Goal: Transaction & Acquisition: Book appointment/travel/reservation

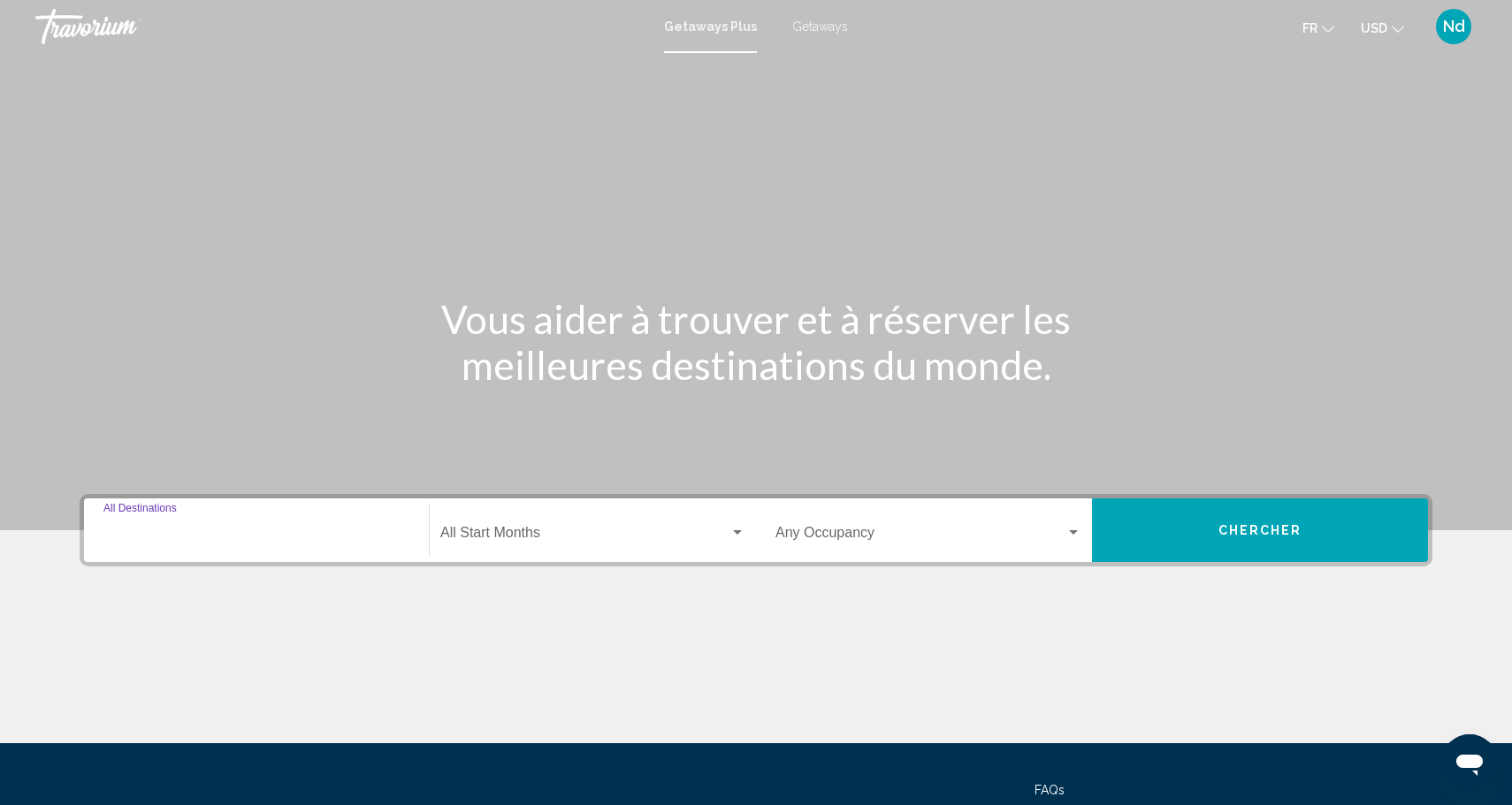
click at [275, 536] on input "Destination All Destinations" at bounding box center [256, 536] width 306 height 16
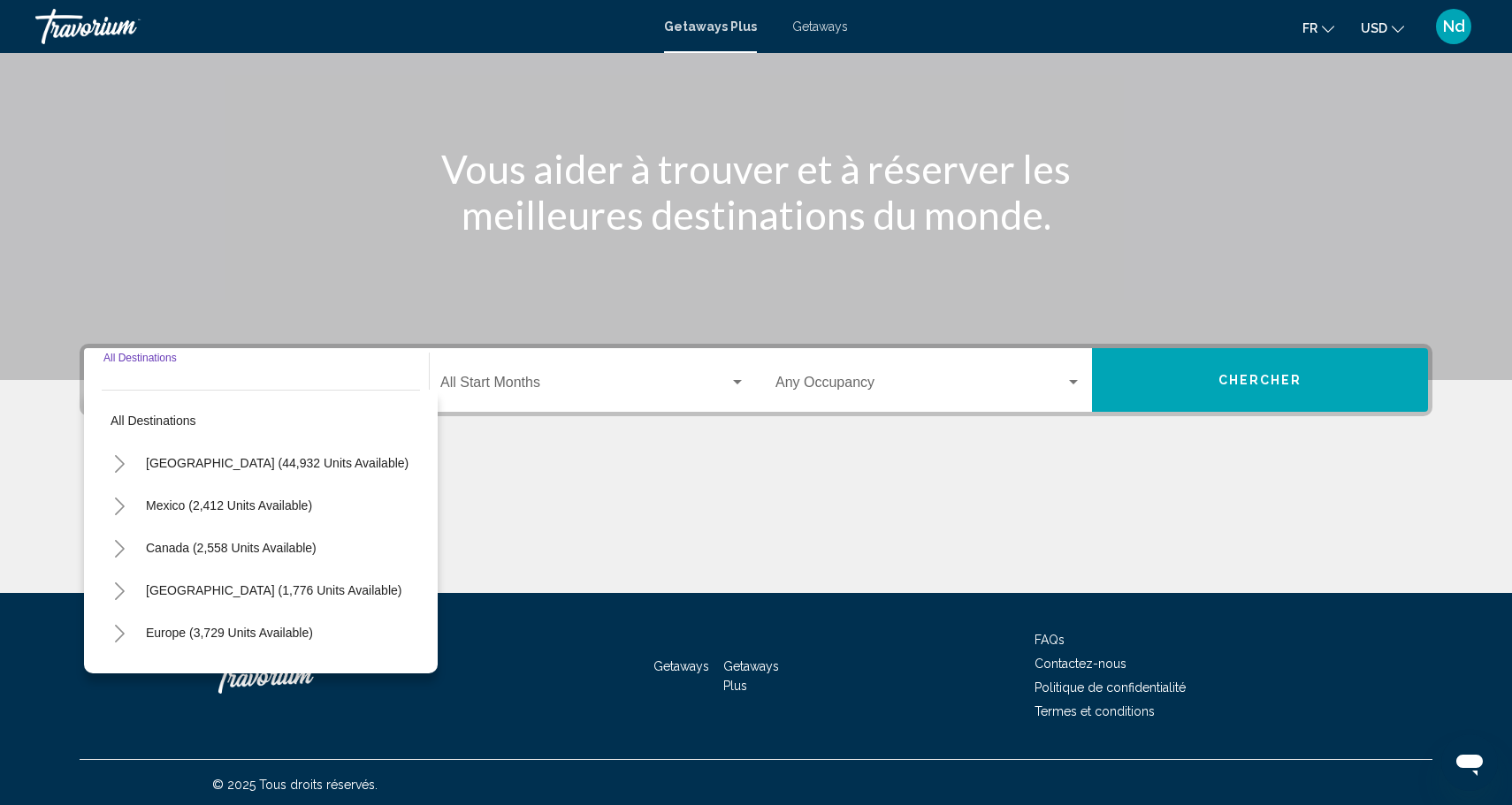
scroll to position [155, 0]
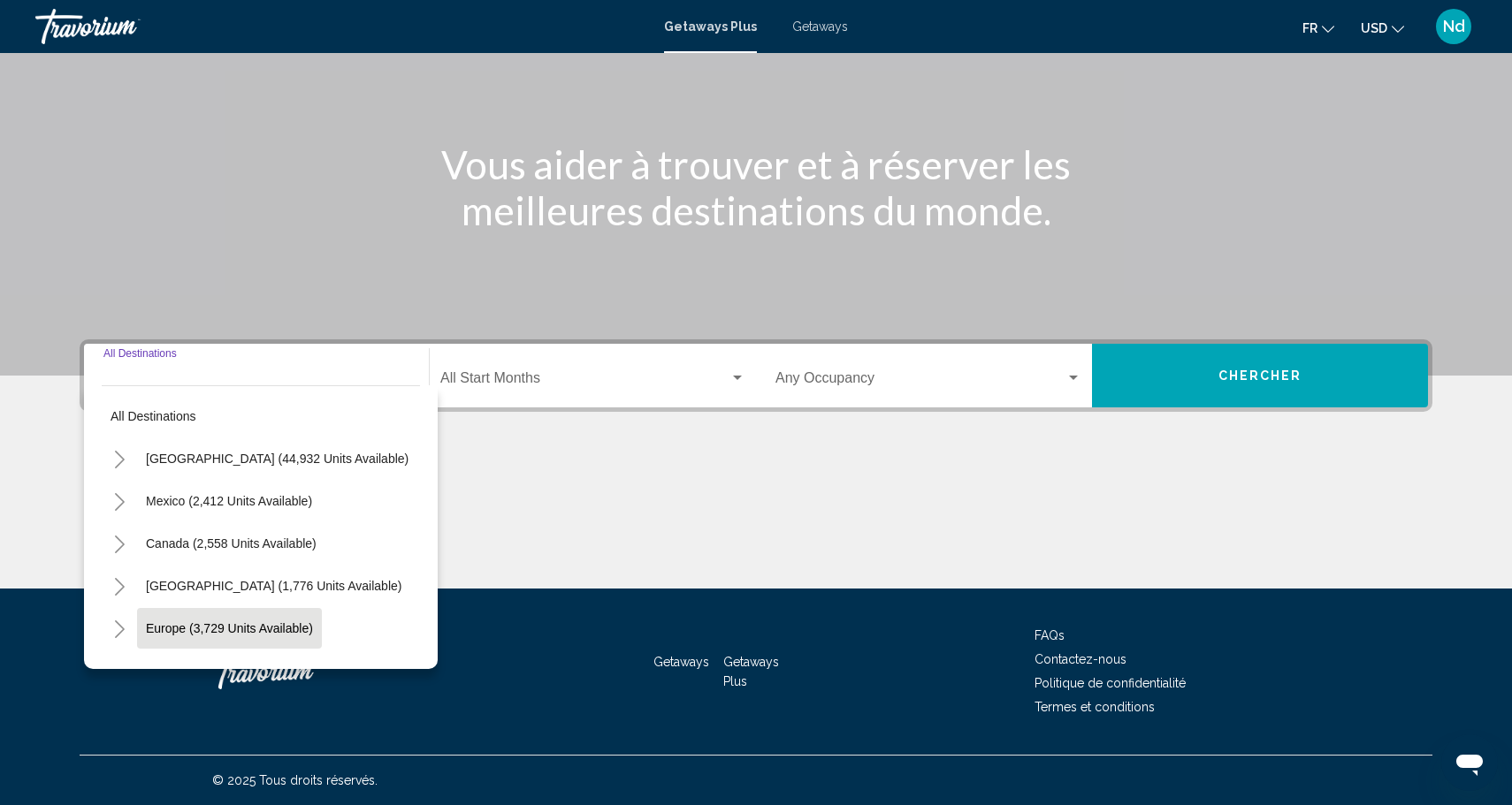
click at [251, 628] on span "Europe (3,729 units available)" at bounding box center [229, 628] width 167 height 14
type input "**********"
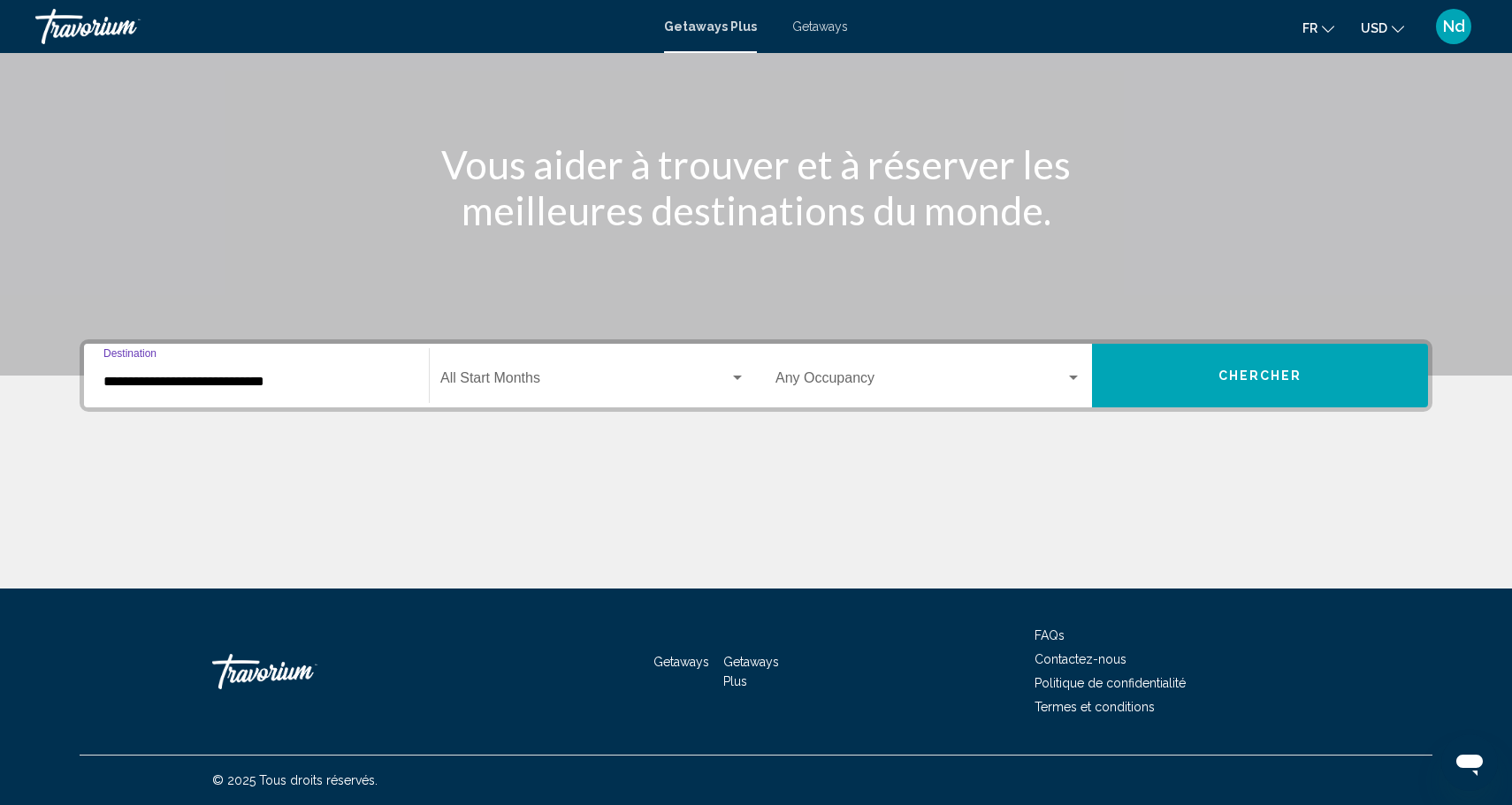
click at [545, 374] on span "Search widget" at bounding box center [585, 382] width 289 height 16
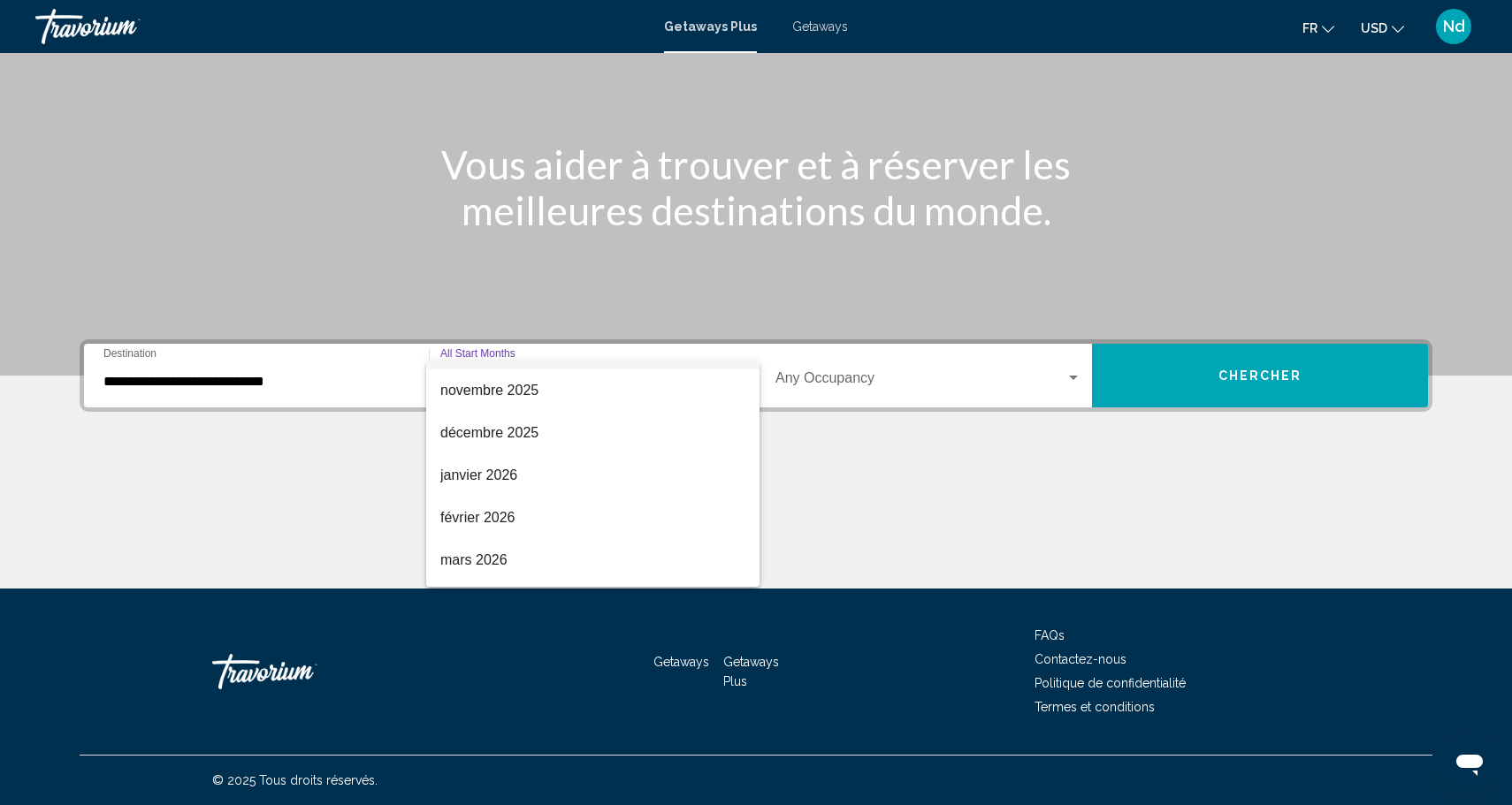
scroll to position [162, 0]
click at [517, 509] on span "février 2026" at bounding box center [592, 517] width 305 height 42
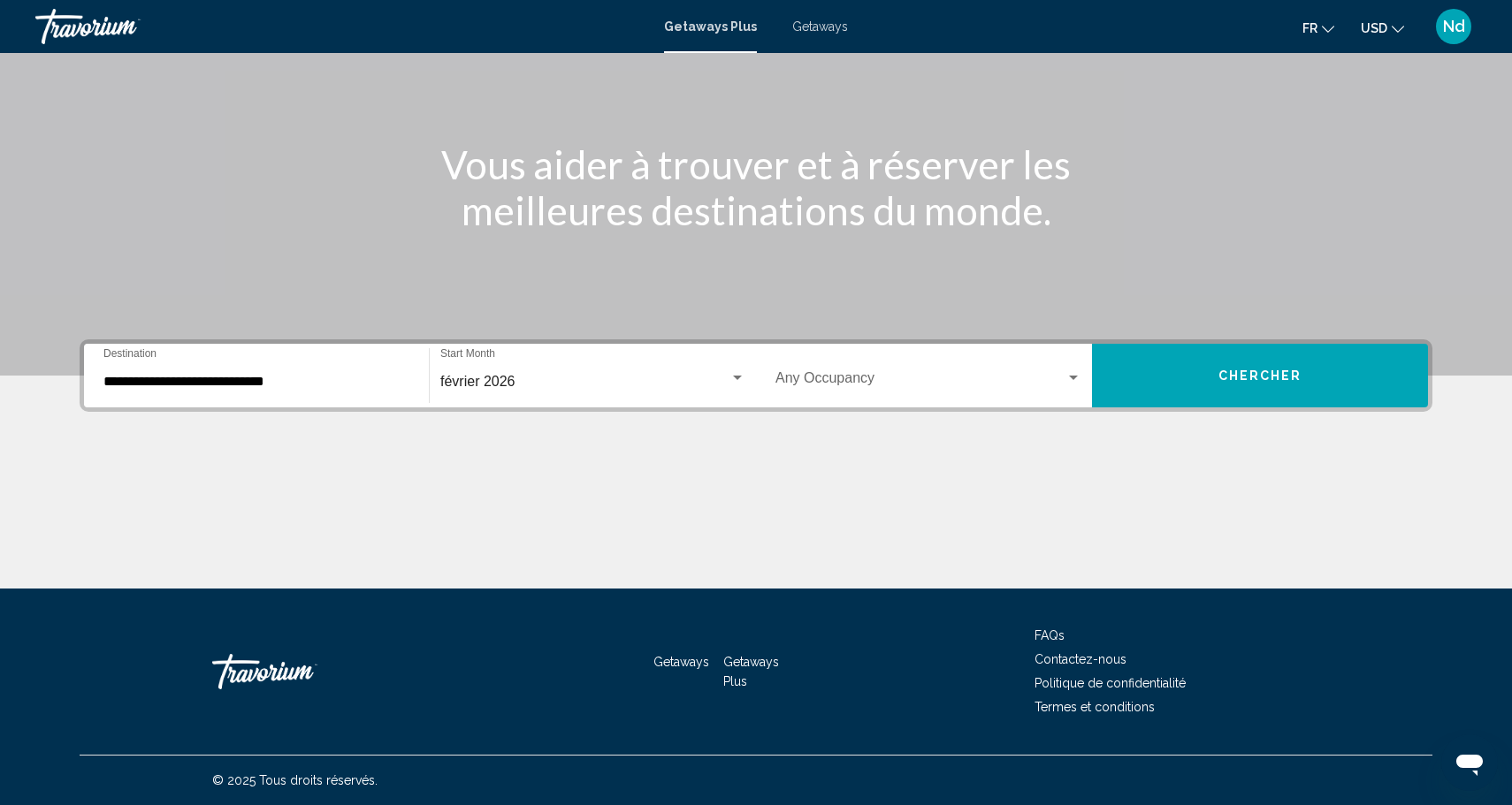
click at [912, 367] on div "Occupancy Any Occupancy" at bounding box center [928, 376] width 306 height 56
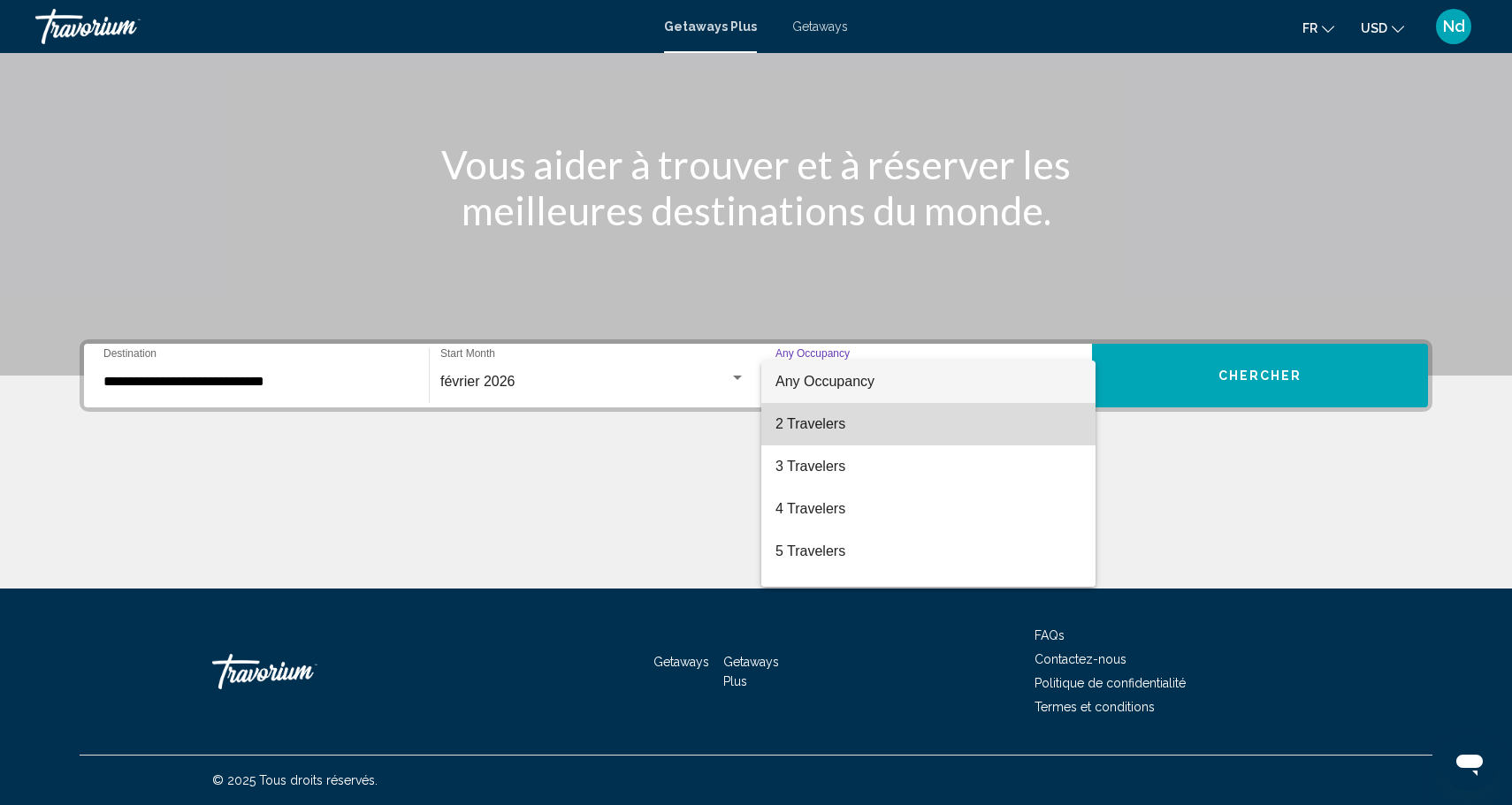
click at [841, 429] on span "2 Travelers" at bounding box center [928, 423] width 306 height 42
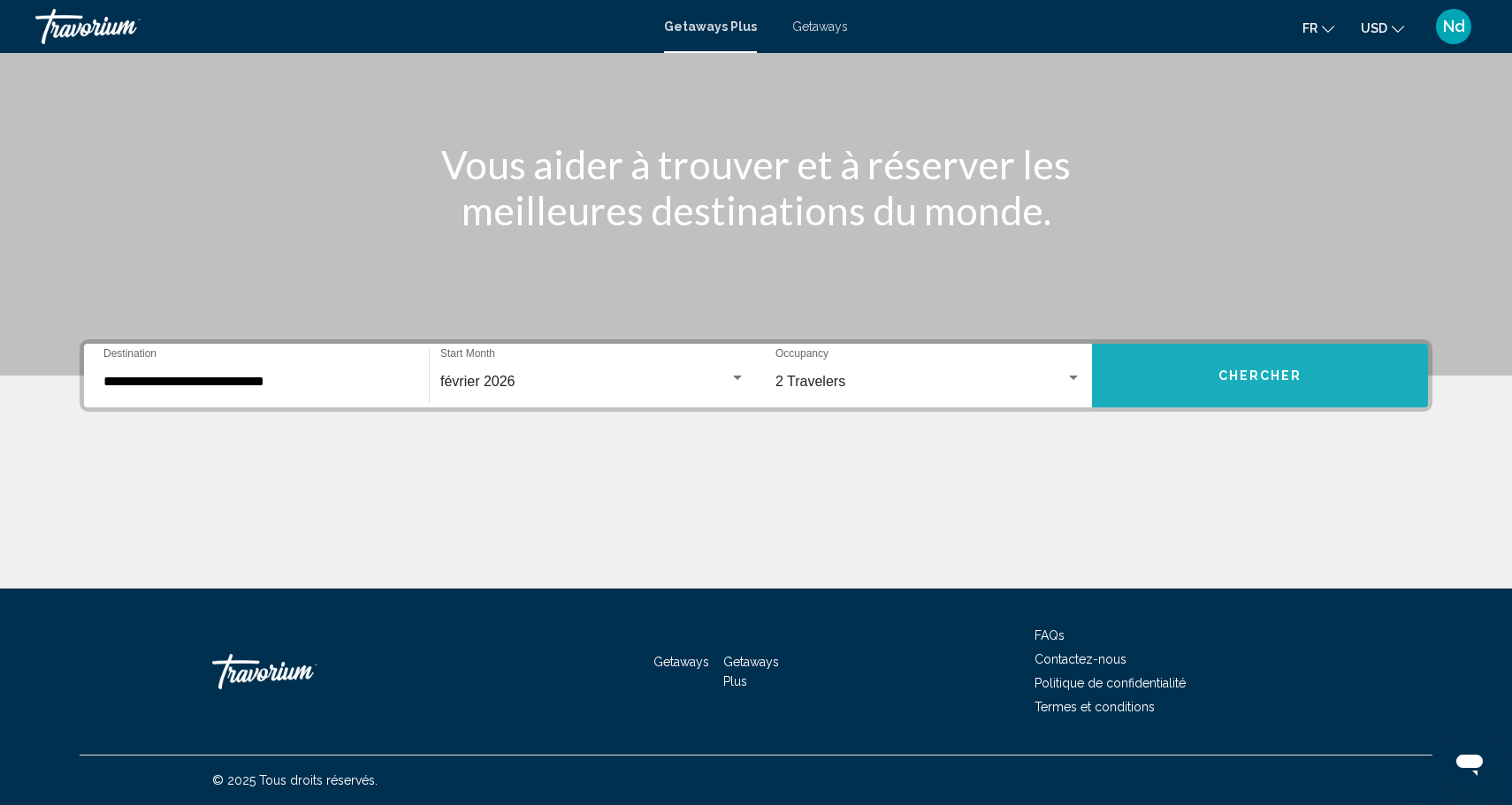
click at [1269, 385] on button "Chercher" at bounding box center [1259, 376] width 336 height 64
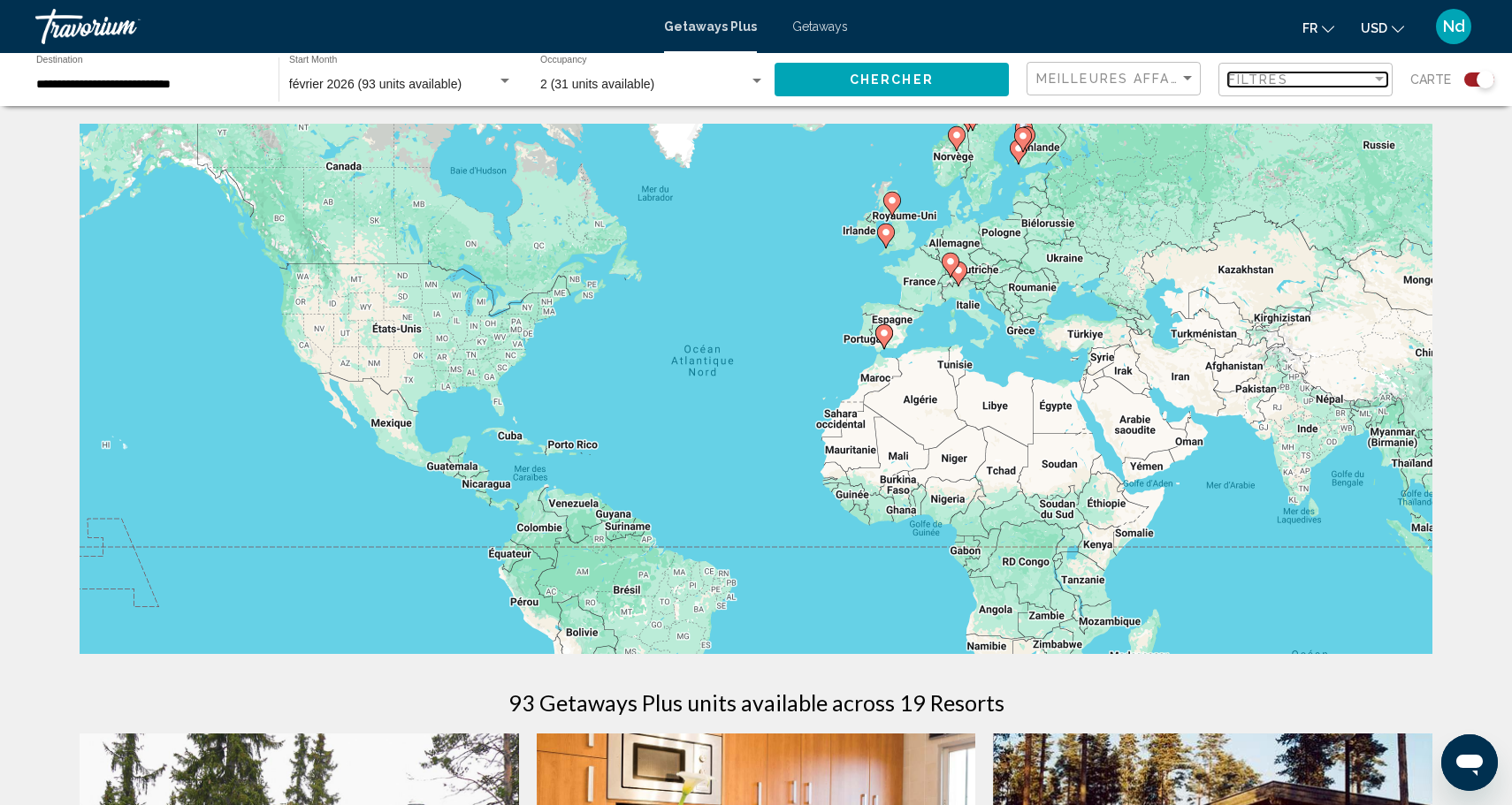
click at [1317, 75] on div "Filtres" at bounding box center [1299, 80] width 143 height 14
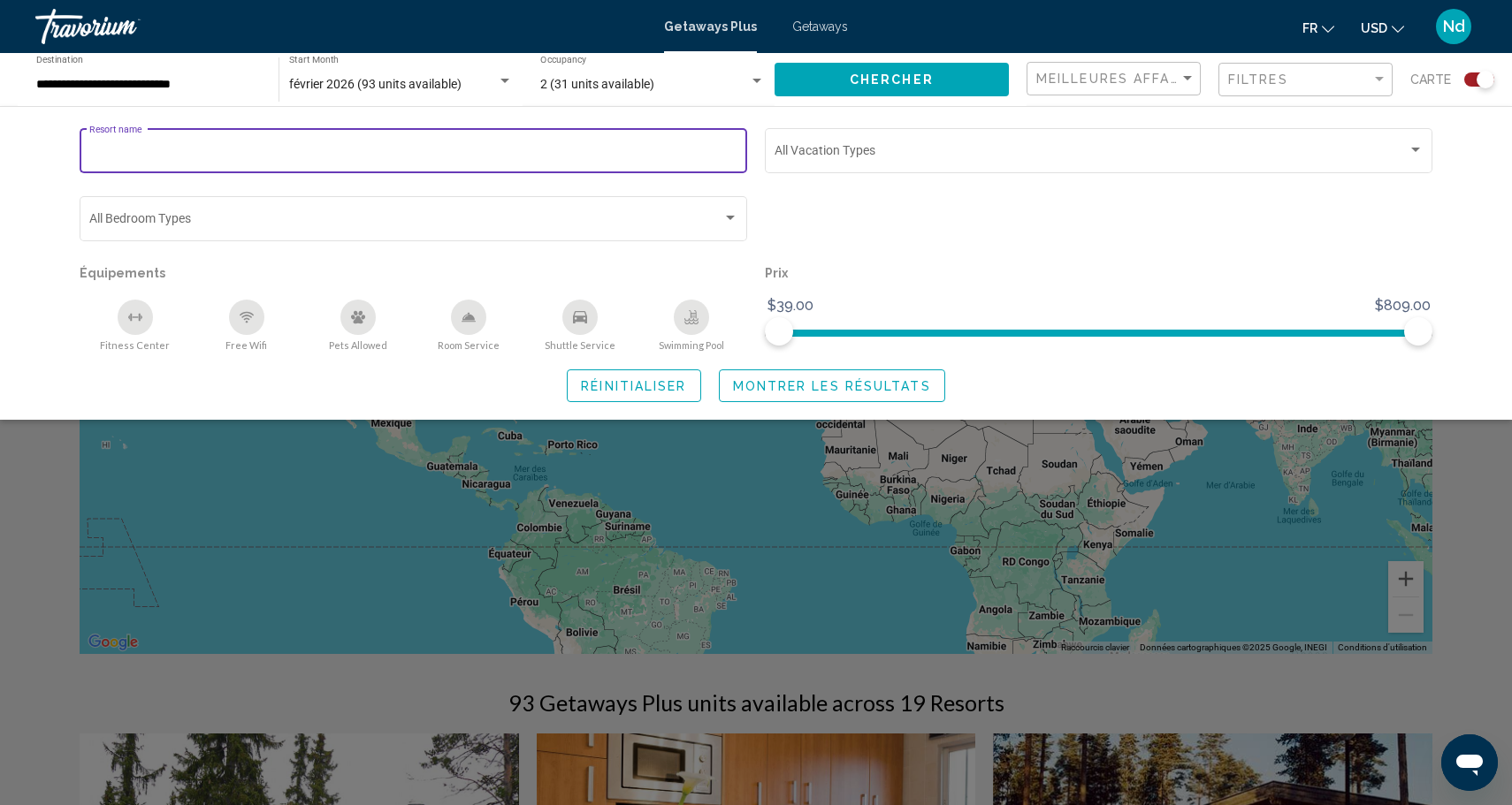
click at [441, 149] on input "Resort name" at bounding box center [414, 154] width 649 height 14
type input "******"
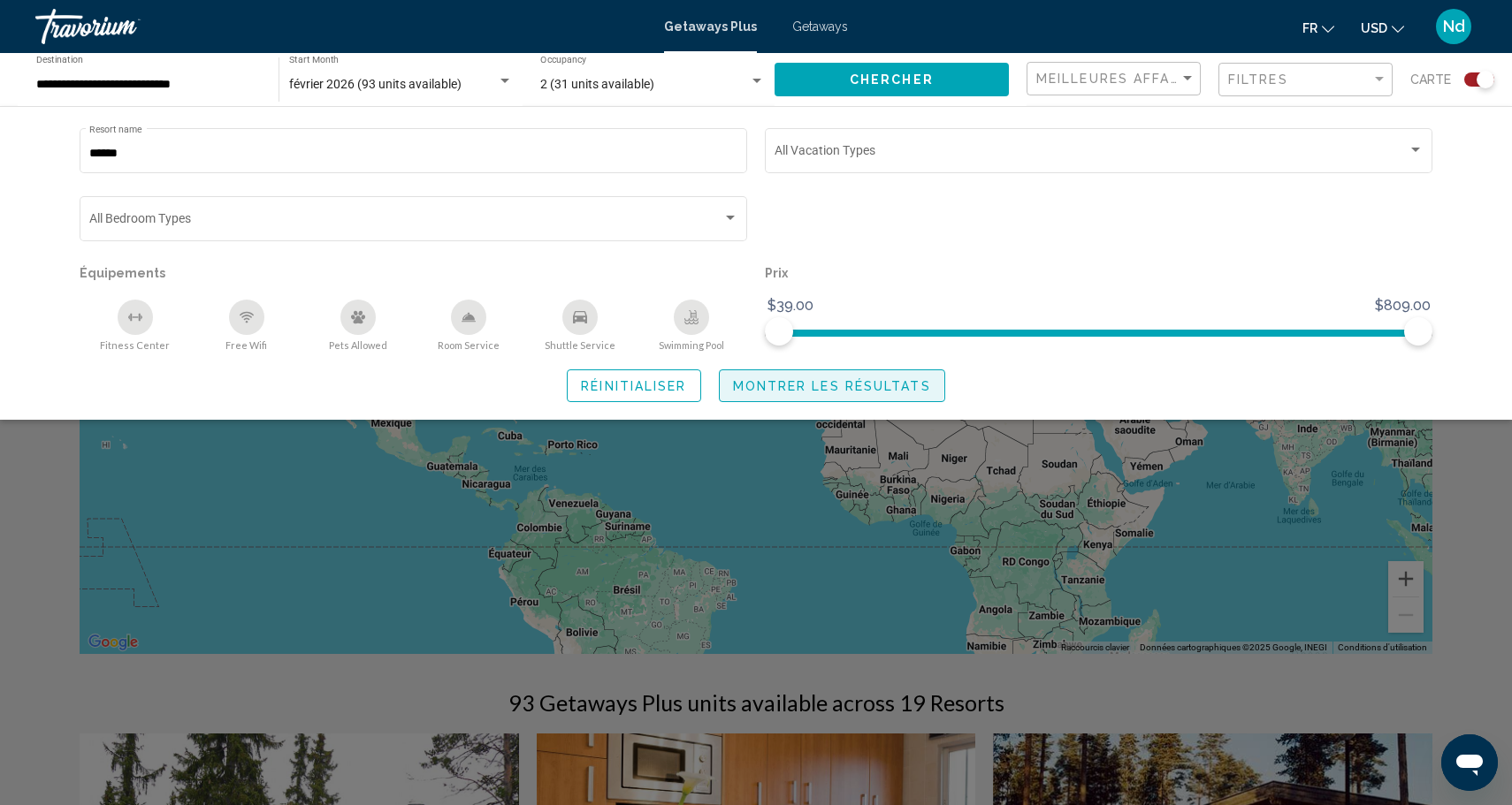
click at [772, 380] on span "Montrer les résultats" at bounding box center [832, 386] width 198 height 14
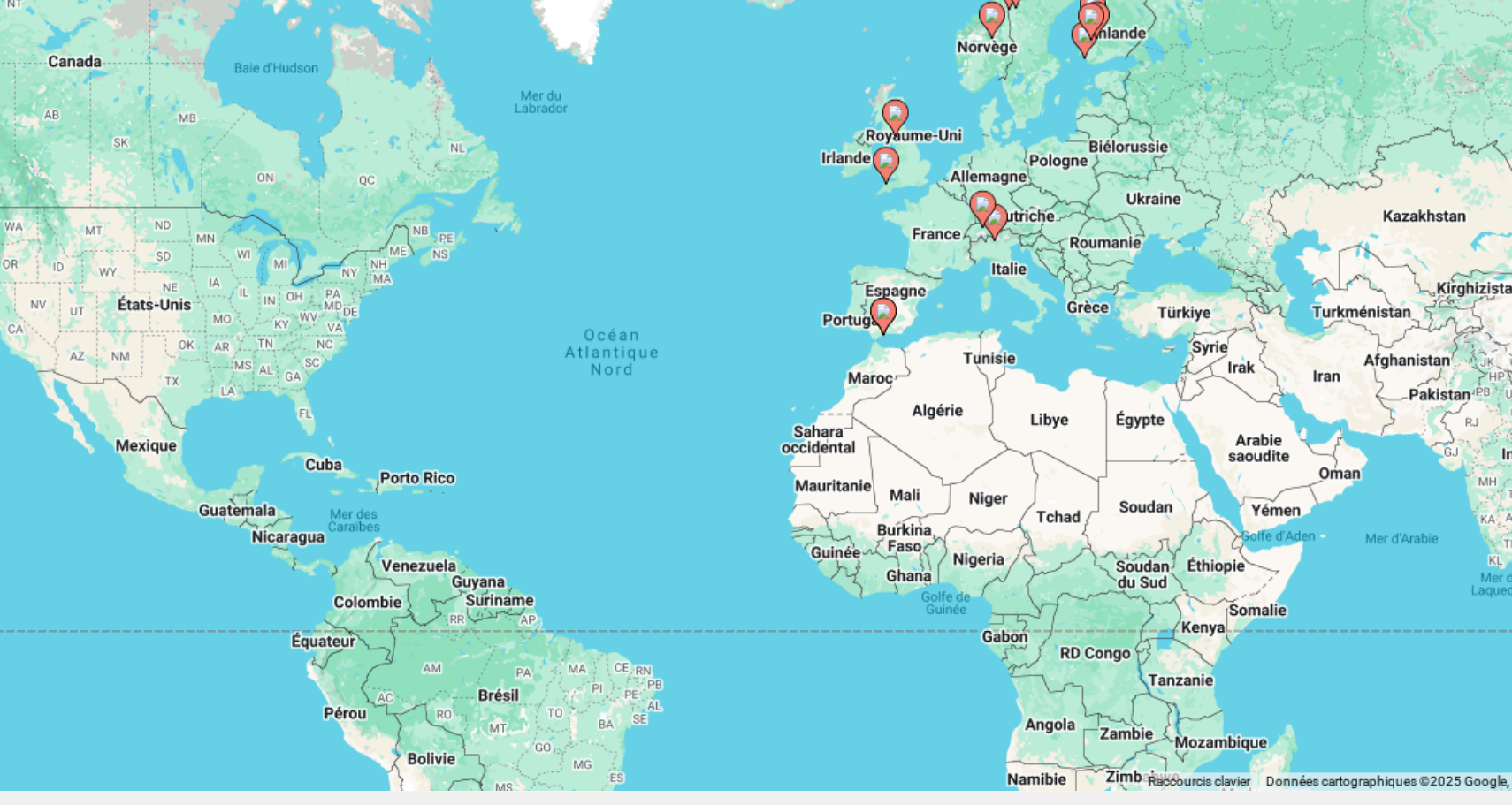
click at [967, 310] on div "Pour activer le glissement avec le clavier, appuyez sur Alt+Entrée. Une fois ce…" at bounding box center [756, 389] width 1353 height 530
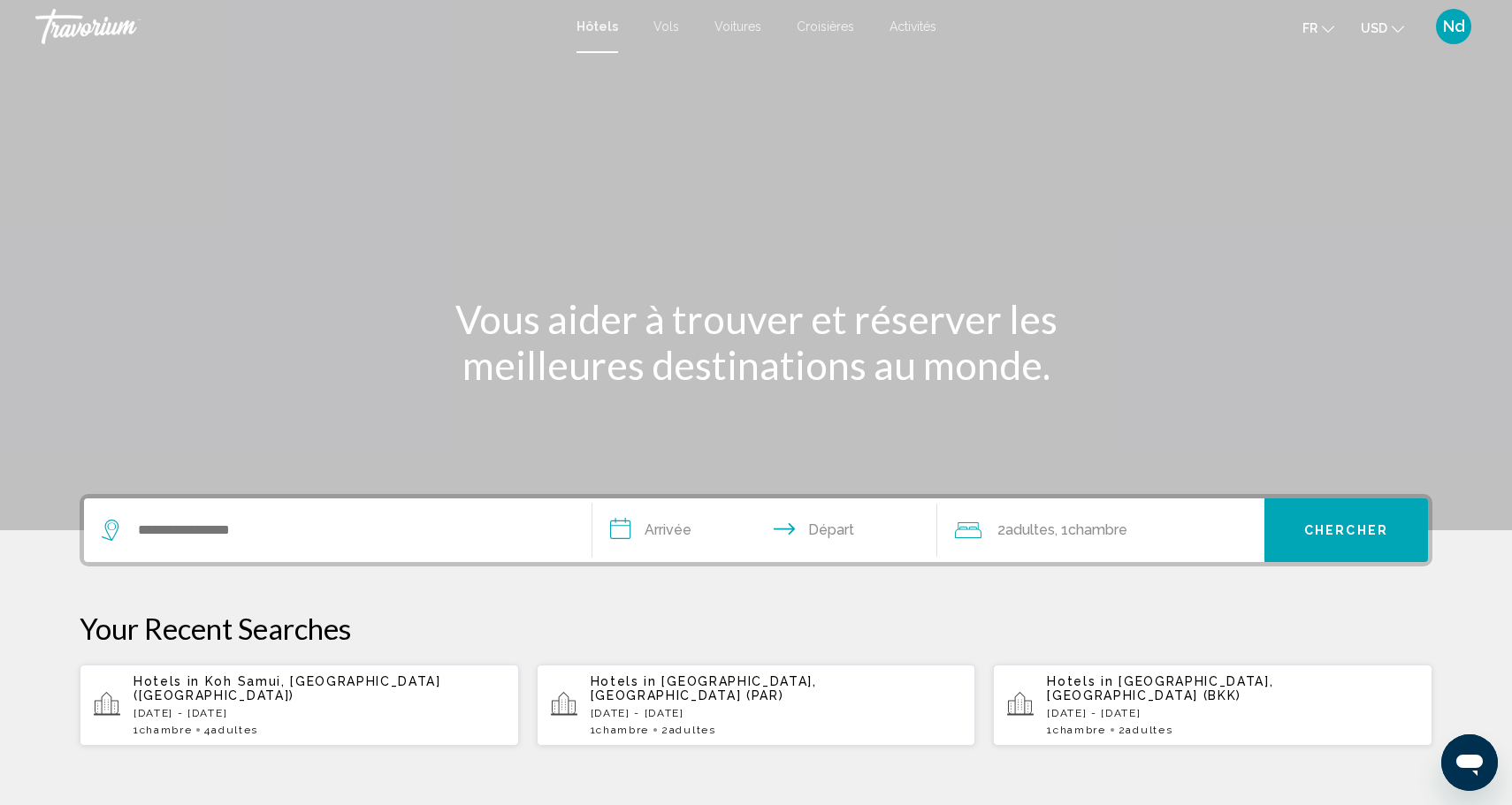
click at [261, 544] on div "Search widget" at bounding box center [337, 530] width 472 height 64
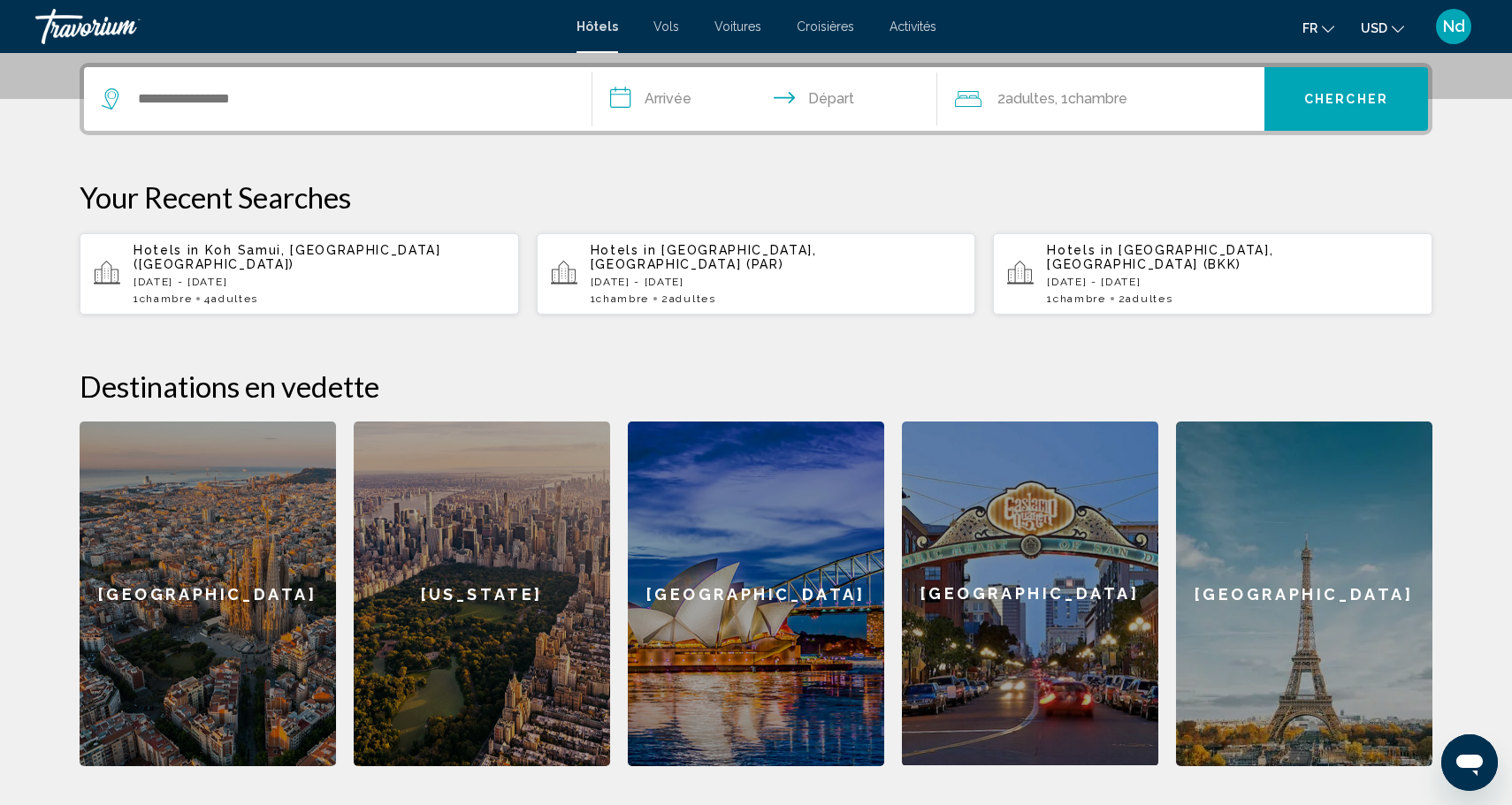
scroll to position [437, 0]
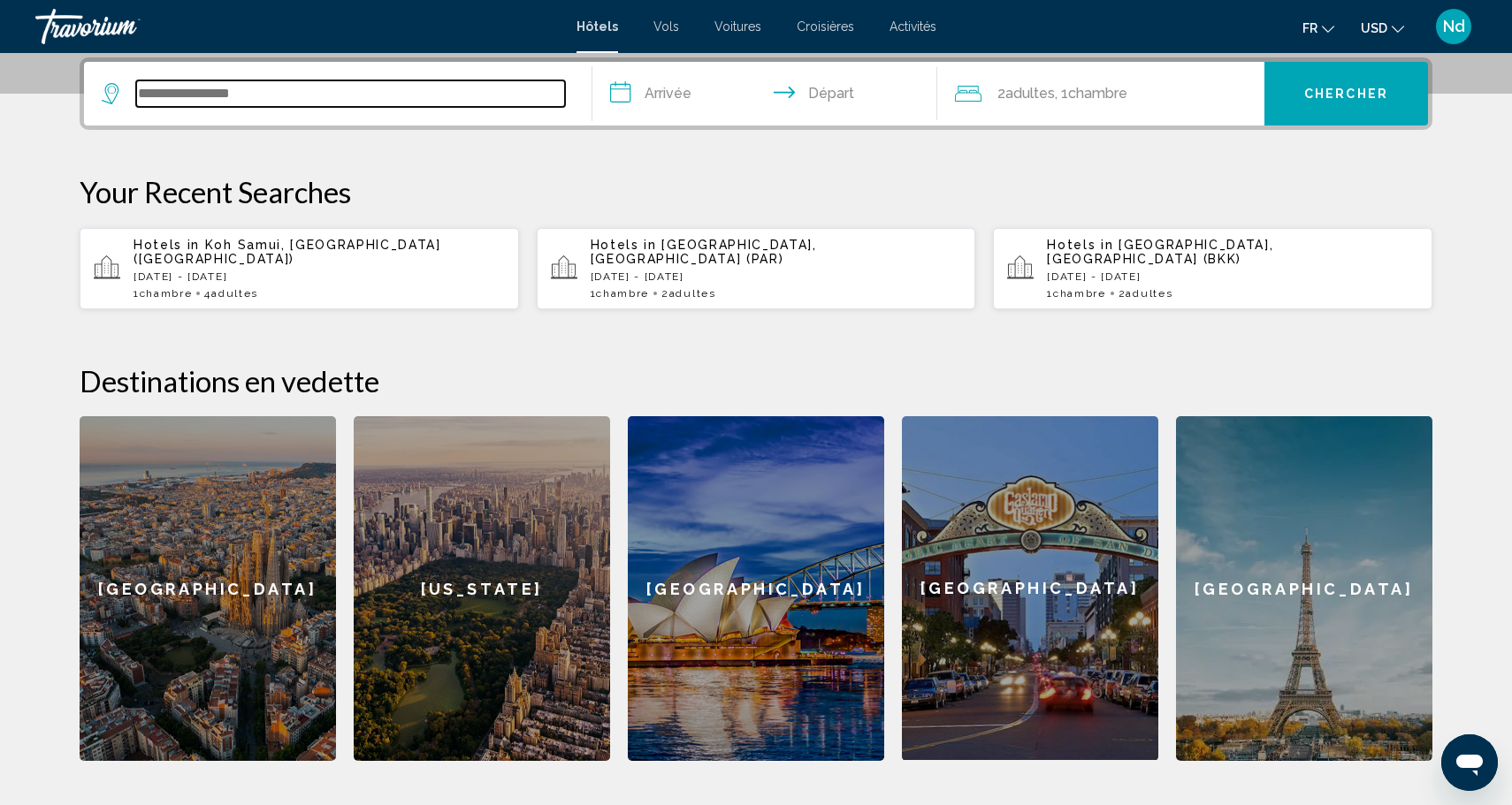
click at [254, 97] on input "Search widget" at bounding box center [350, 93] width 429 height 27
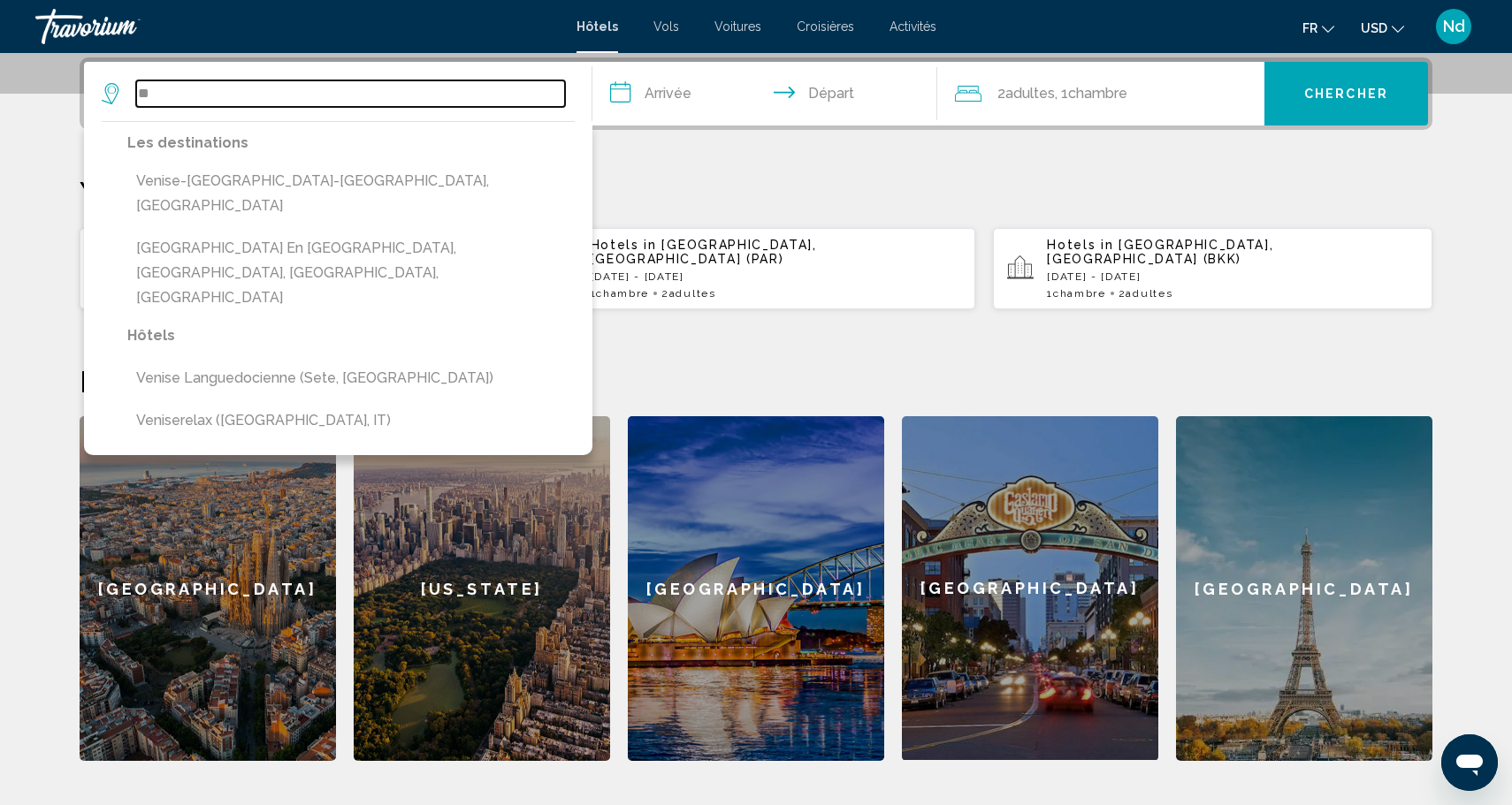
type input "*"
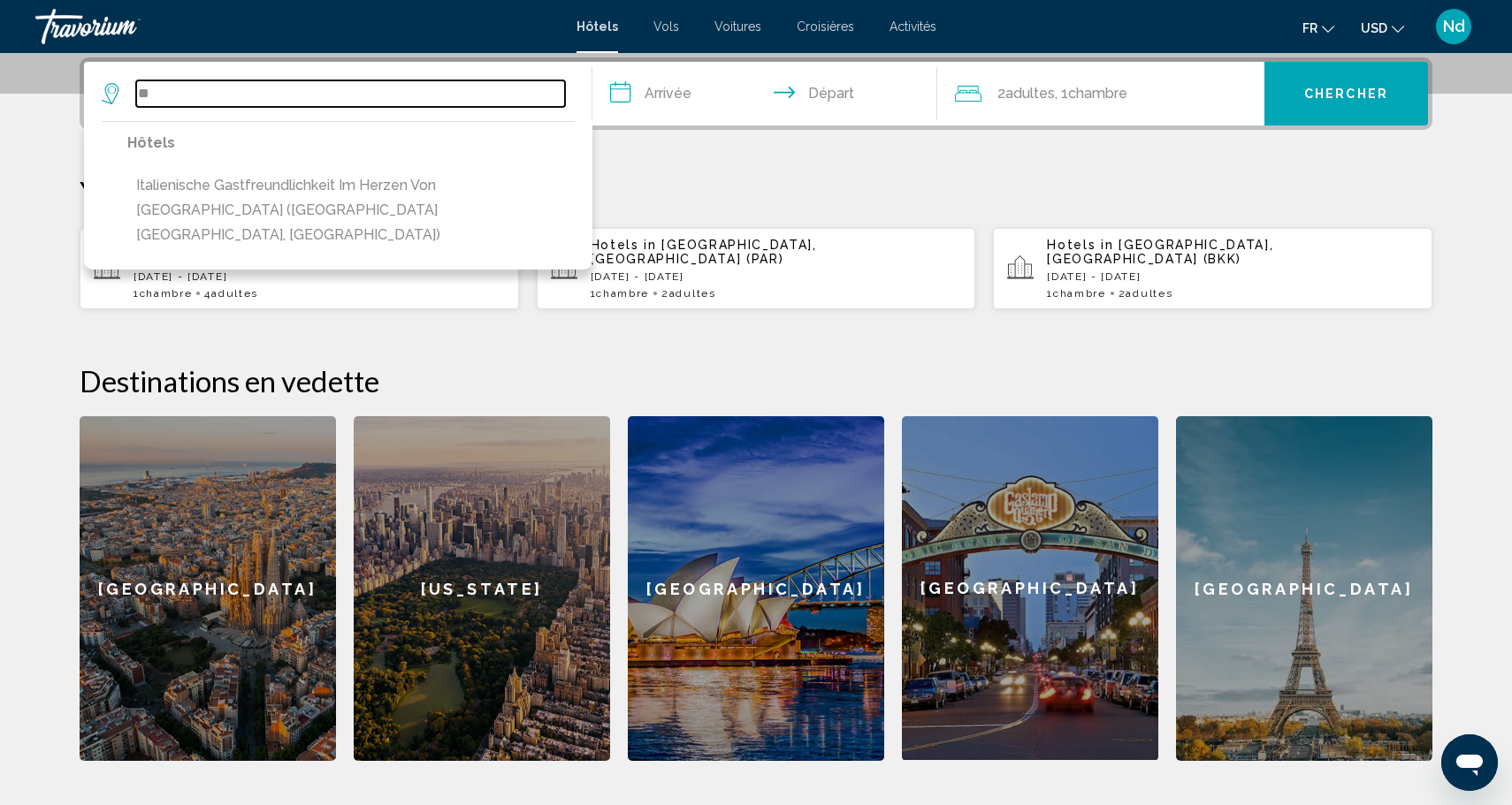
type input "*"
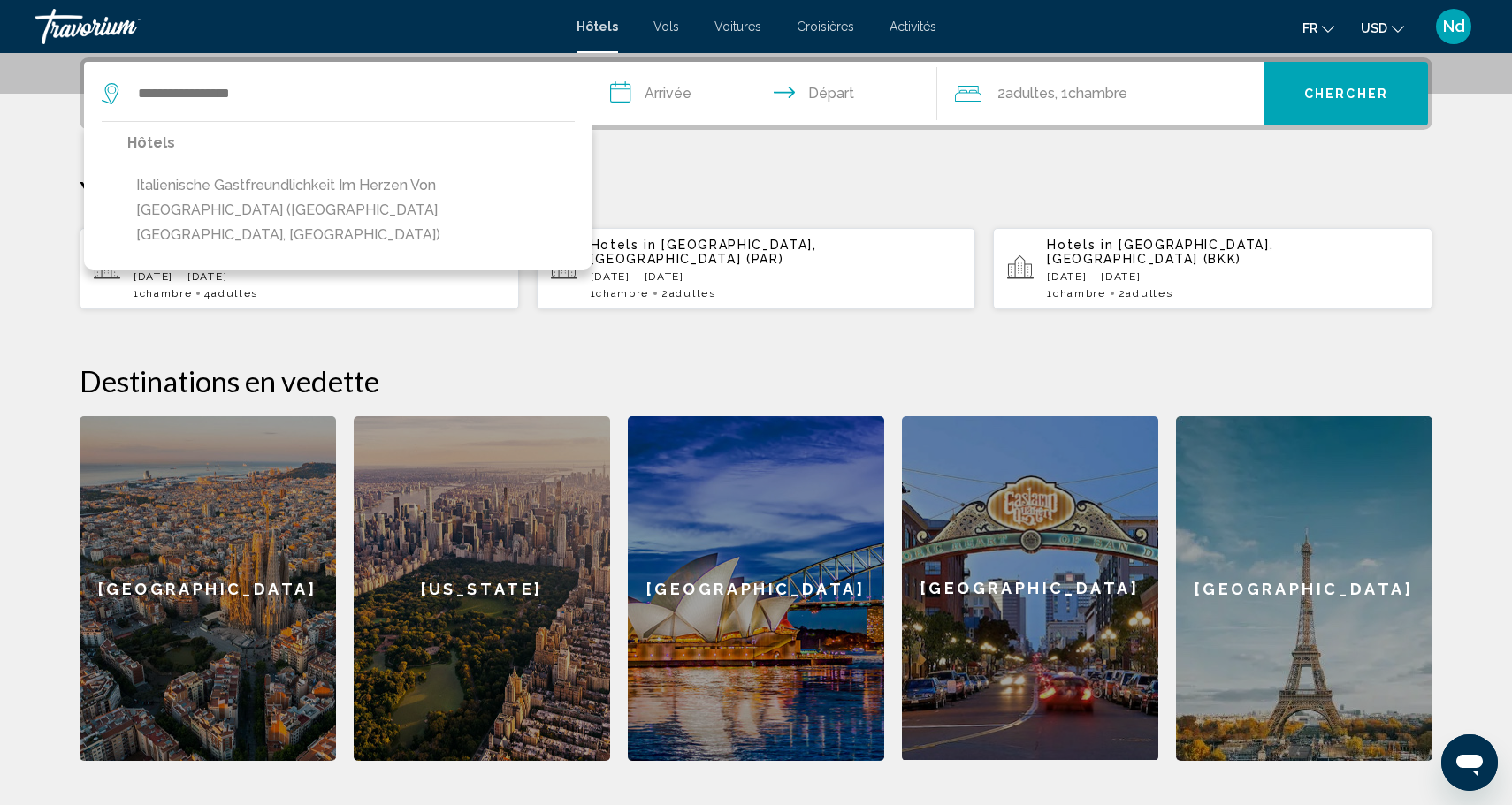
click at [37, 224] on section "**********" at bounding box center [756, 162] width 1512 height 1198
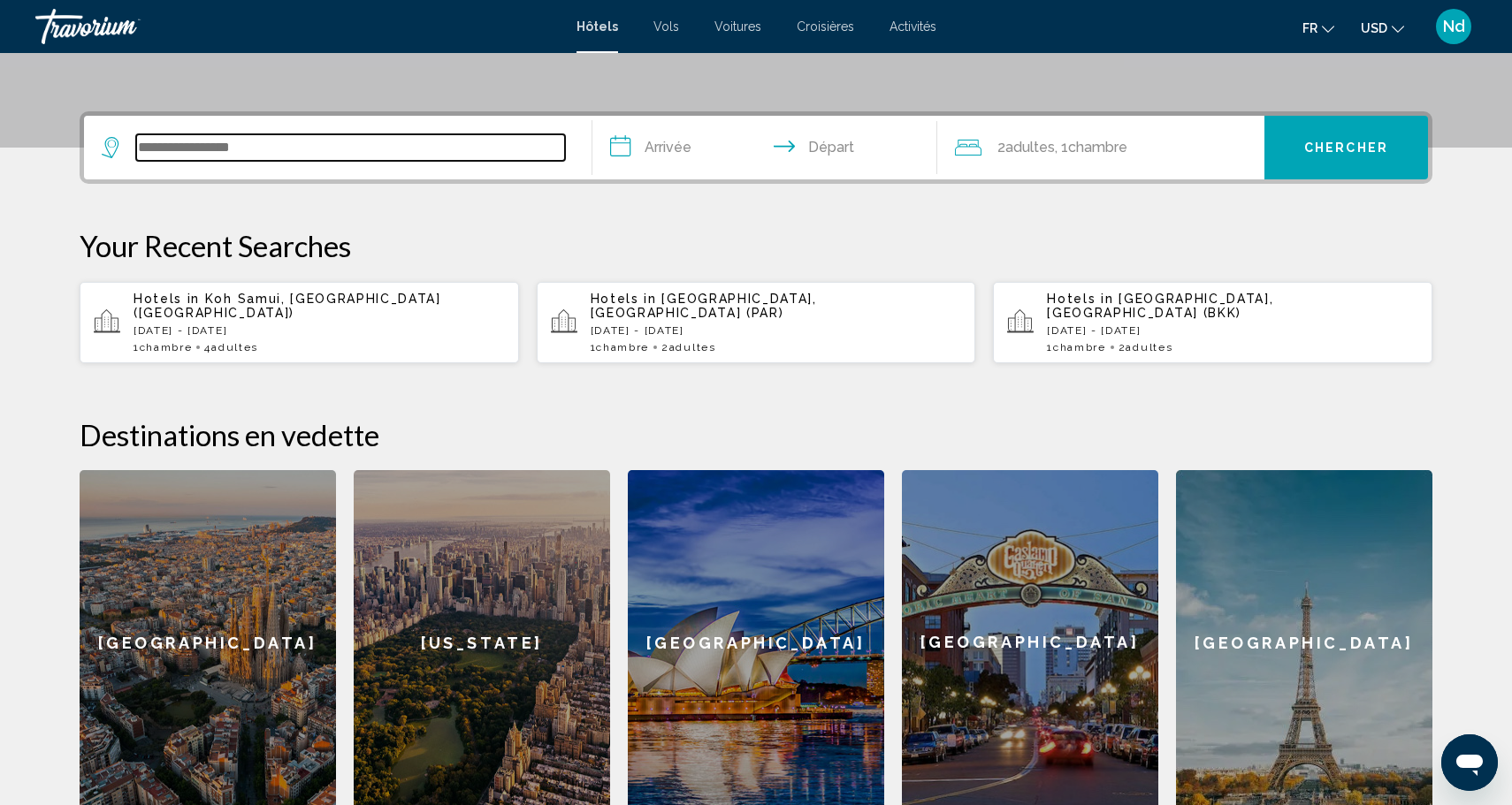
click at [166, 155] on input "Search widget" at bounding box center [350, 147] width 429 height 27
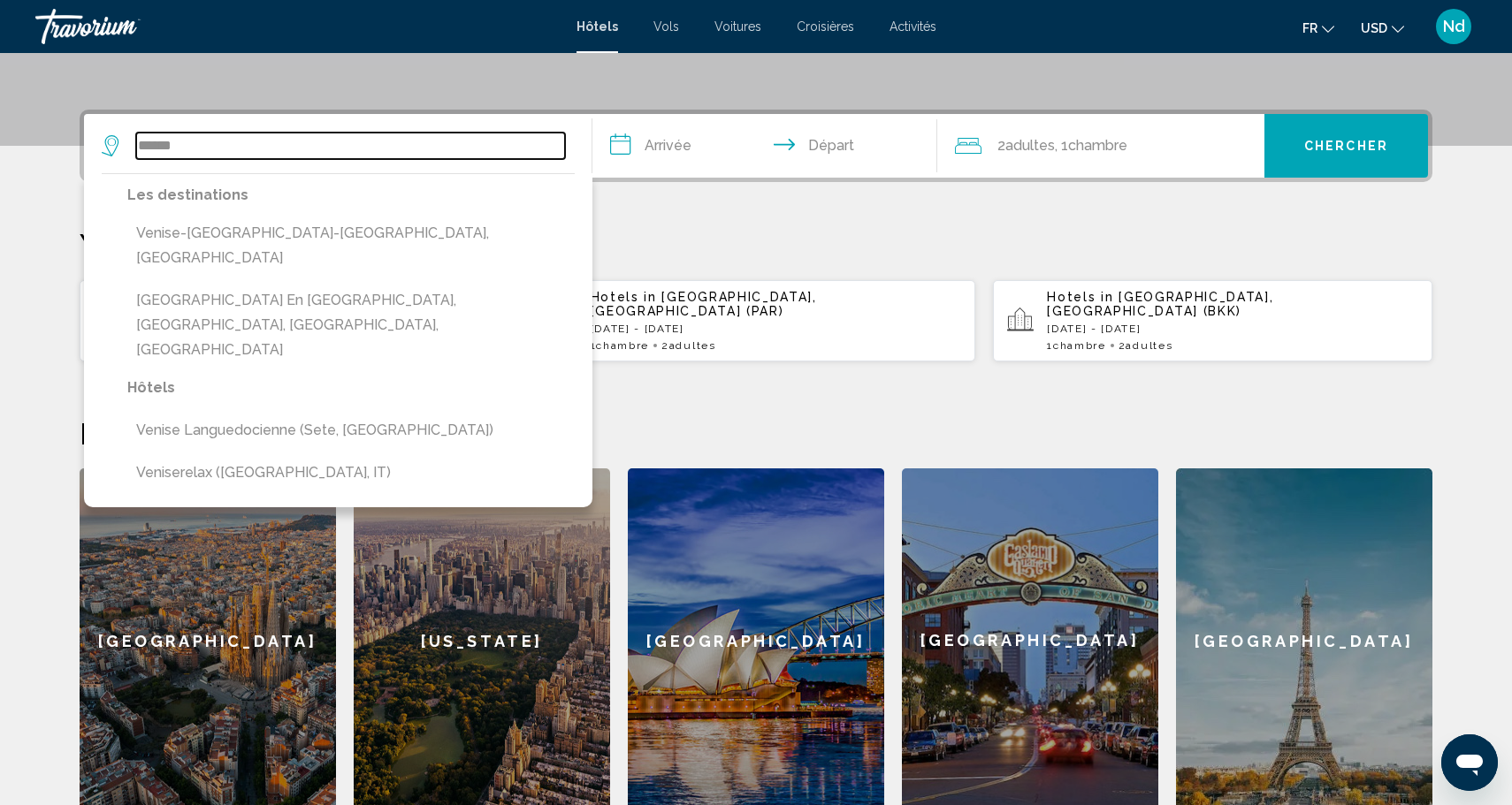
scroll to position [376, 0]
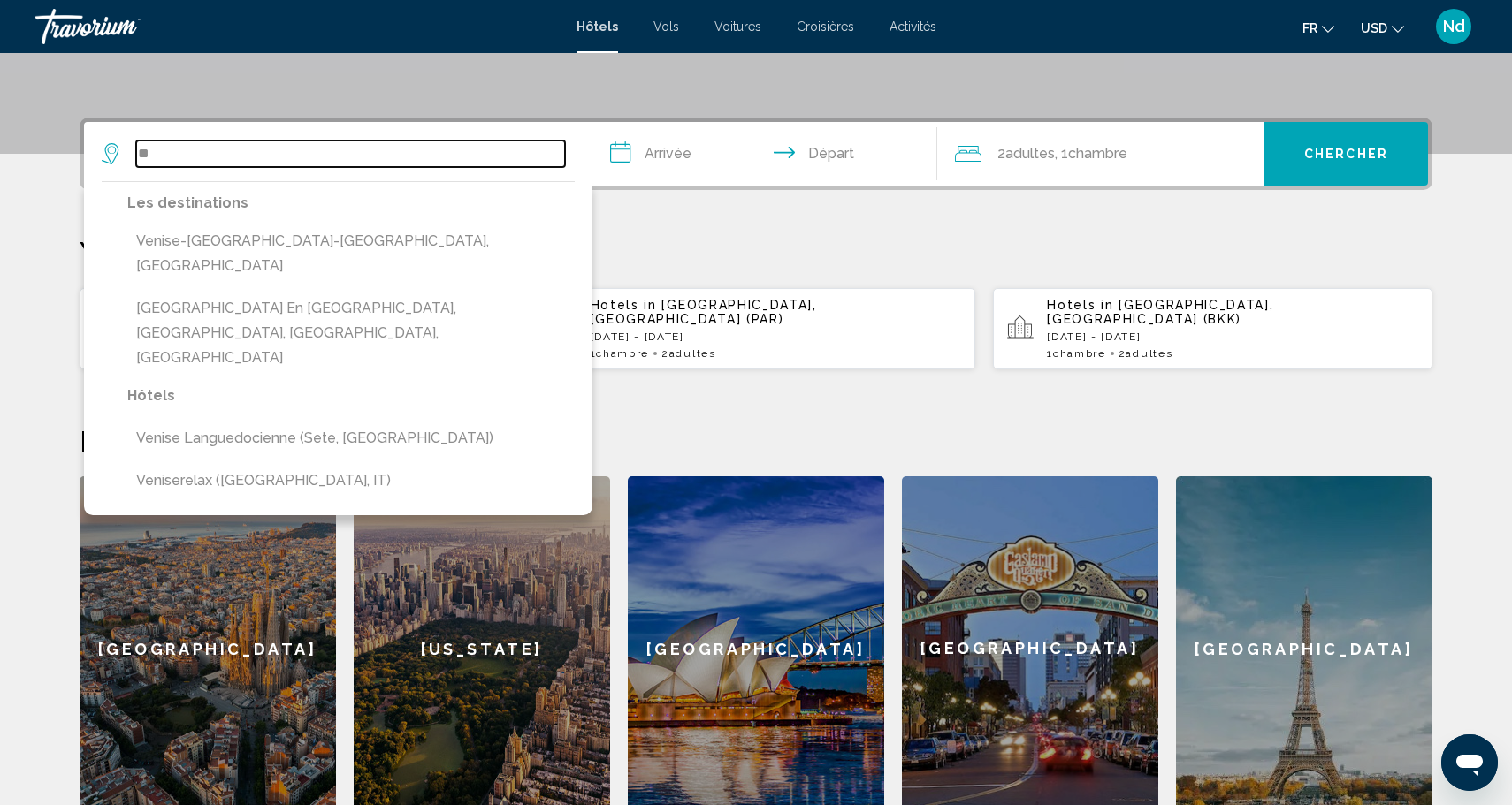
type input "*"
click at [331, 159] on input "Search widget" at bounding box center [350, 154] width 429 height 27
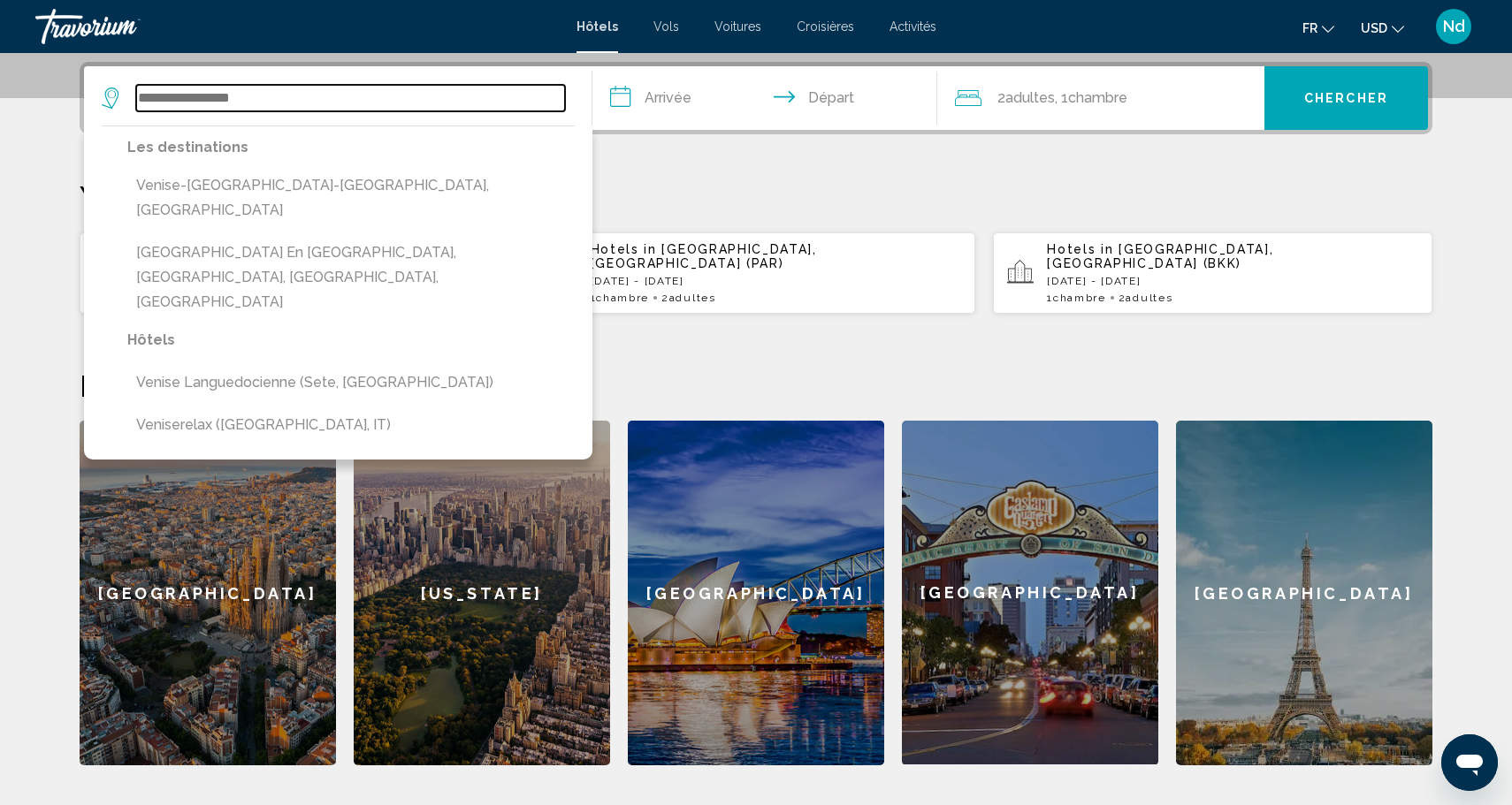
scroll to position [437, 0]
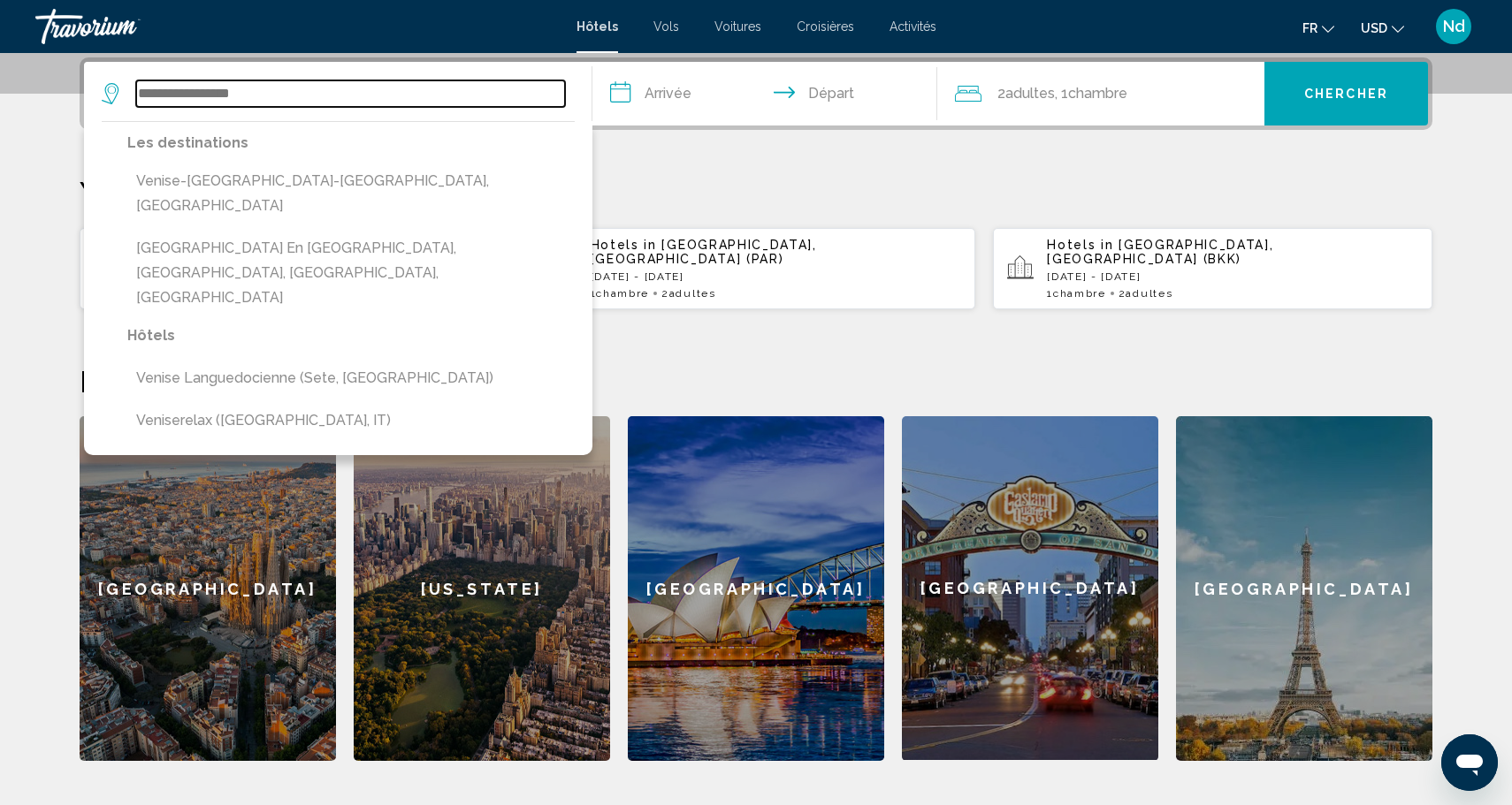
click at [248, 92] on input "Search widget" at bounding box center [350, 93] width 429 height 27
paste input "**********"
type input "**********"
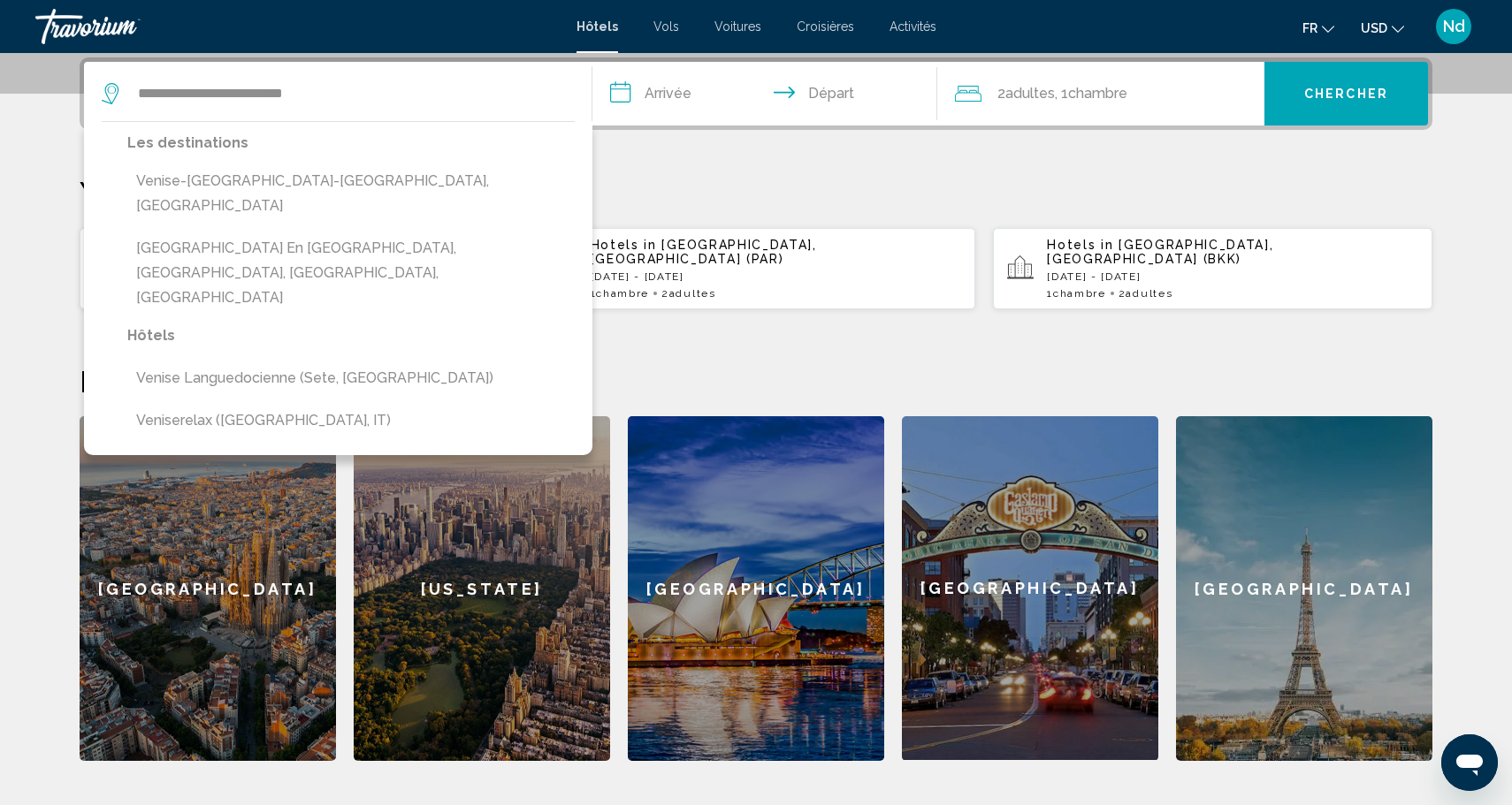
click at [627, 172] on div "**********" at bounding box center [755, 409] width 1423 height 703
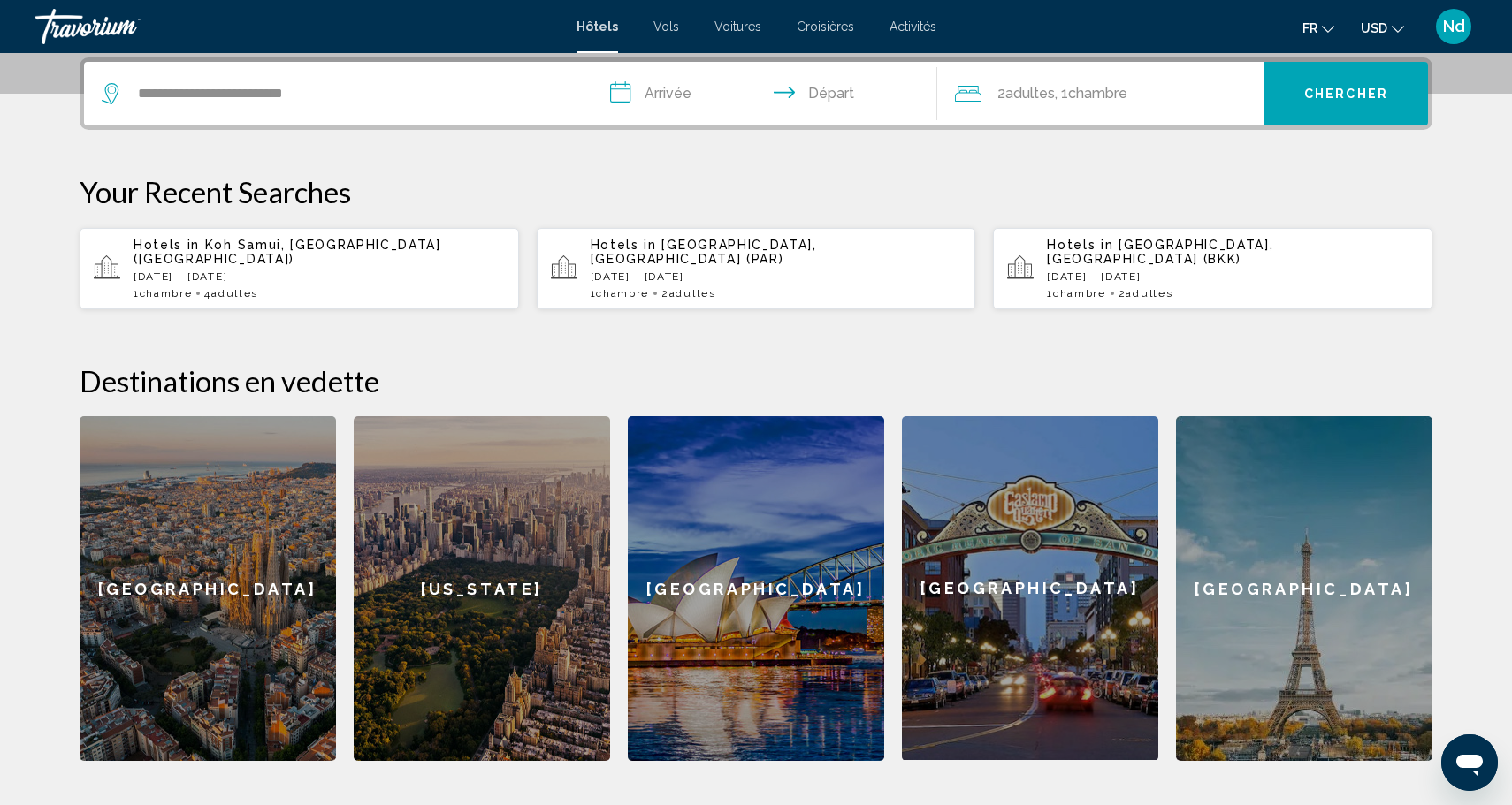
click at [672, 92] on input "**********" at bounding box center [768, 96] width 351 height 69
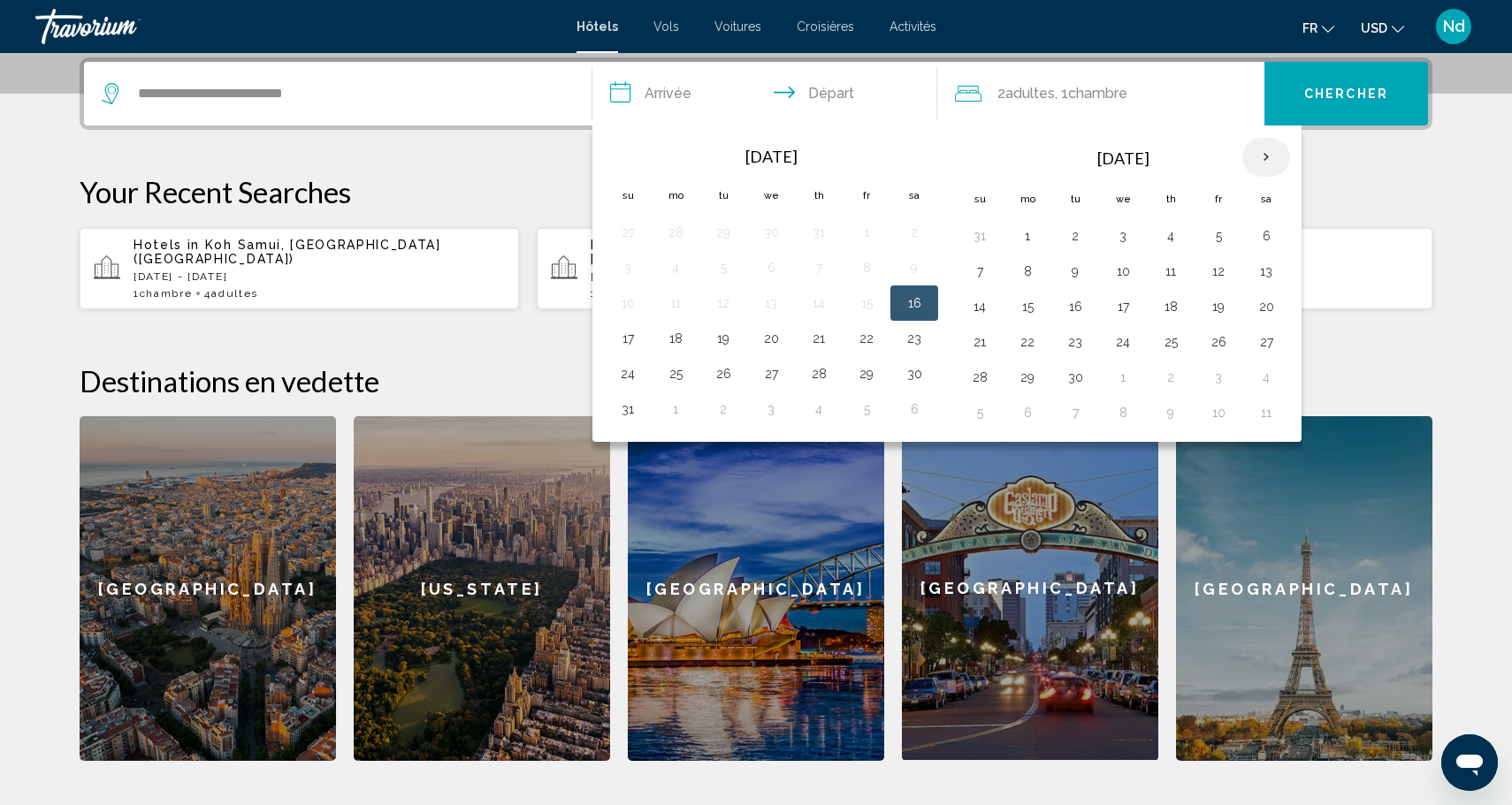
click at [1266, 157] on th "Next month" at bounding box center [1266, 156] width 48 height 39
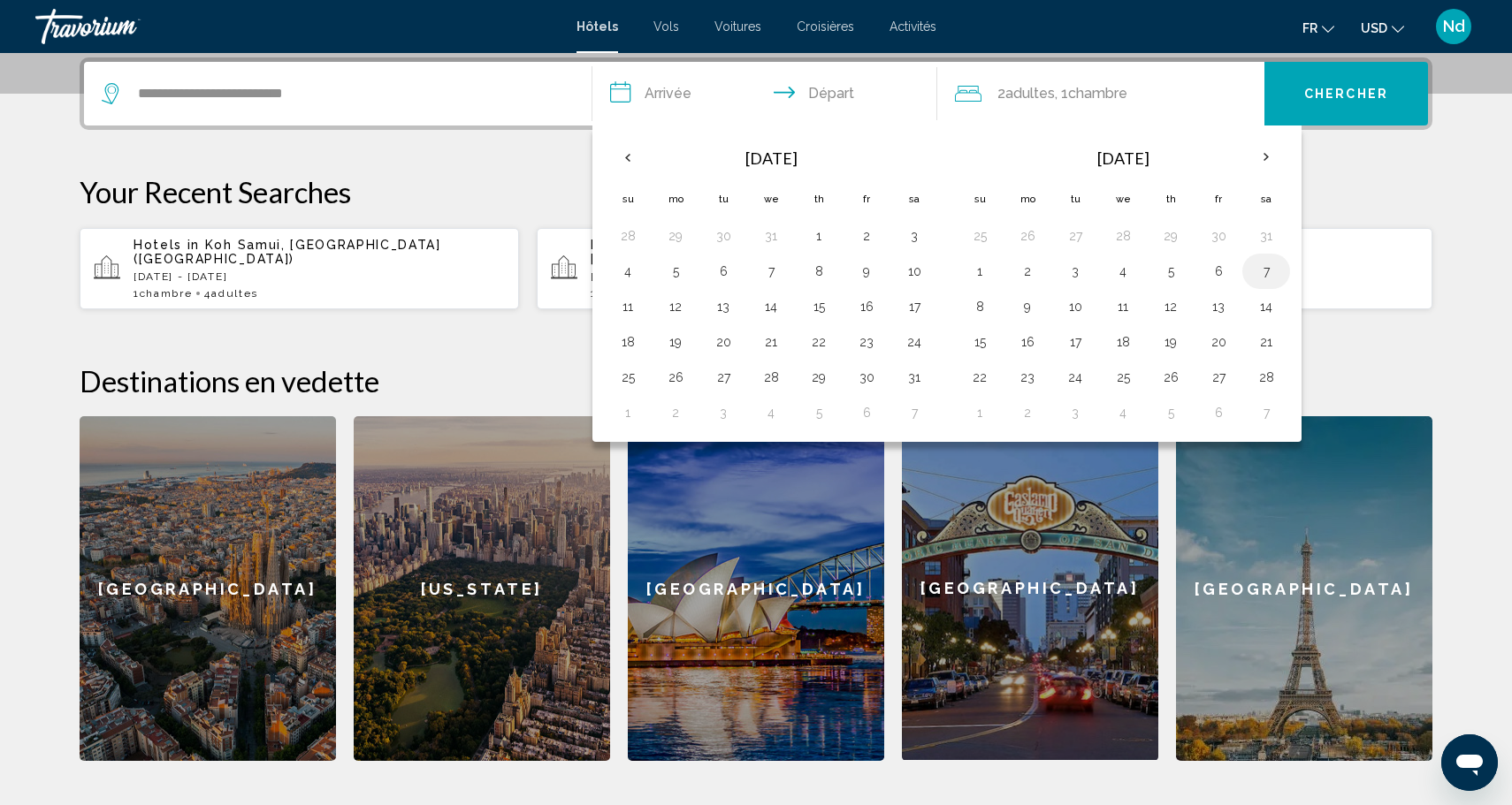
click at [1263, 275] on button "7" at bounding box center [1265, 271] width 28 height 25
click at [1219, 314] on button "13" at bounding box center [1217, 306] width 28 height 25
type input "**********"
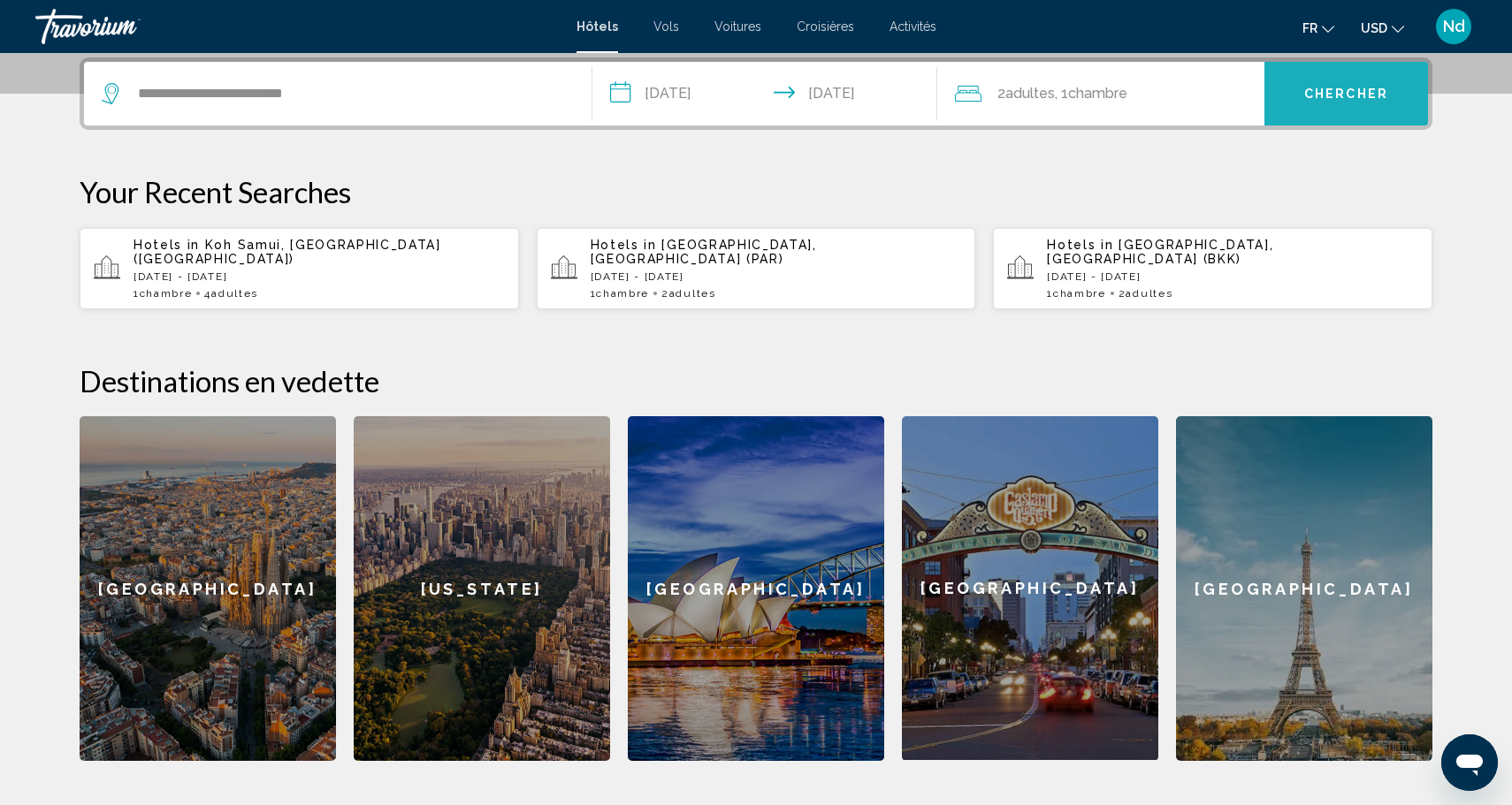
click at [1337, 87] on span "Chercher" at bounding box center [1346, 94] width 84 height 14
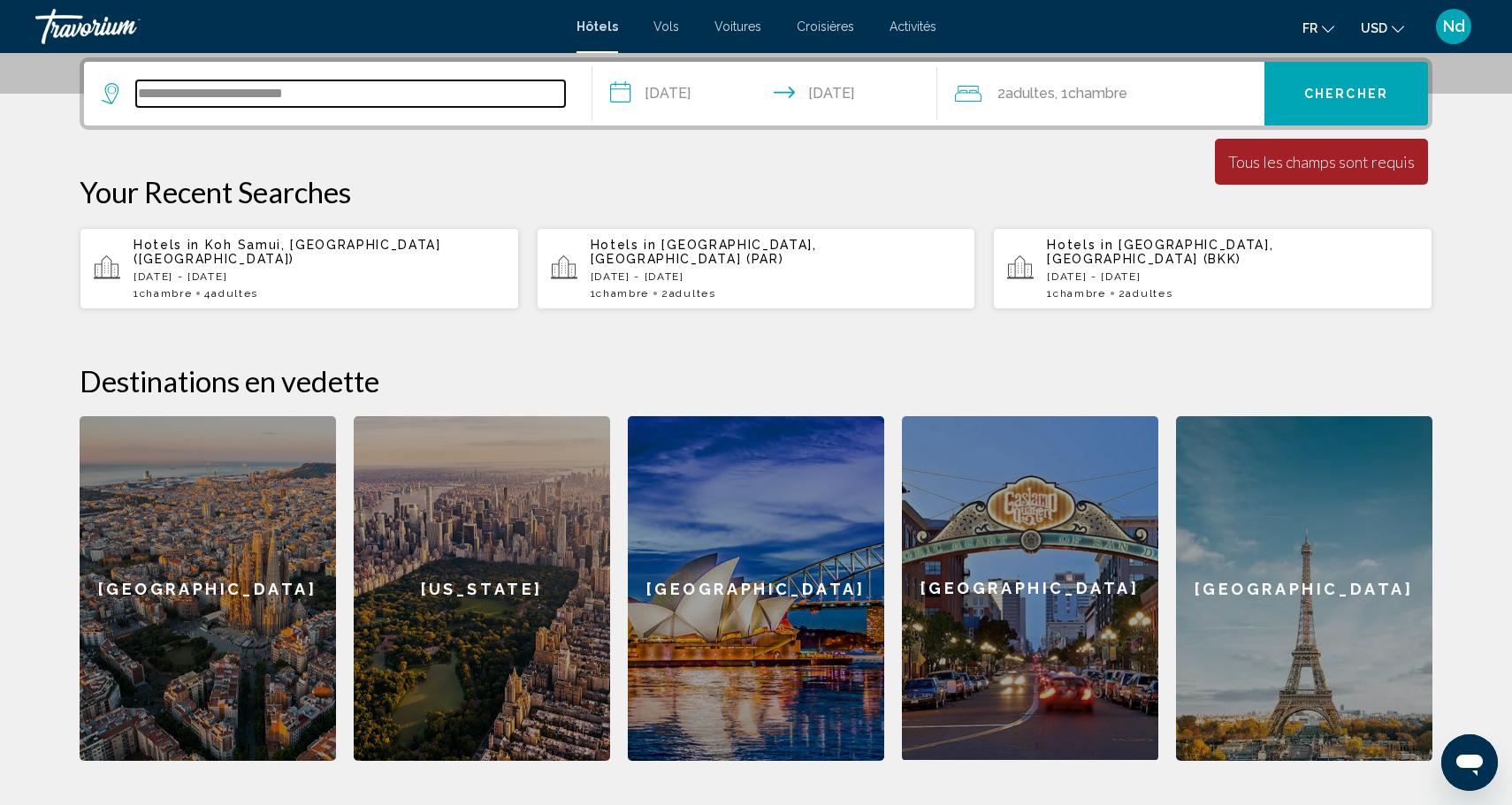
click at [363, 99] on input "**********" at bounding box center [350, 93] width 429 height 27
type input "*"
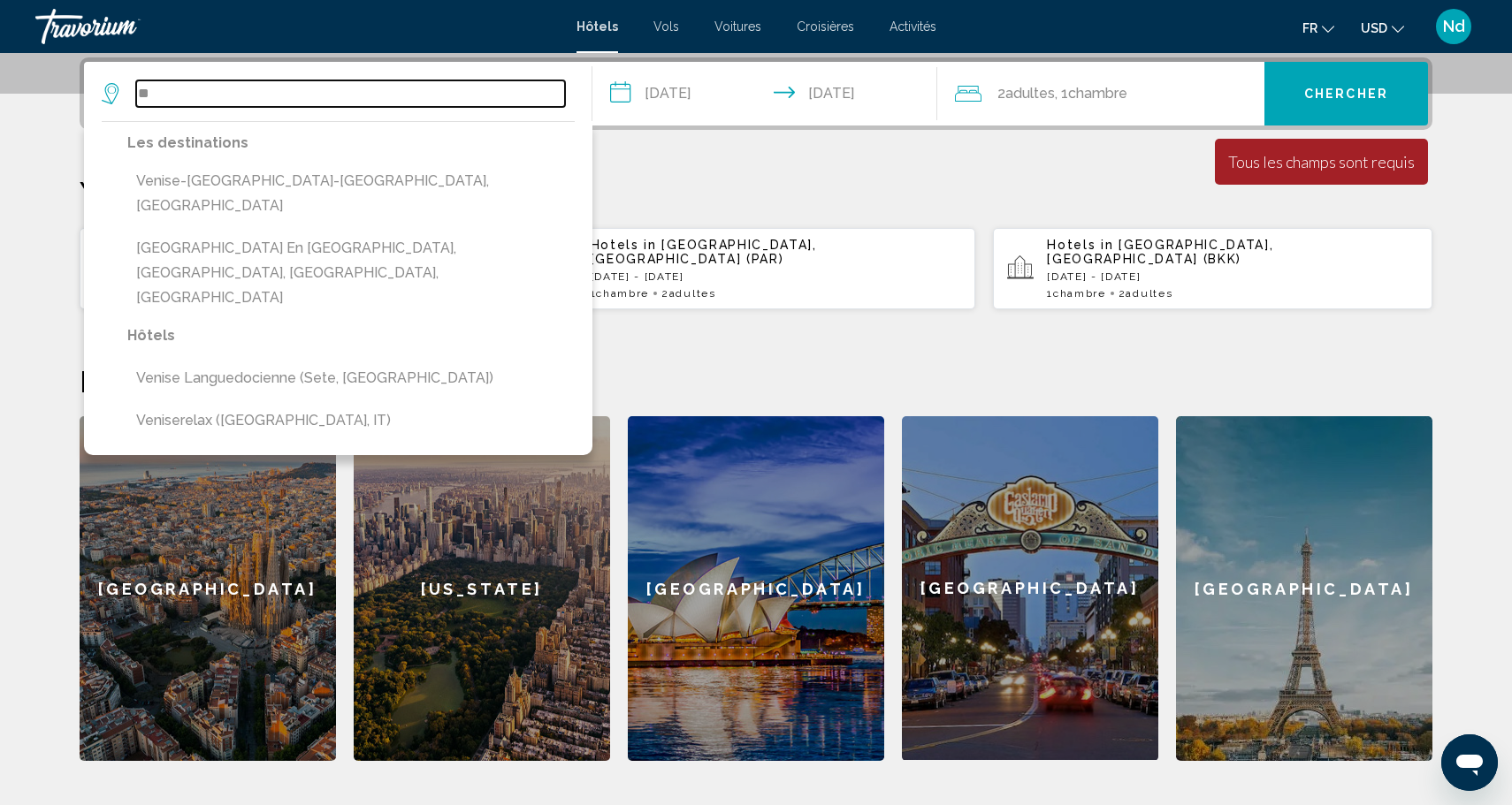
type input "*"
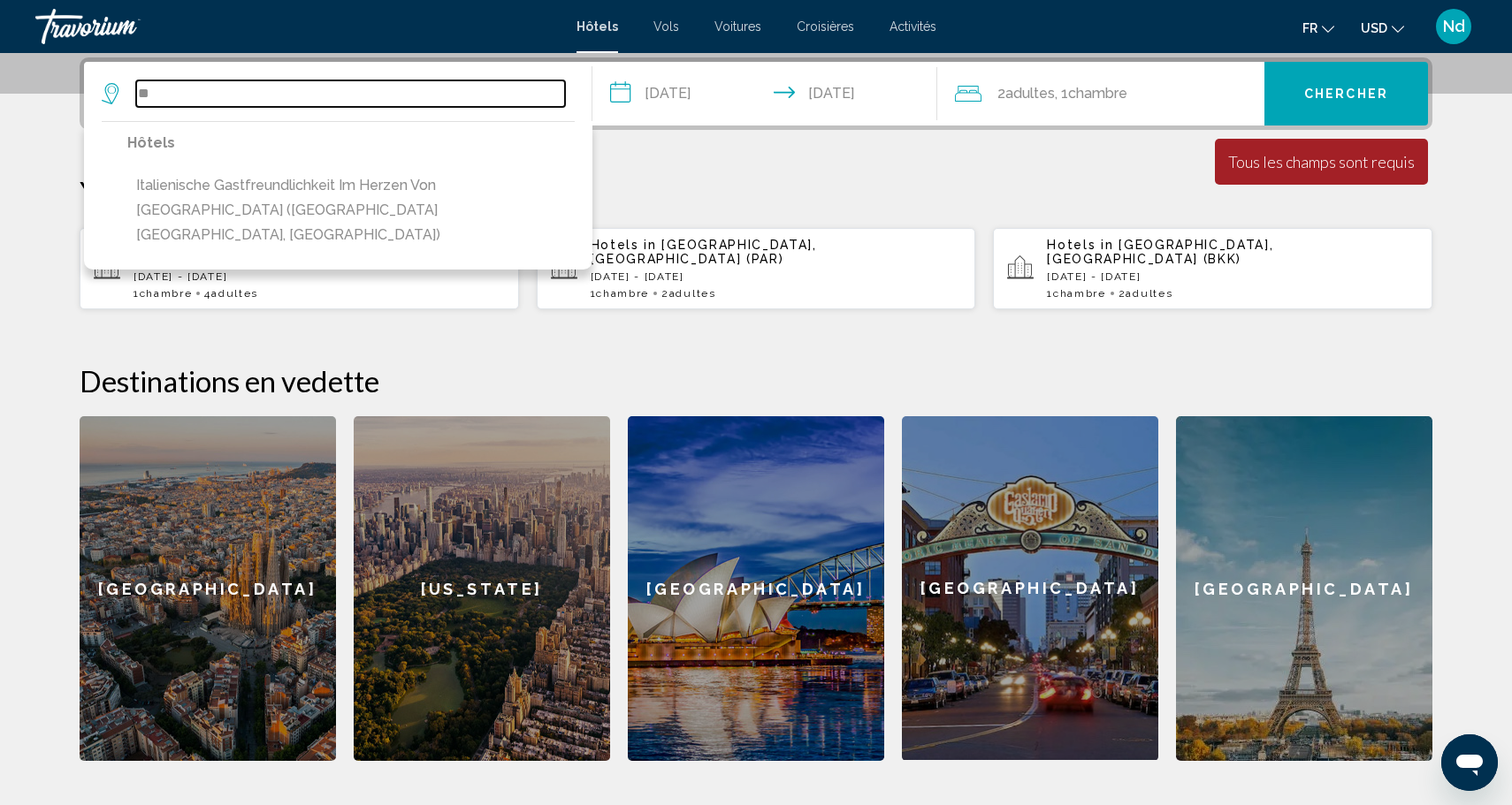
type input "*"
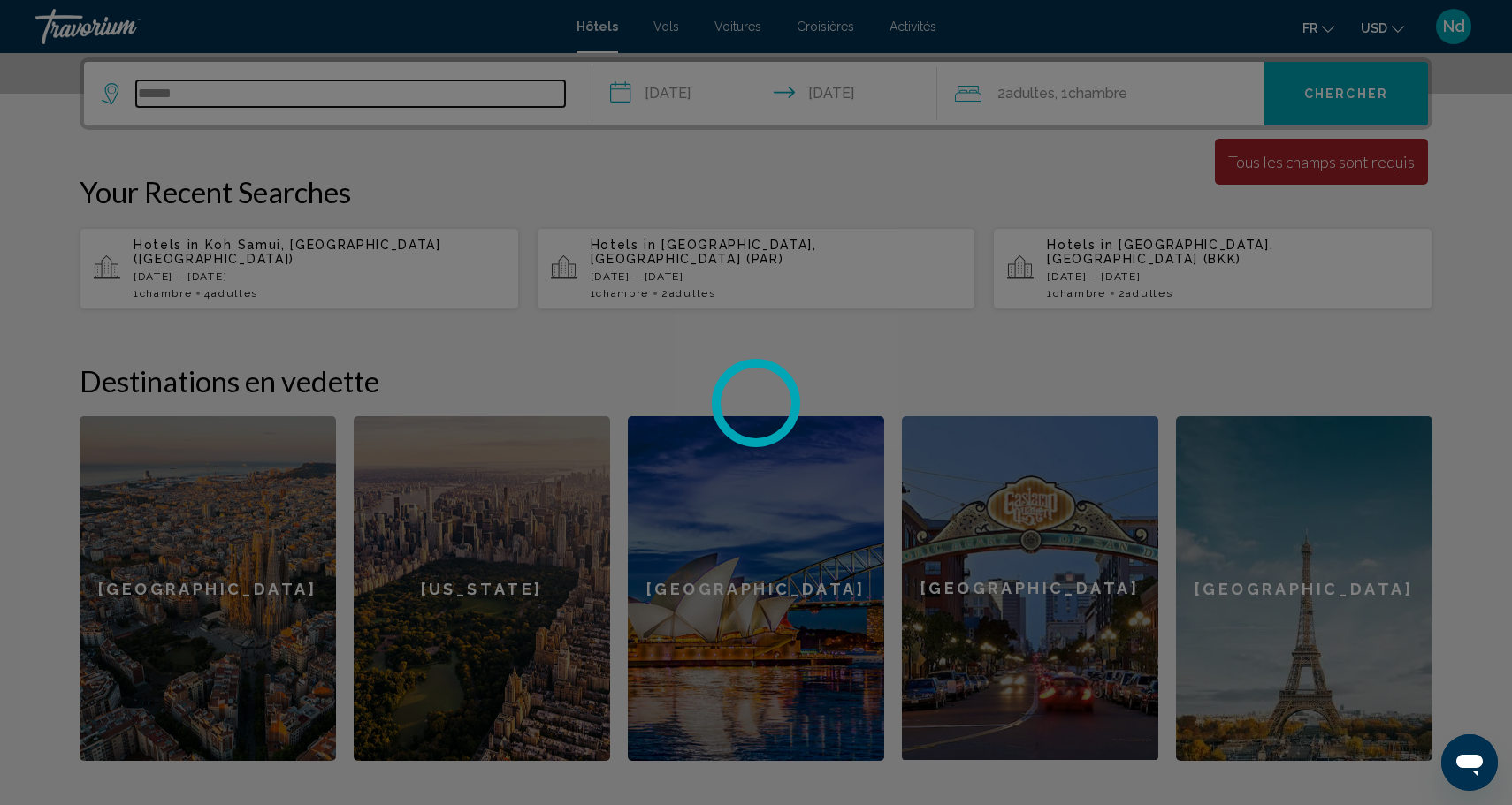
type input "*******"
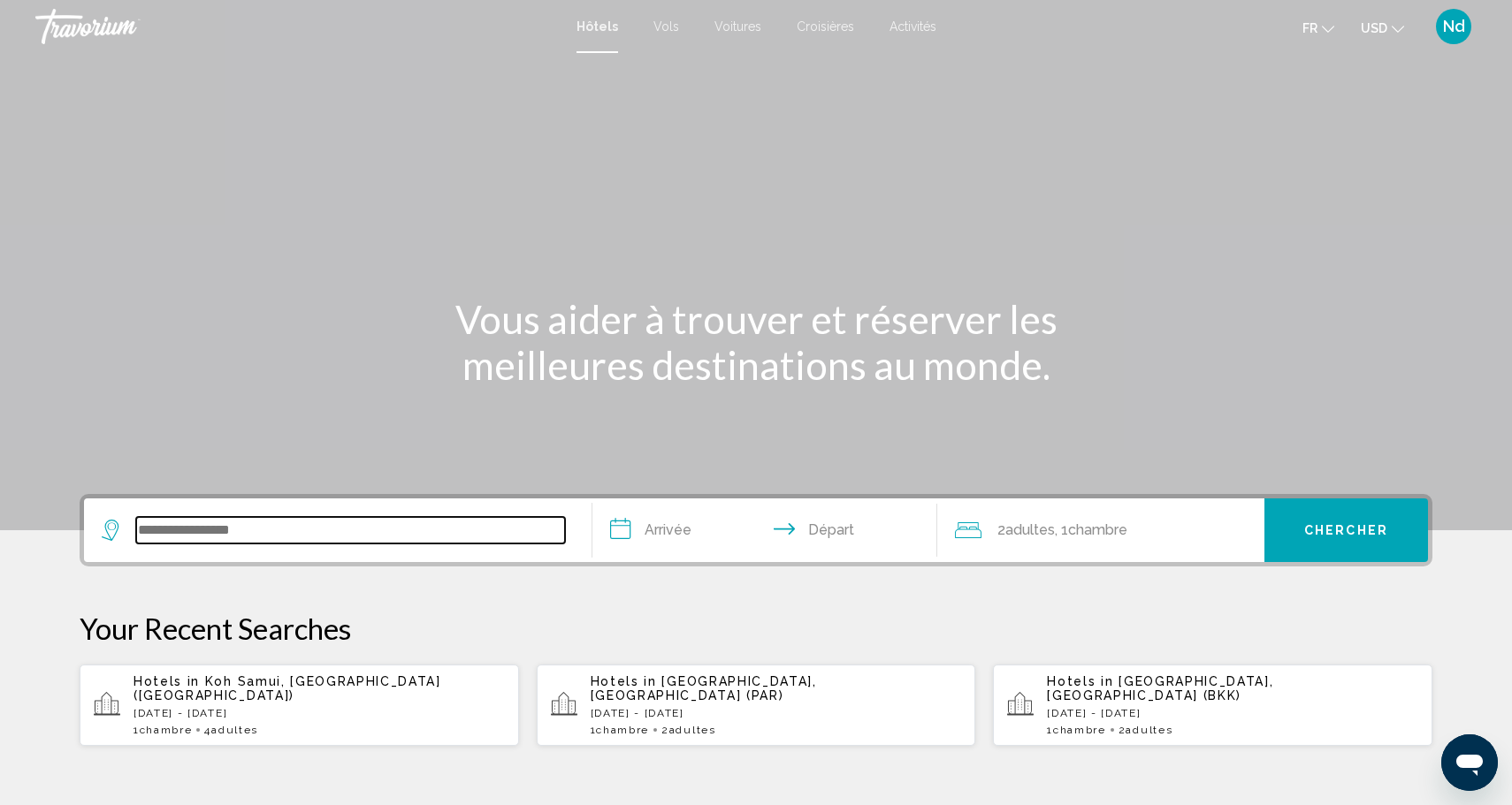
click at [300, 531] on input "Search widget" at bounding box center [350, 530] width 429 height 27
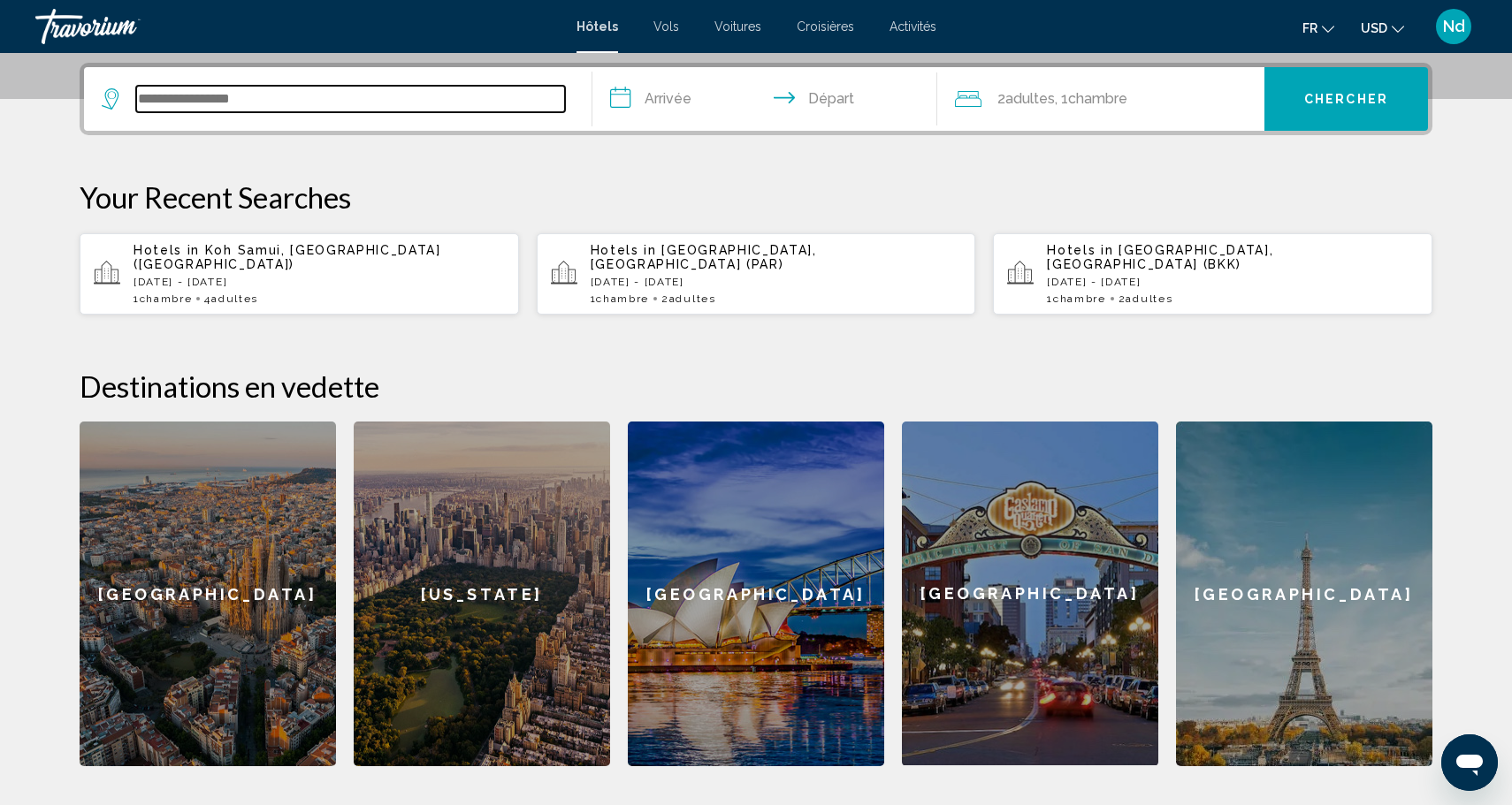
scroll to position [437, 0]
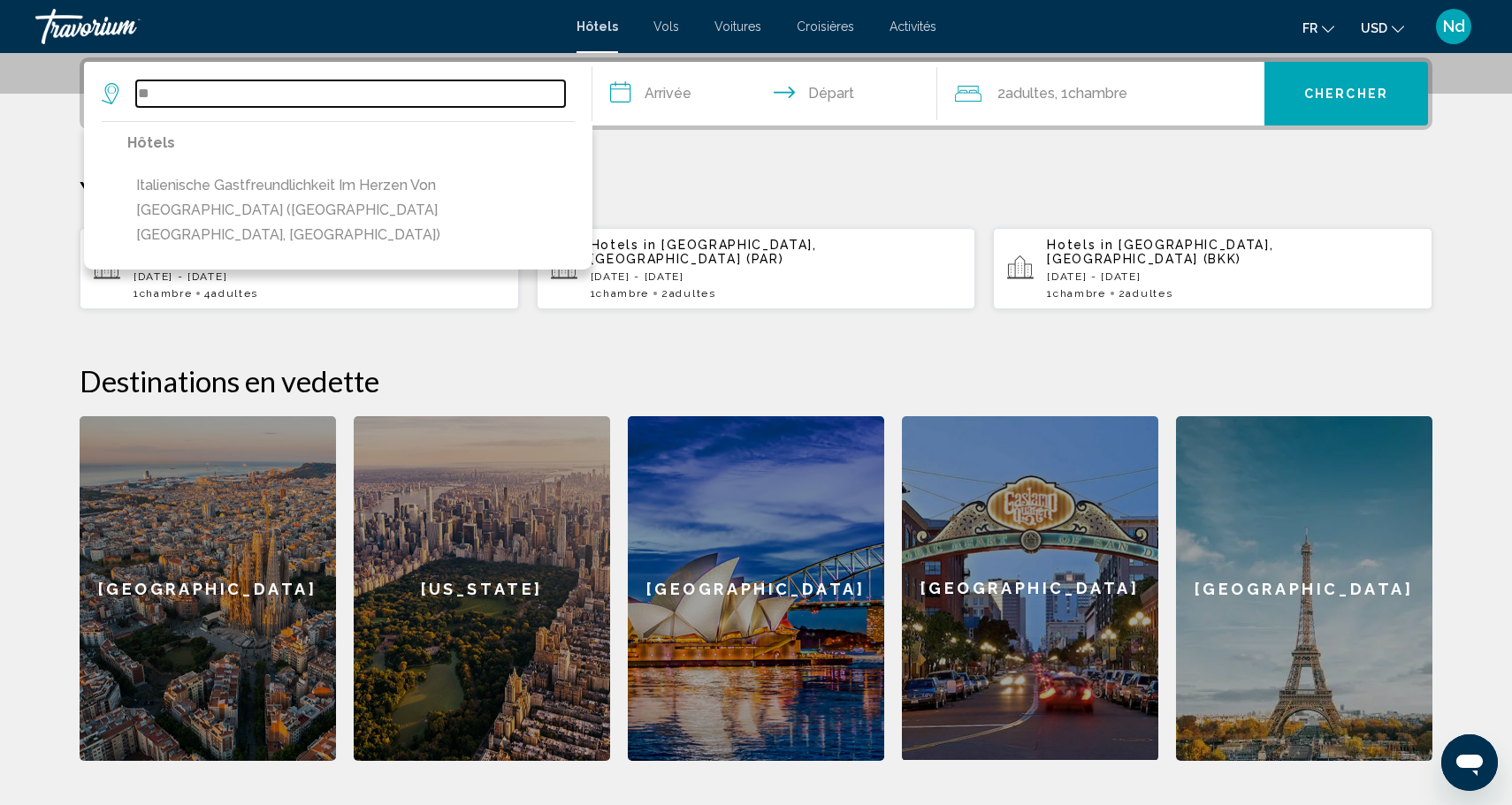
type input "*"
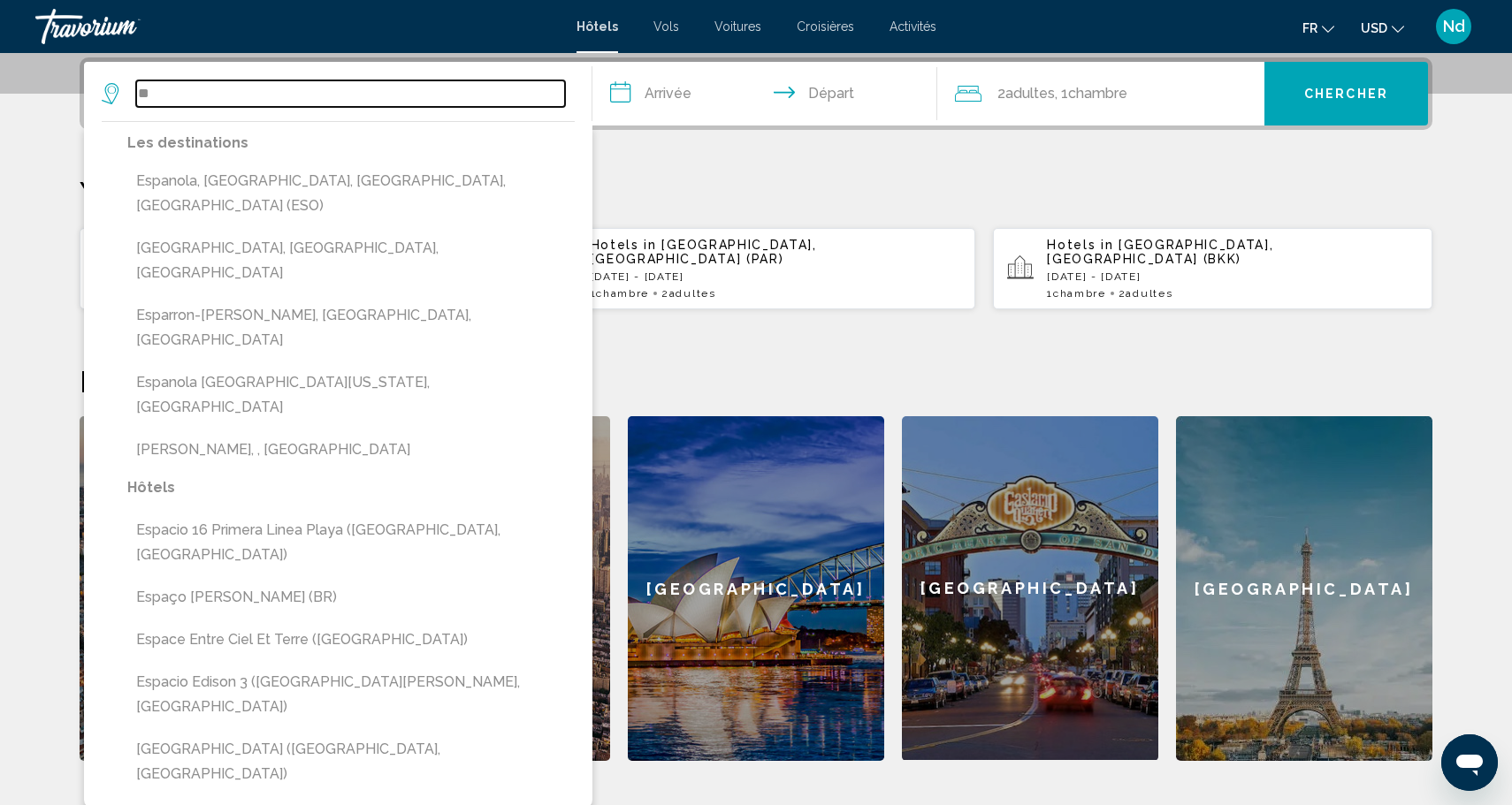
type input "*"
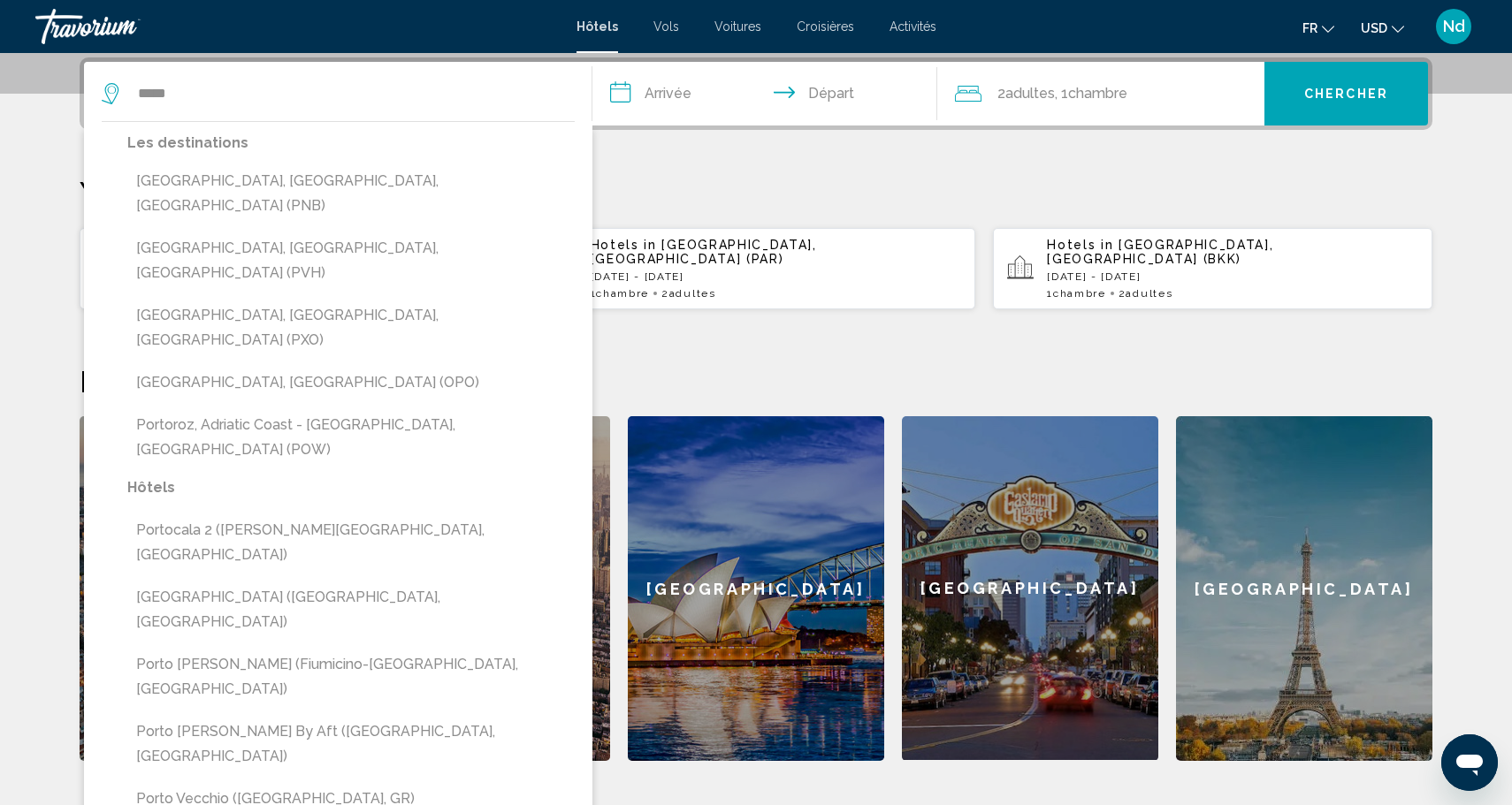
click at [25, 289] on section "**********" at bounding box center [756, 162] width 1512 height 1198
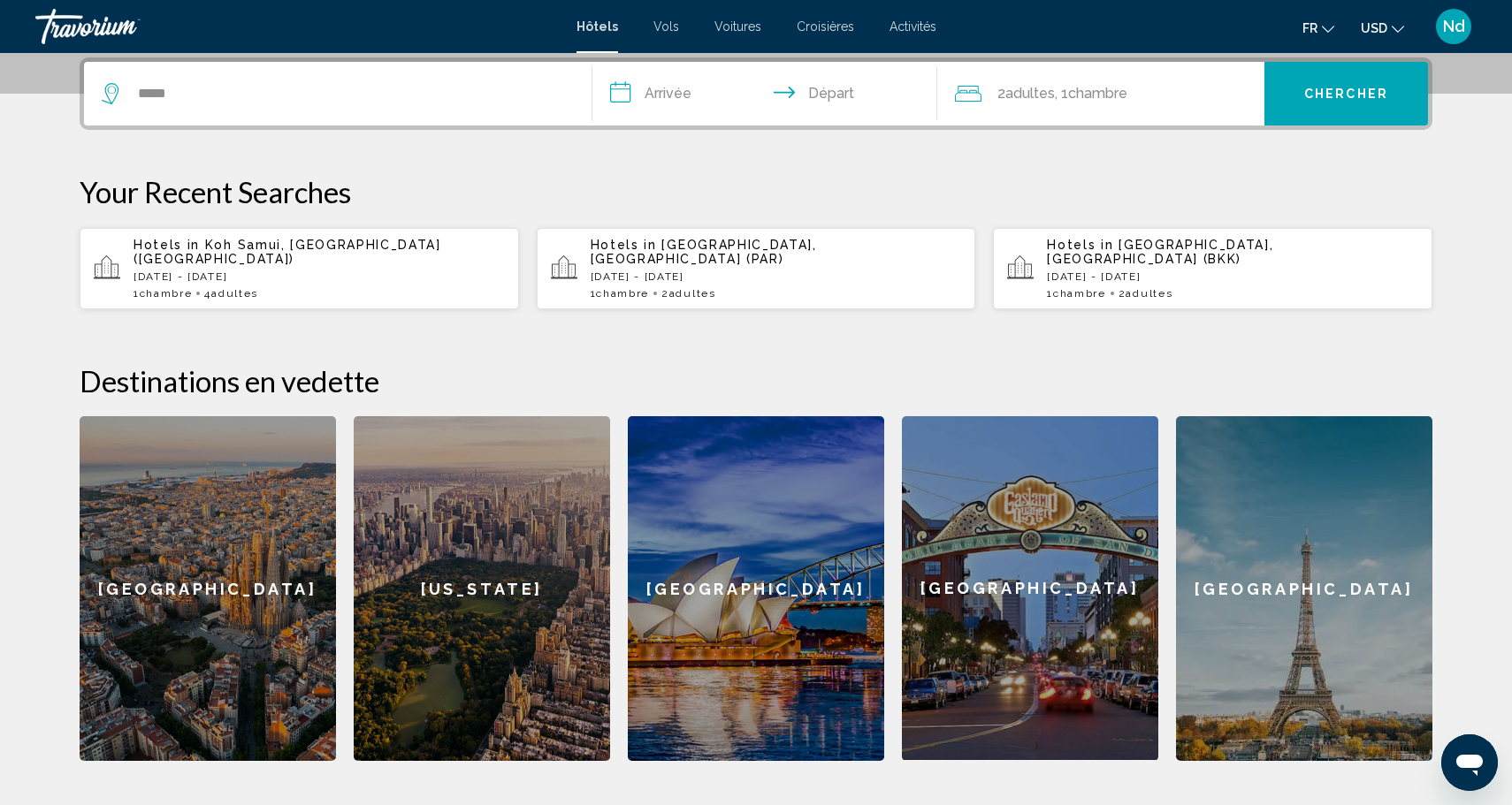
click at [320, 112] on div "*****" at bounding box center [337, 93] width 472 height 64
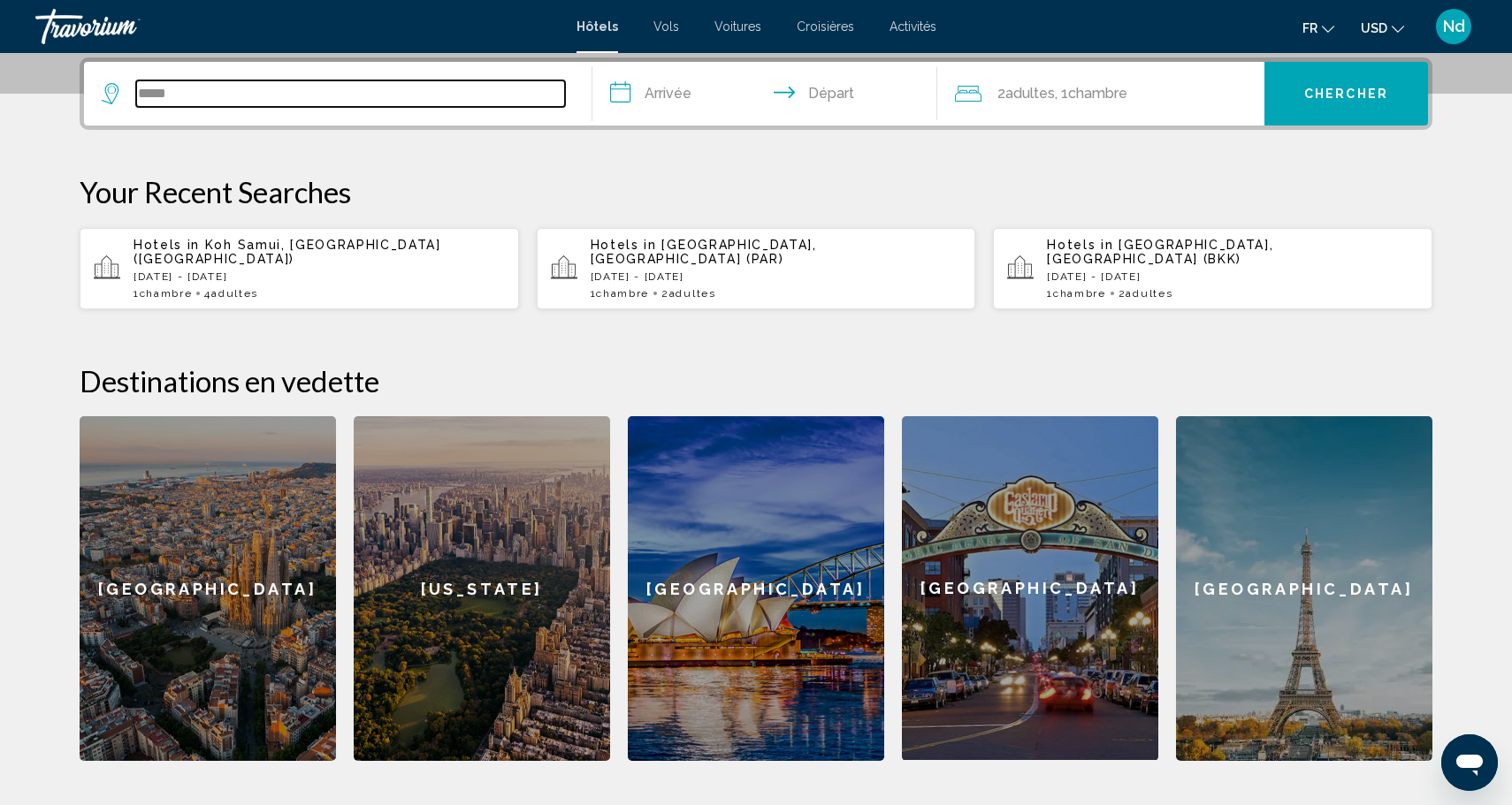
click at [316, 99] on input "*****" at bounding box center [350, 93] width 429 height 27
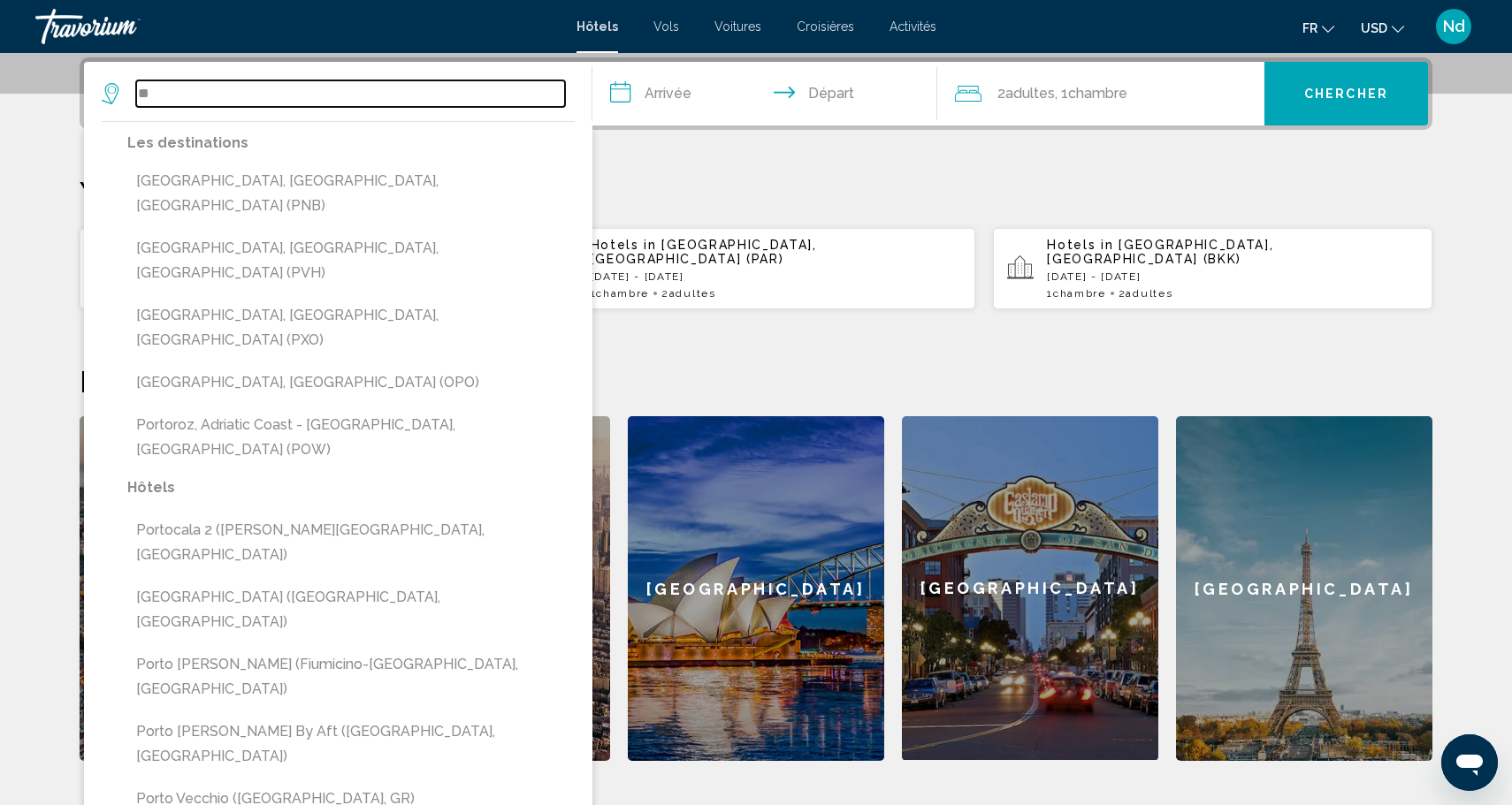
type input "*"
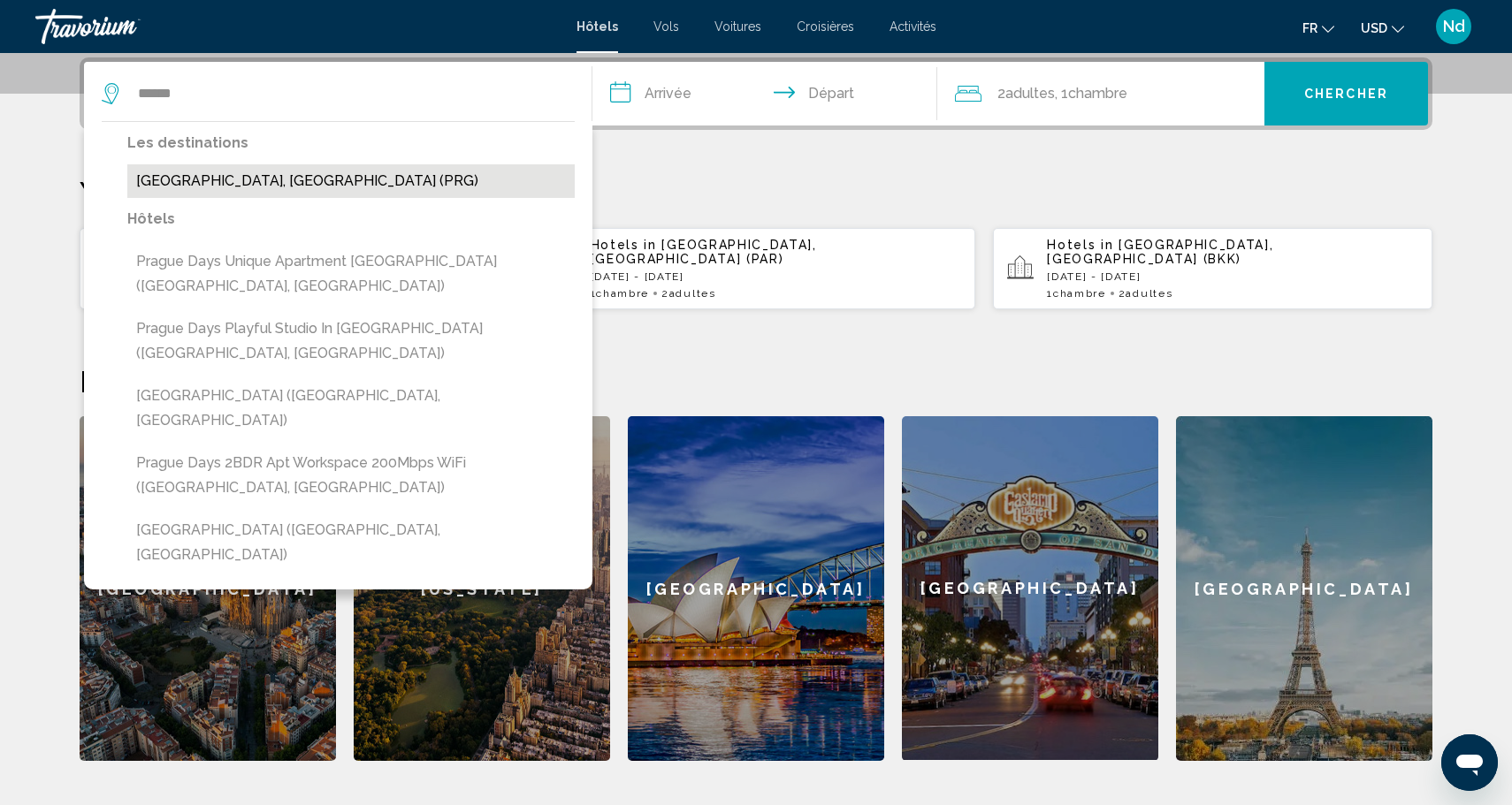
click at [203, 182] on button "[GEOGRAPHIC_DATA], [GEOGRAPHIC_DATA] (PRG)" at bounding box center [351, 181] width 448 height 33
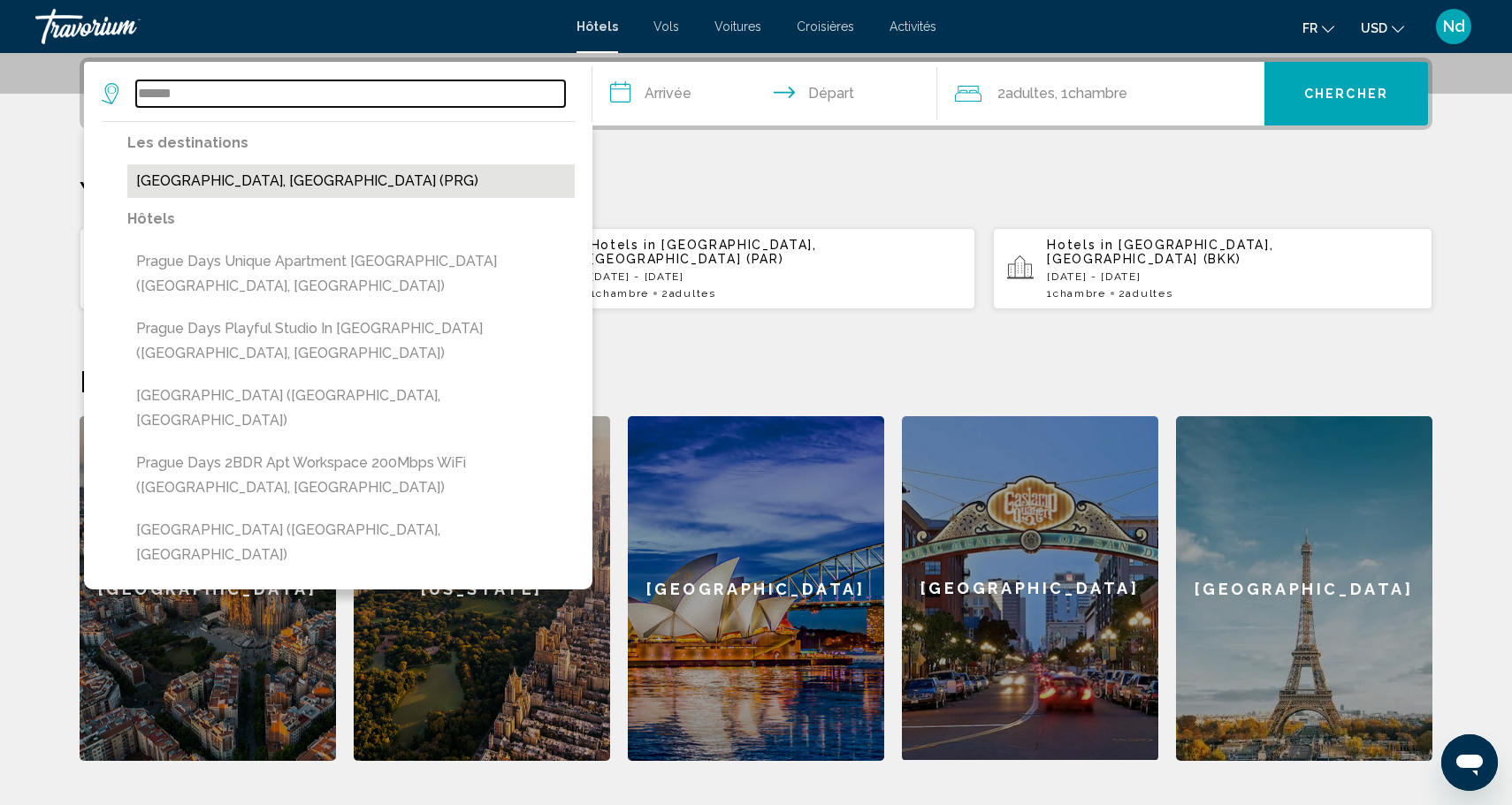
type input "**********"
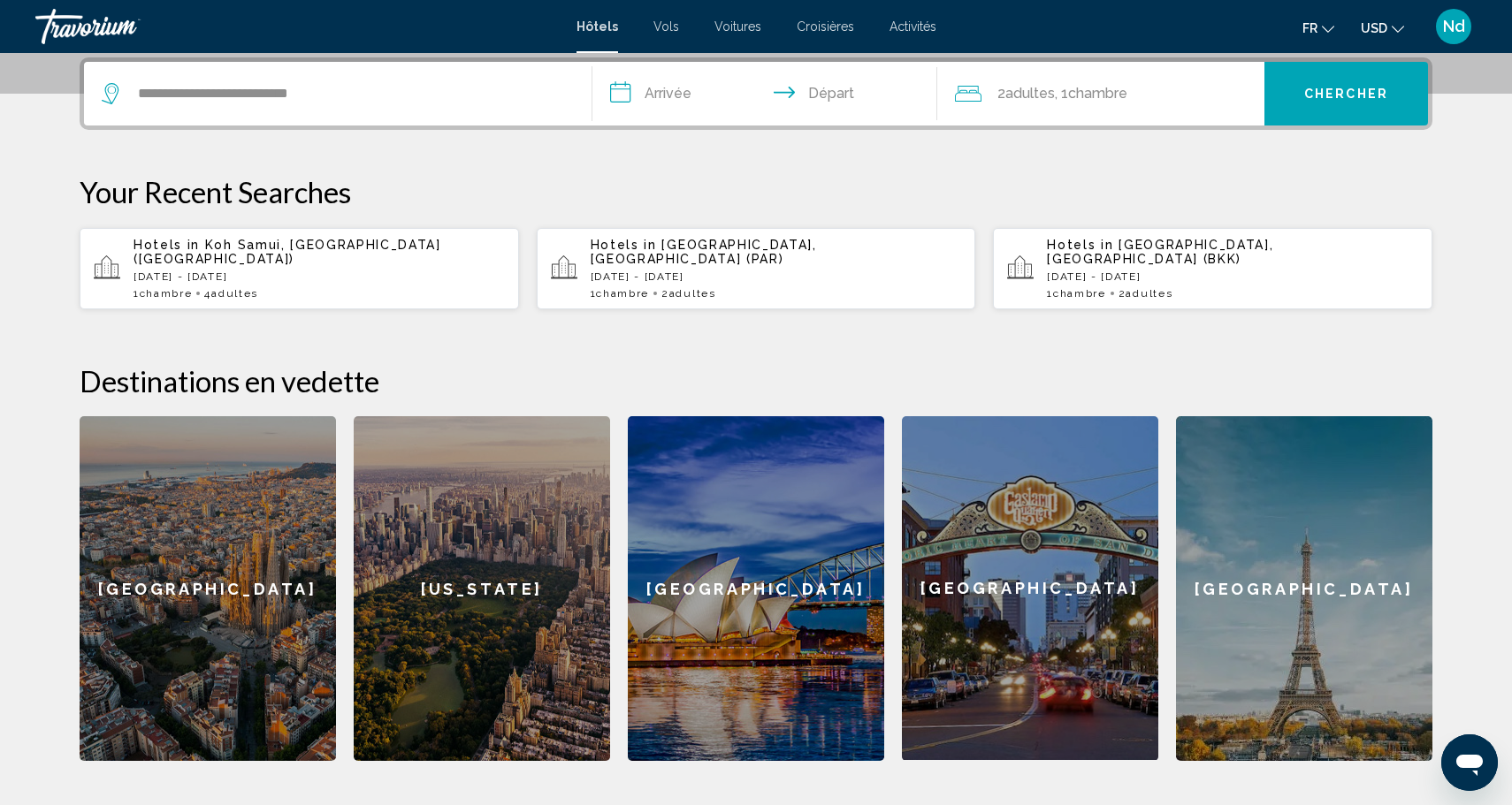
click at [650, 99] on input "**********" at bounding box center [768, 96] width 351 height 69
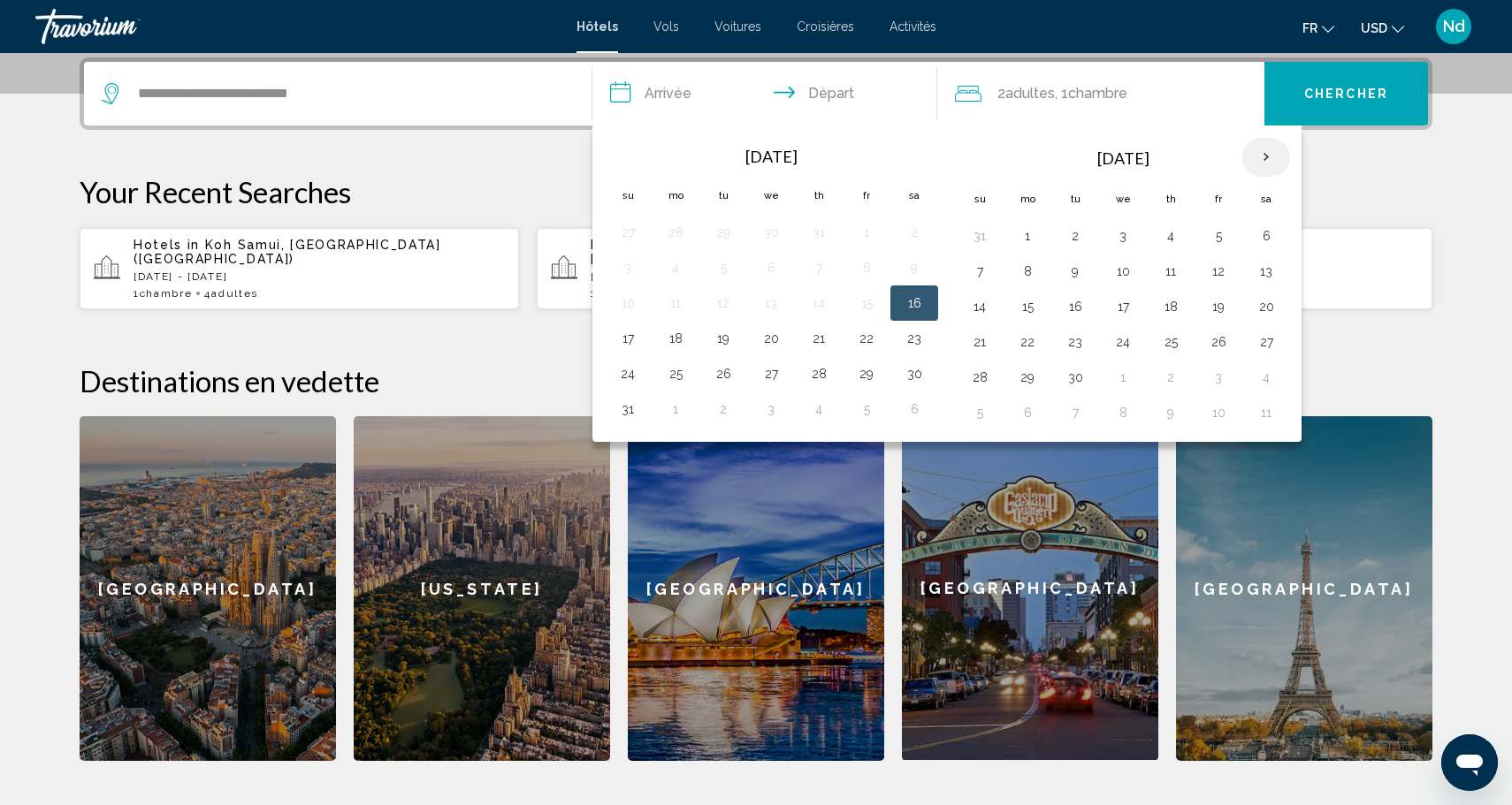
click at [1270, 157] on th "Next month" at bounding box center [1266, 156] width 48 height 39
click at [1270, 158] on th "Next month" at bounding box center [1266, 156] width 48 height 39
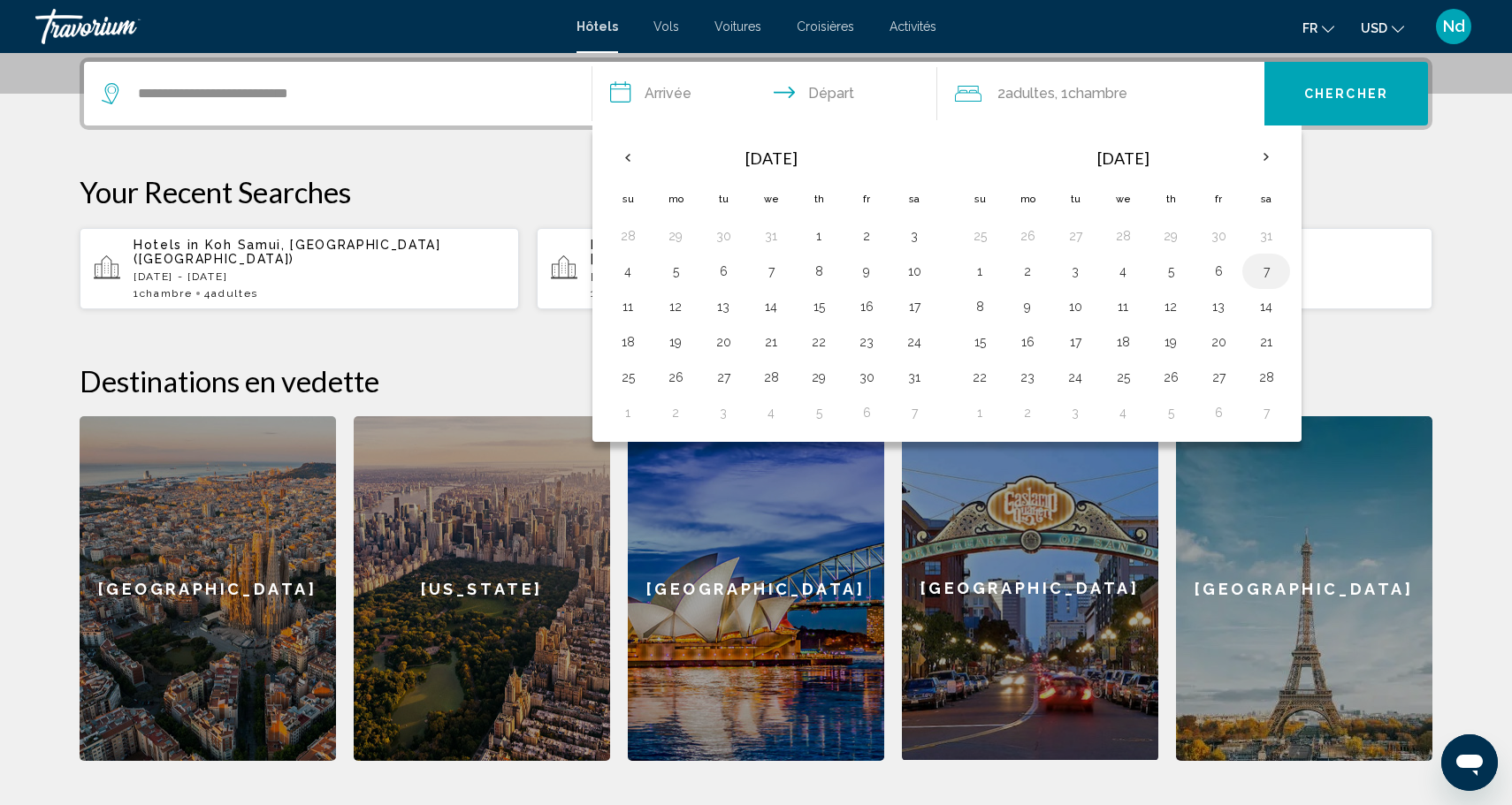
click at [1268, 270] on button "7" at bounding box center [1265, 271] width 28 height 25
click at [1226, 300] on button "13" at bounding box center [1217, 306] width 28 height 25
type input "**********"
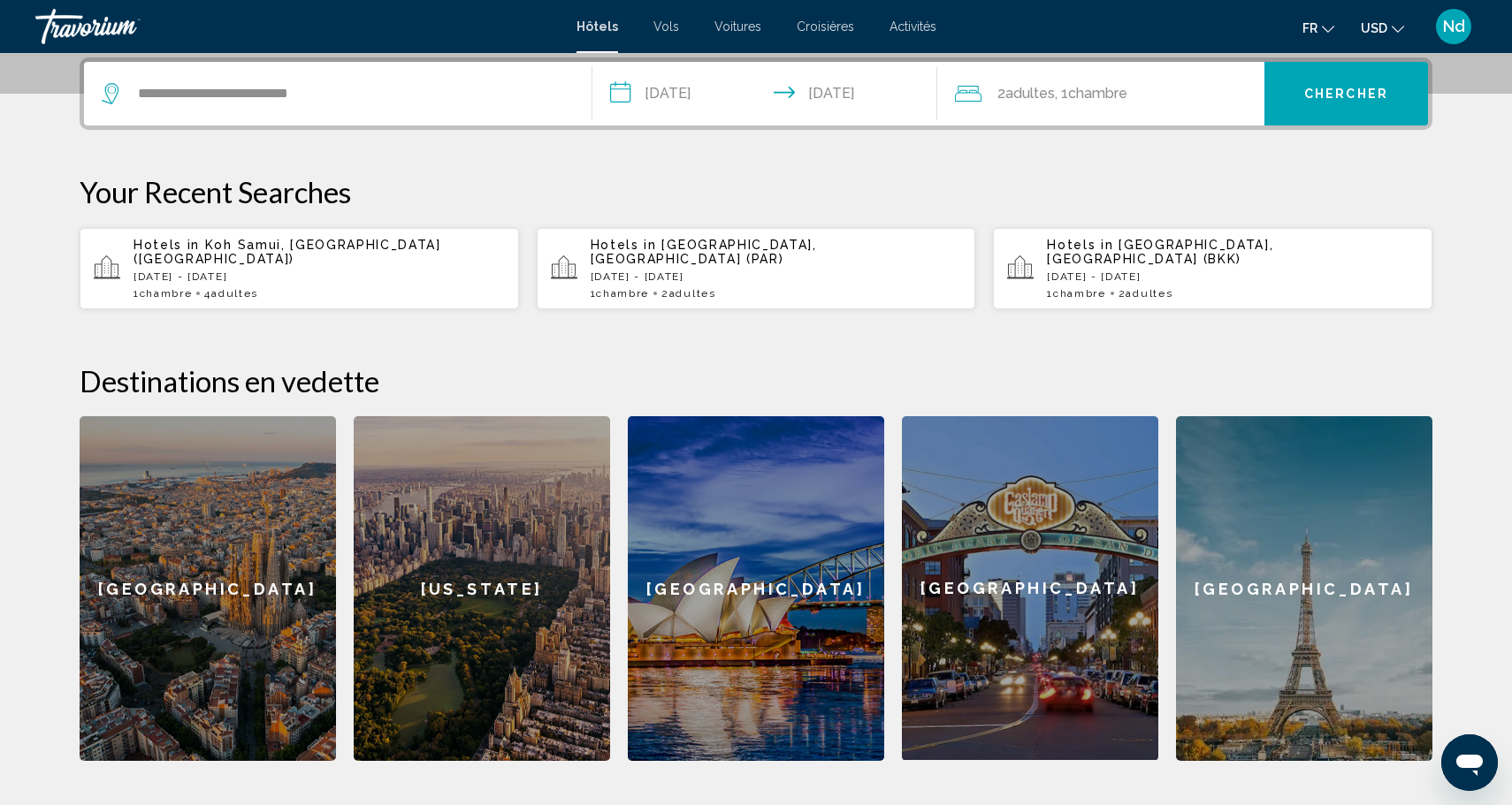
click at [1332, 94] on span "Chercher" at bounding box center [1346, 94] width 84 height 14
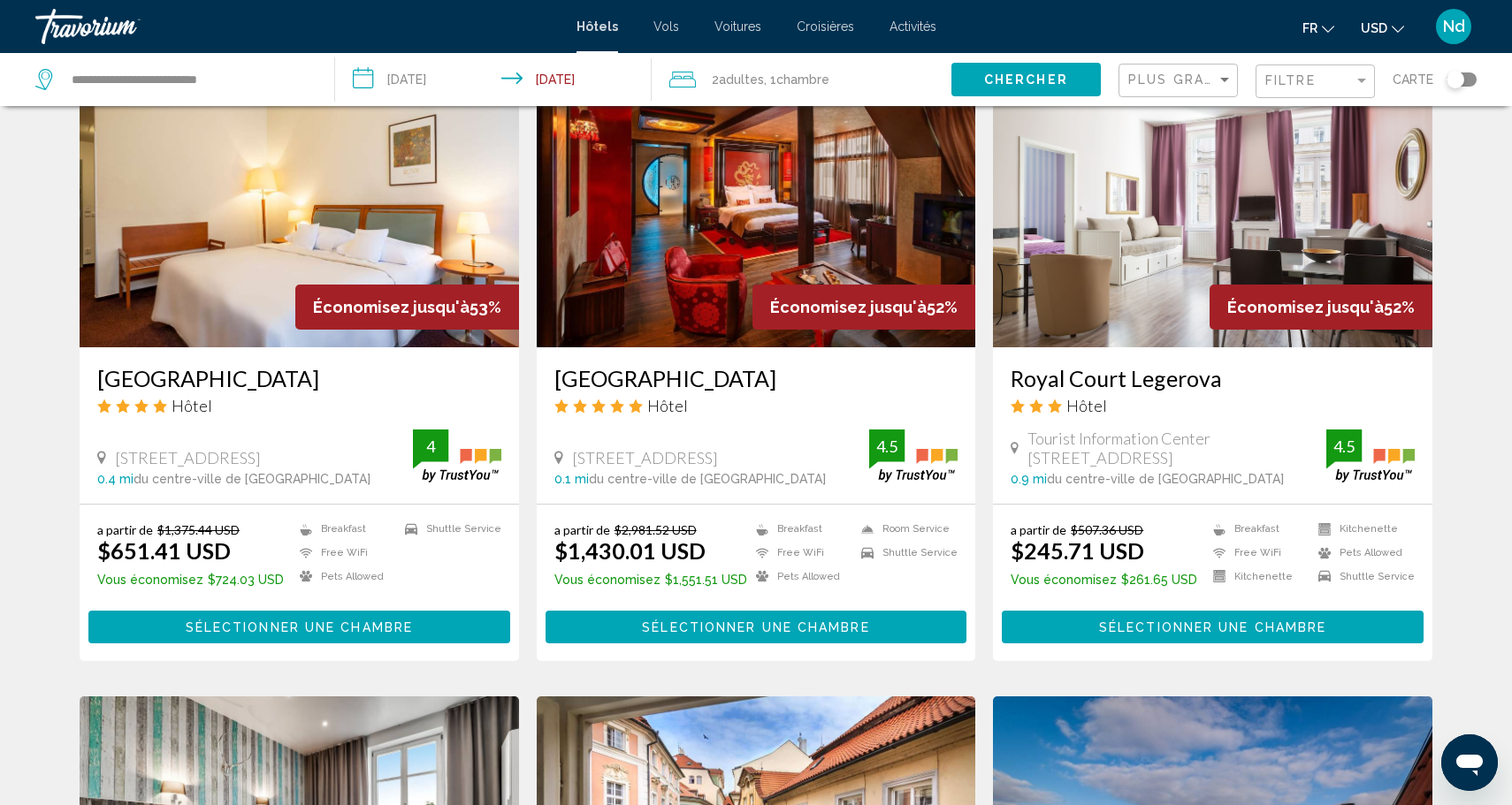
scroll to position [1385, 0]
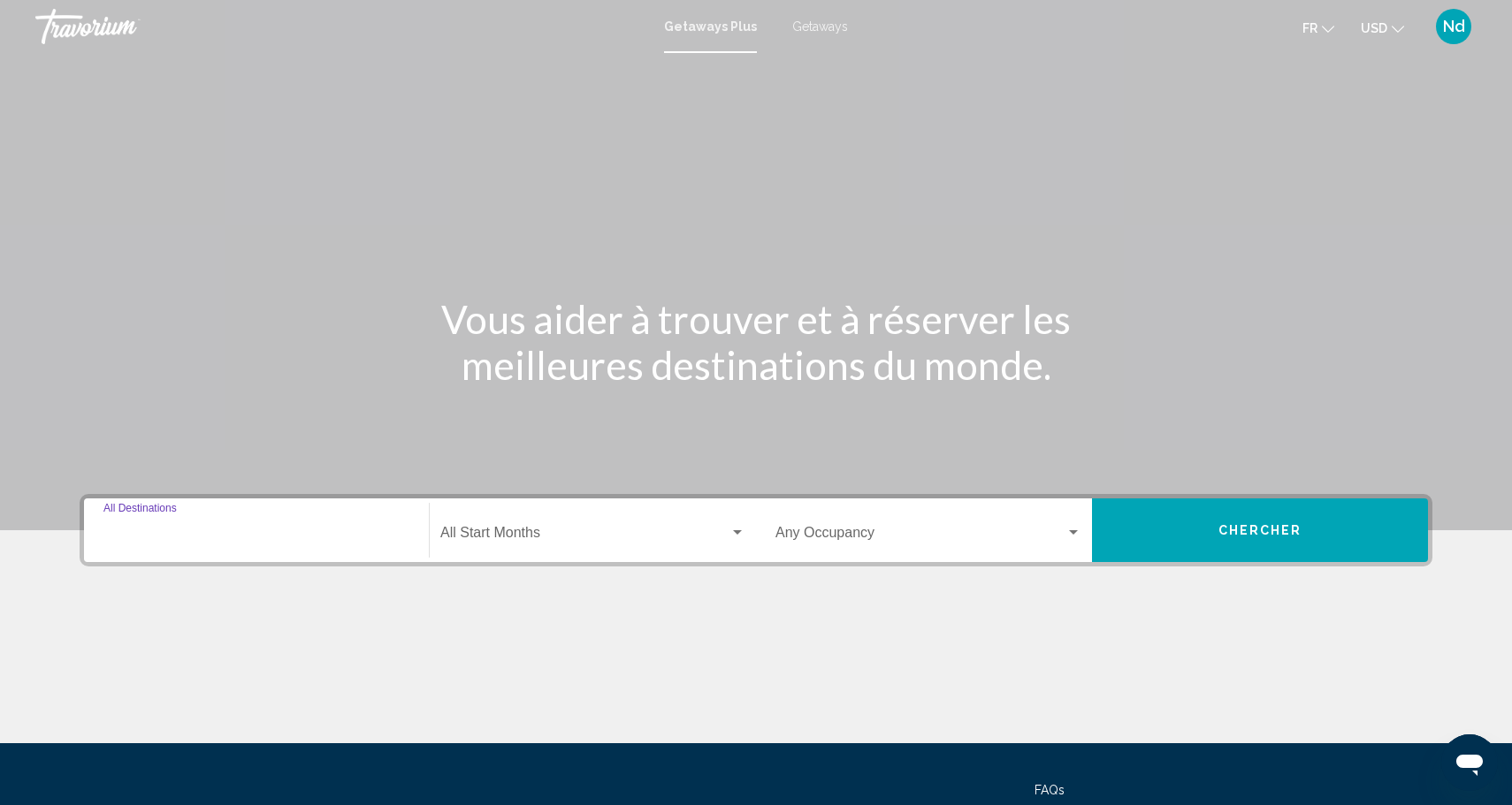
click at [181, 538] on input "Destination All Destinations" at bounding box center [256, 536] width 306 height 16
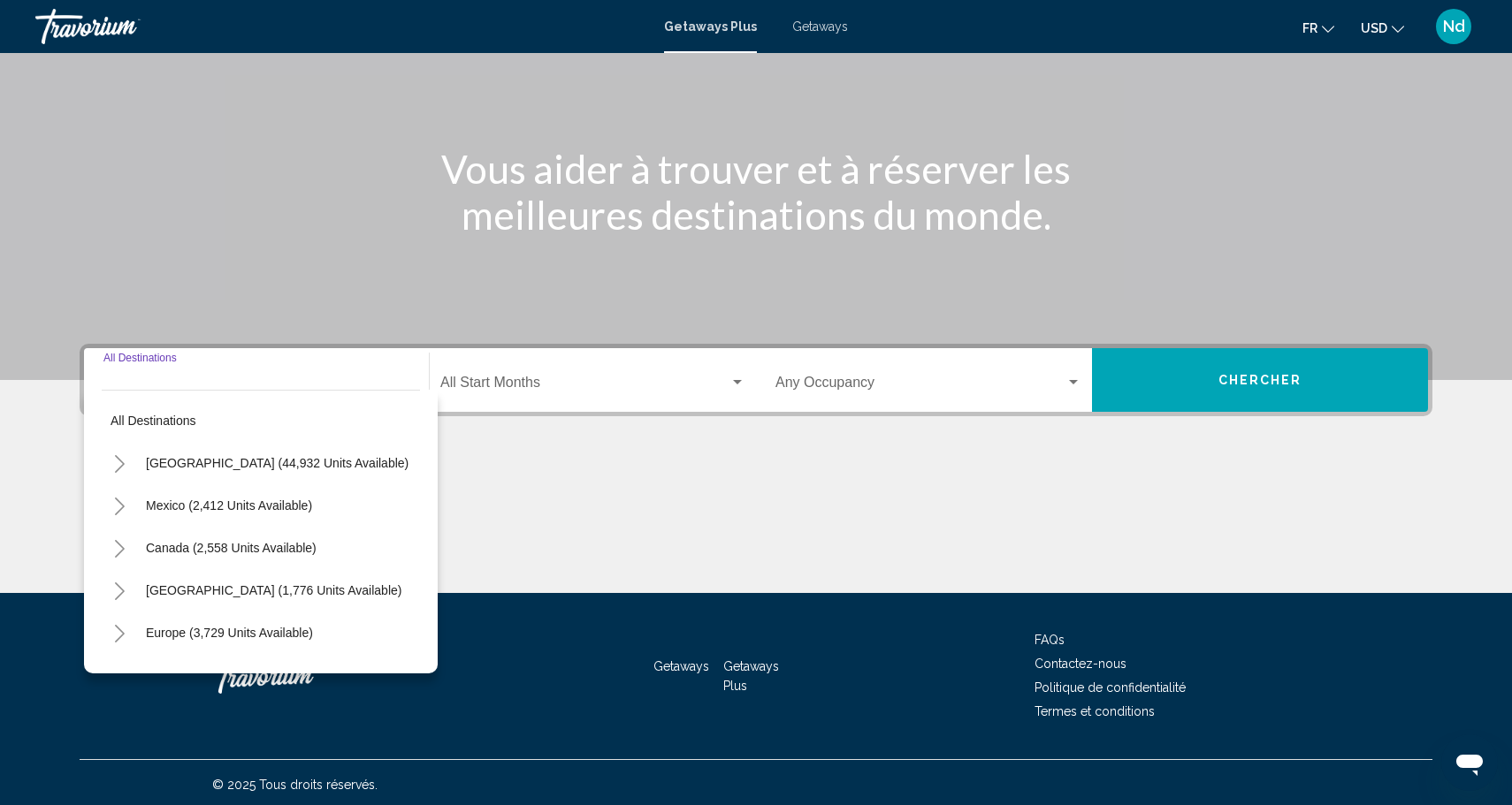
scroll to position [155, 0]
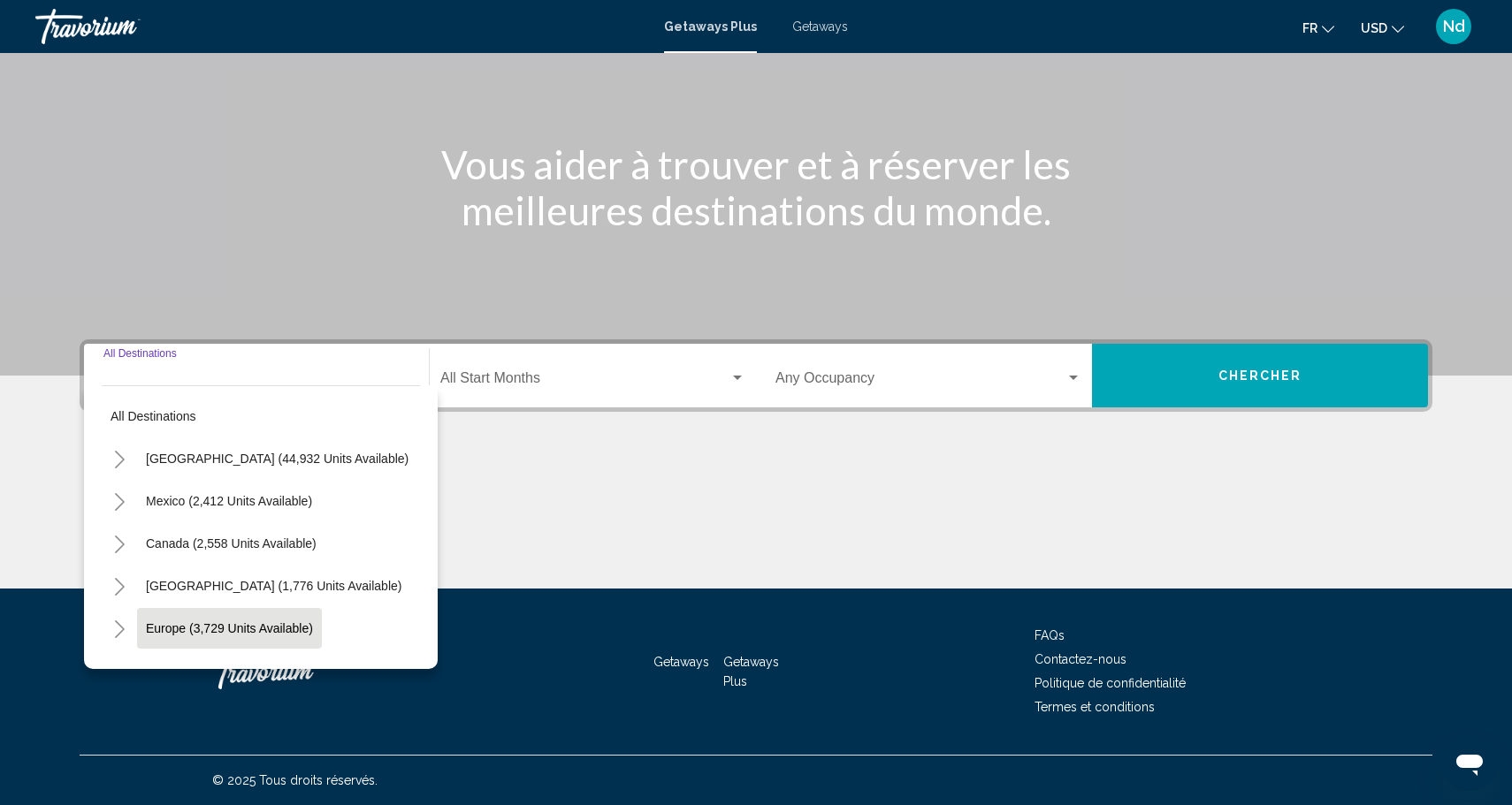
click at [173, 631] on span "Europe (3,729 units available)" at bounding box center [229, 628] width 167 height 14
type input "**********"
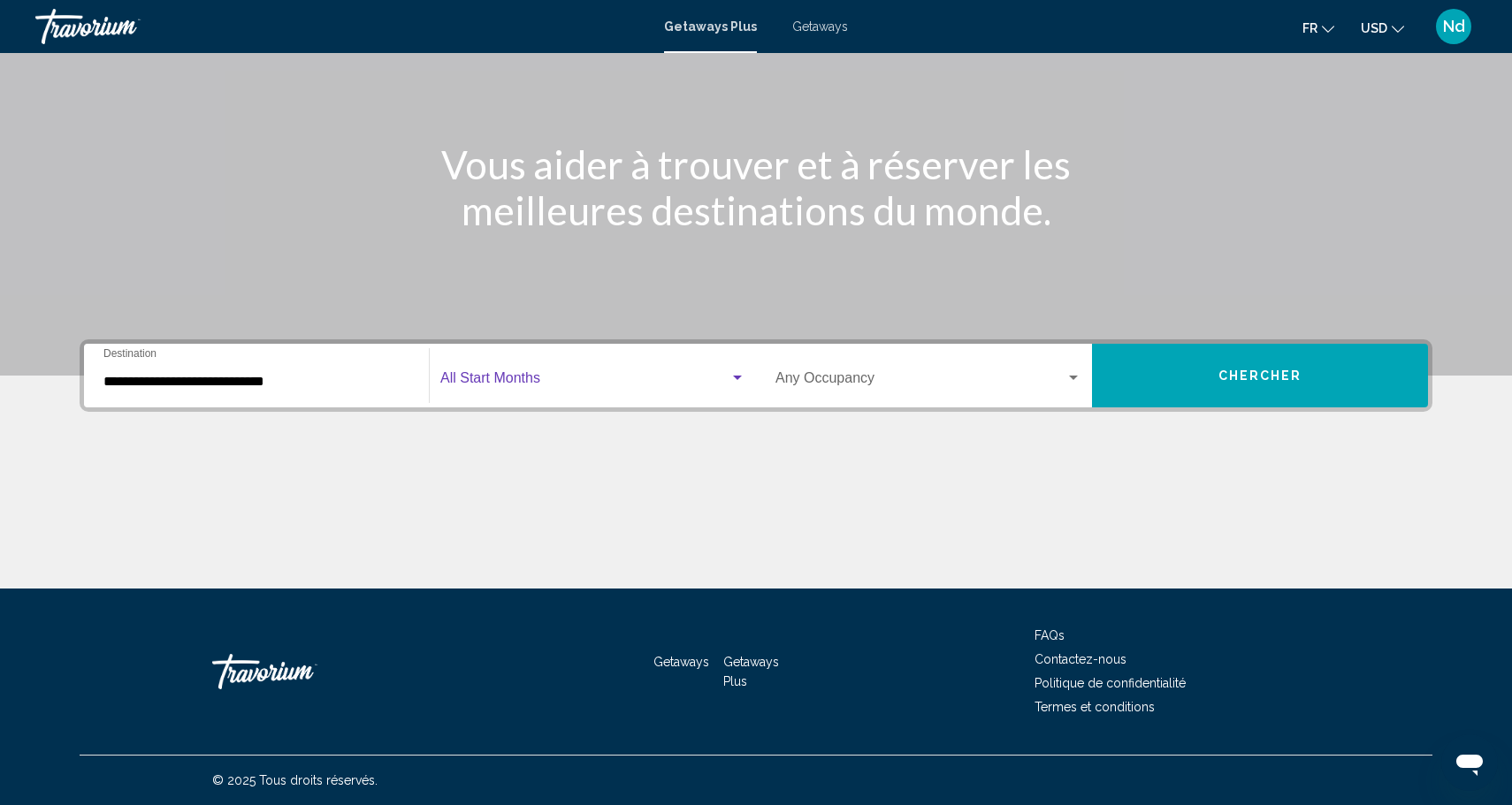
click at [520, 374] on span "Search widget" at bounding box center [585, 382] width 289 height 16
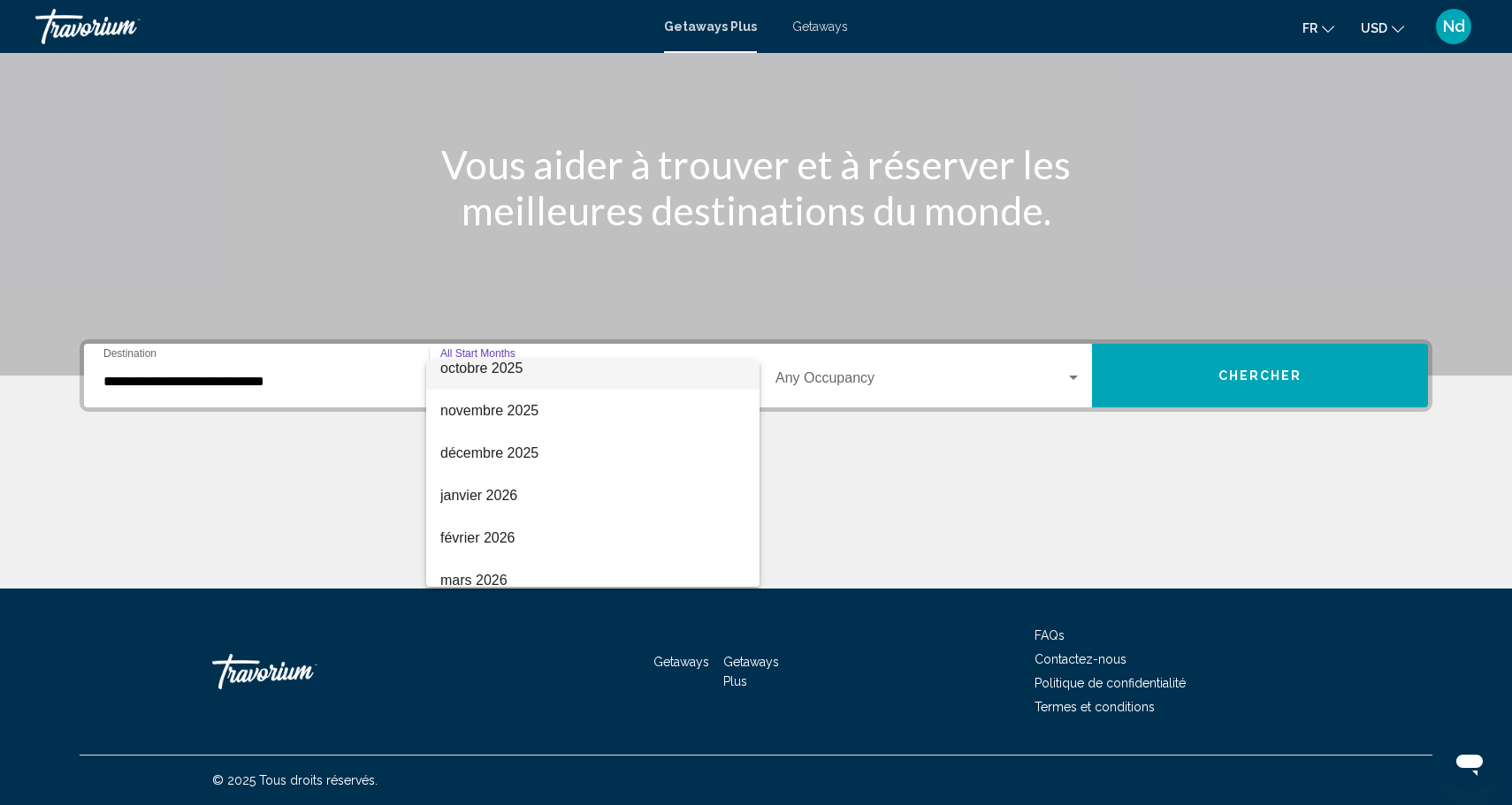
scroll to position [142, 0]
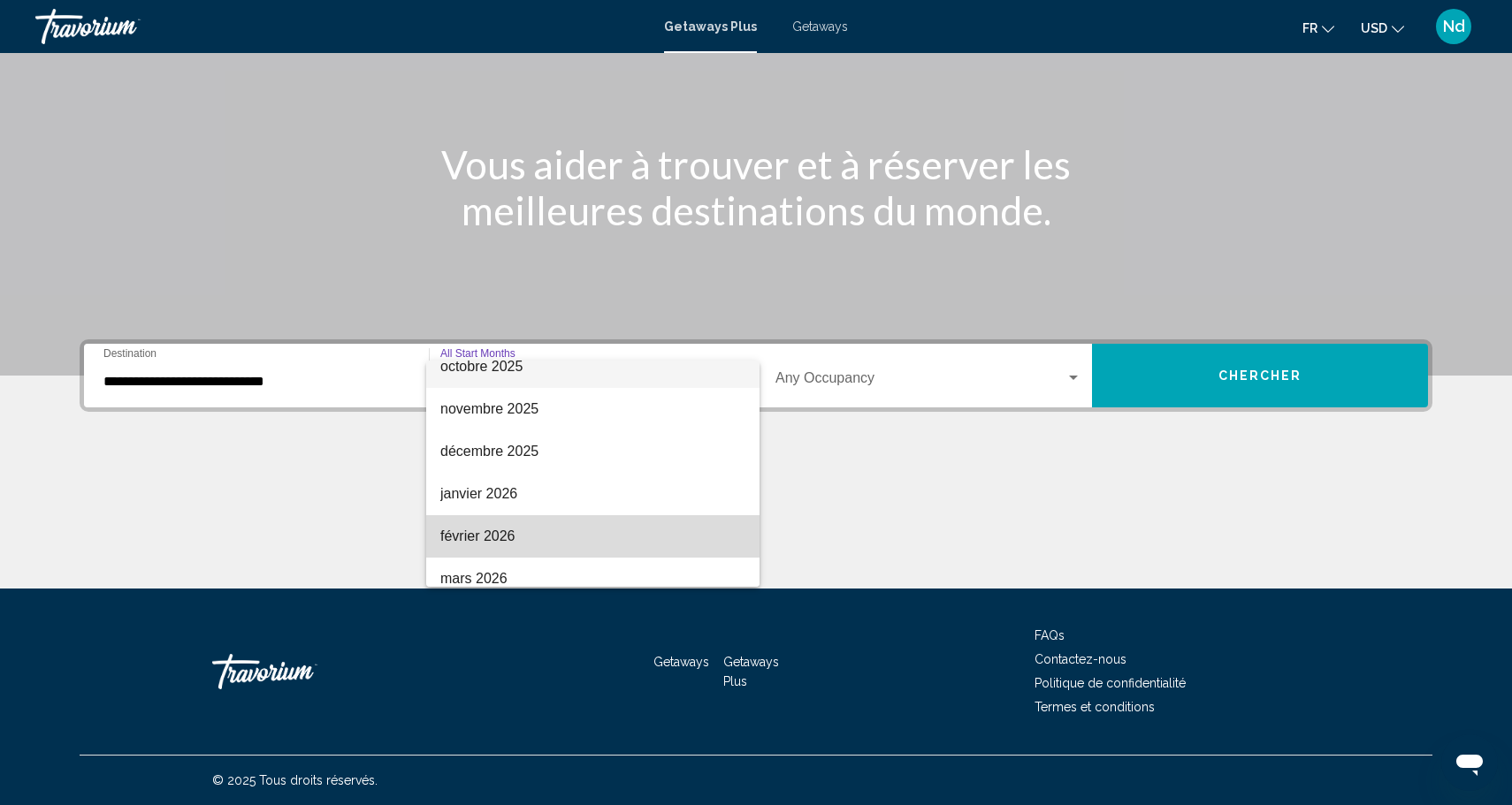
click at [499, 527] on span "février 2026" at bounding box center [592, 535] width 305 height 42
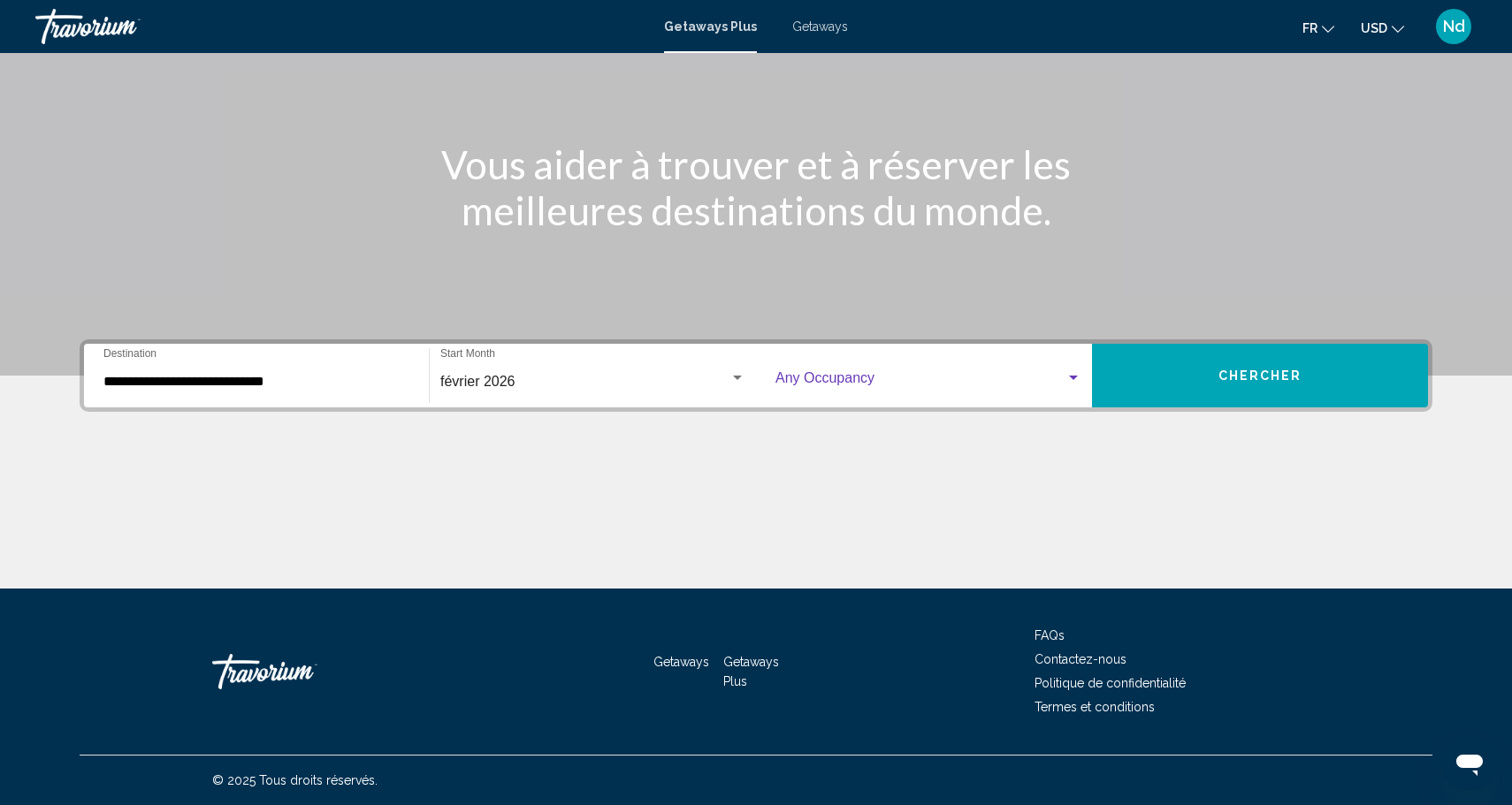
click at [871, 388] on span "Search widget" at bounding box center [920, 382] width 290 height 16
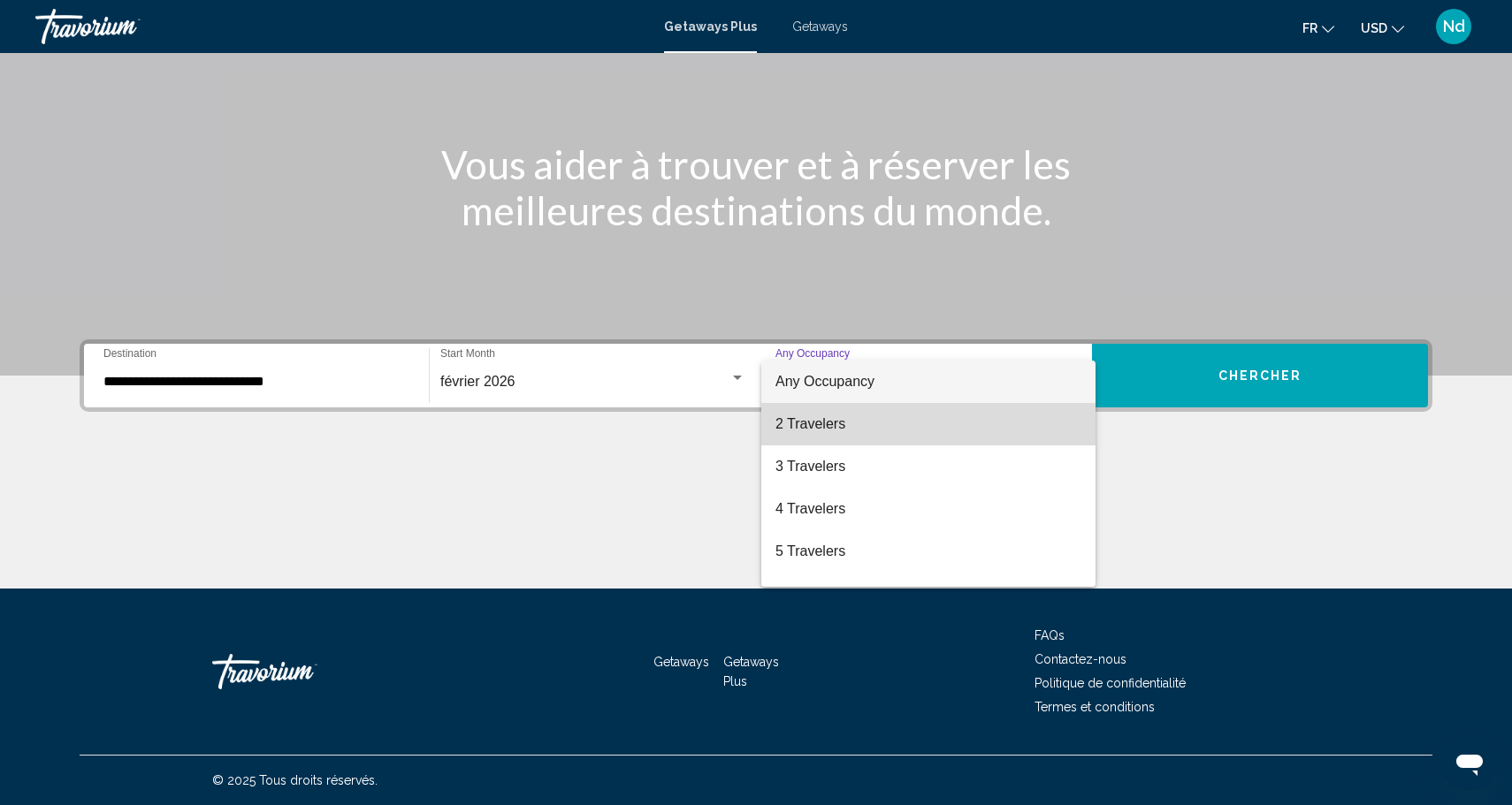
click at [826, 437] on span "2 Travelers" at bounding box center [928, 423] width 306 height 42
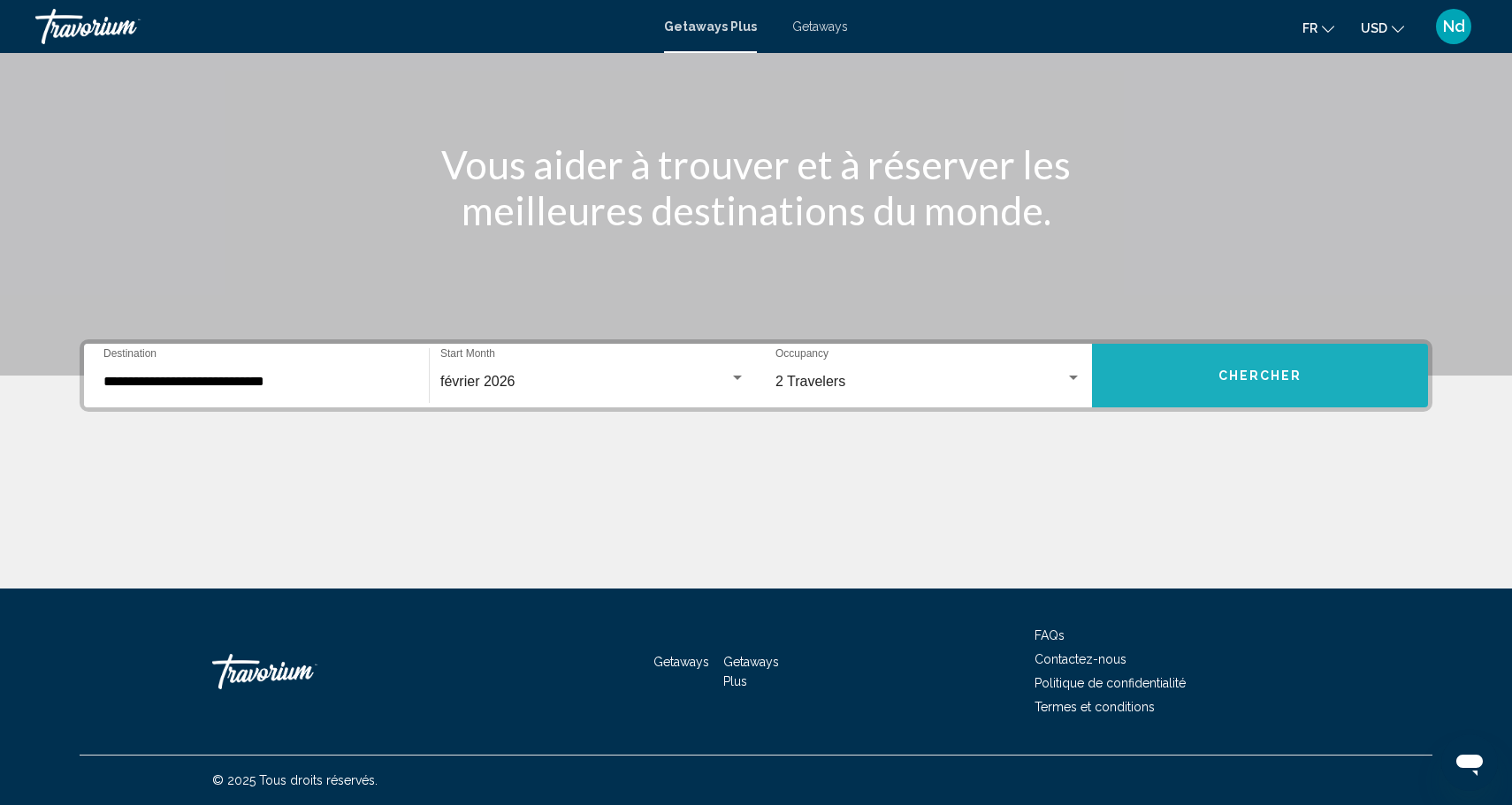
click at [1201, 375] on button "Chercher" at bounding box center [1259, 376] width 336 height 64
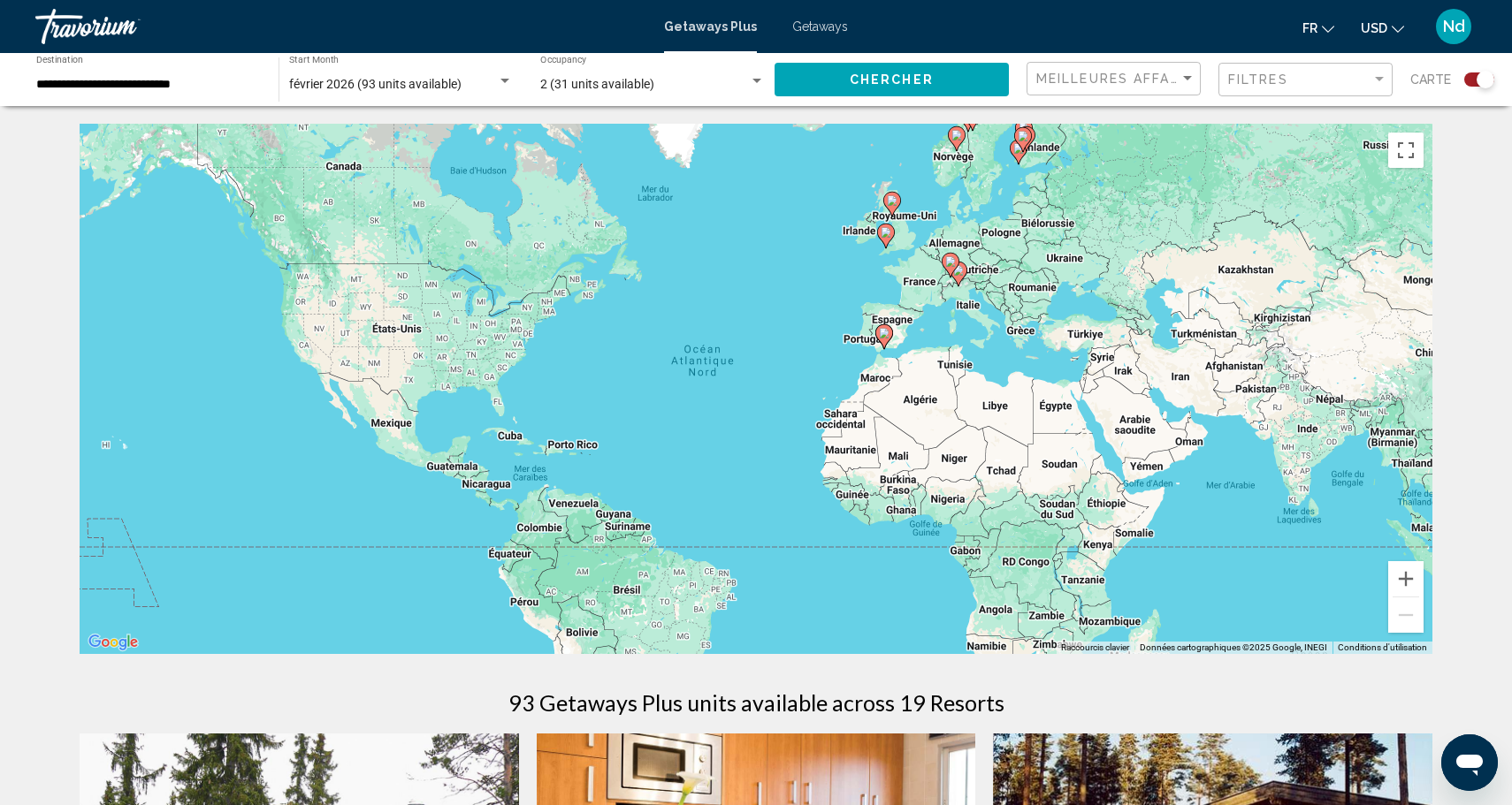
click at [968, 309] on div "Pour activer le glissement avec le clavier, appuyez sur Alt+Entrée. Une fois ce…" at bounding box center [756, 389] width 1353 height 530
click at [828, 28] on span "Getaways" at bounding box center [820, 27] width 56 height 14
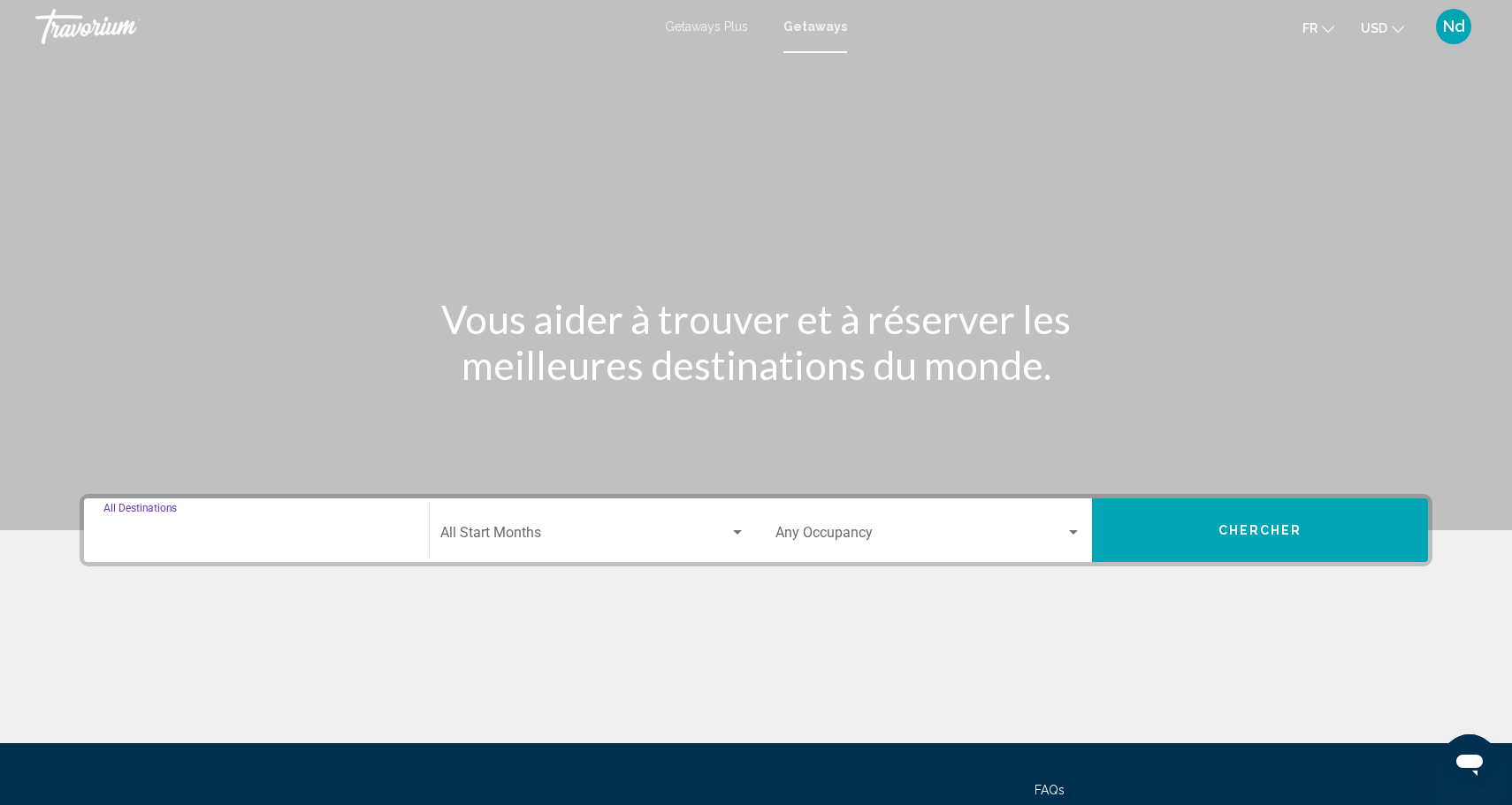
click at [170, 541] on input "Destination All Destinations" at bounding box center [256, 536] width 306 height 16
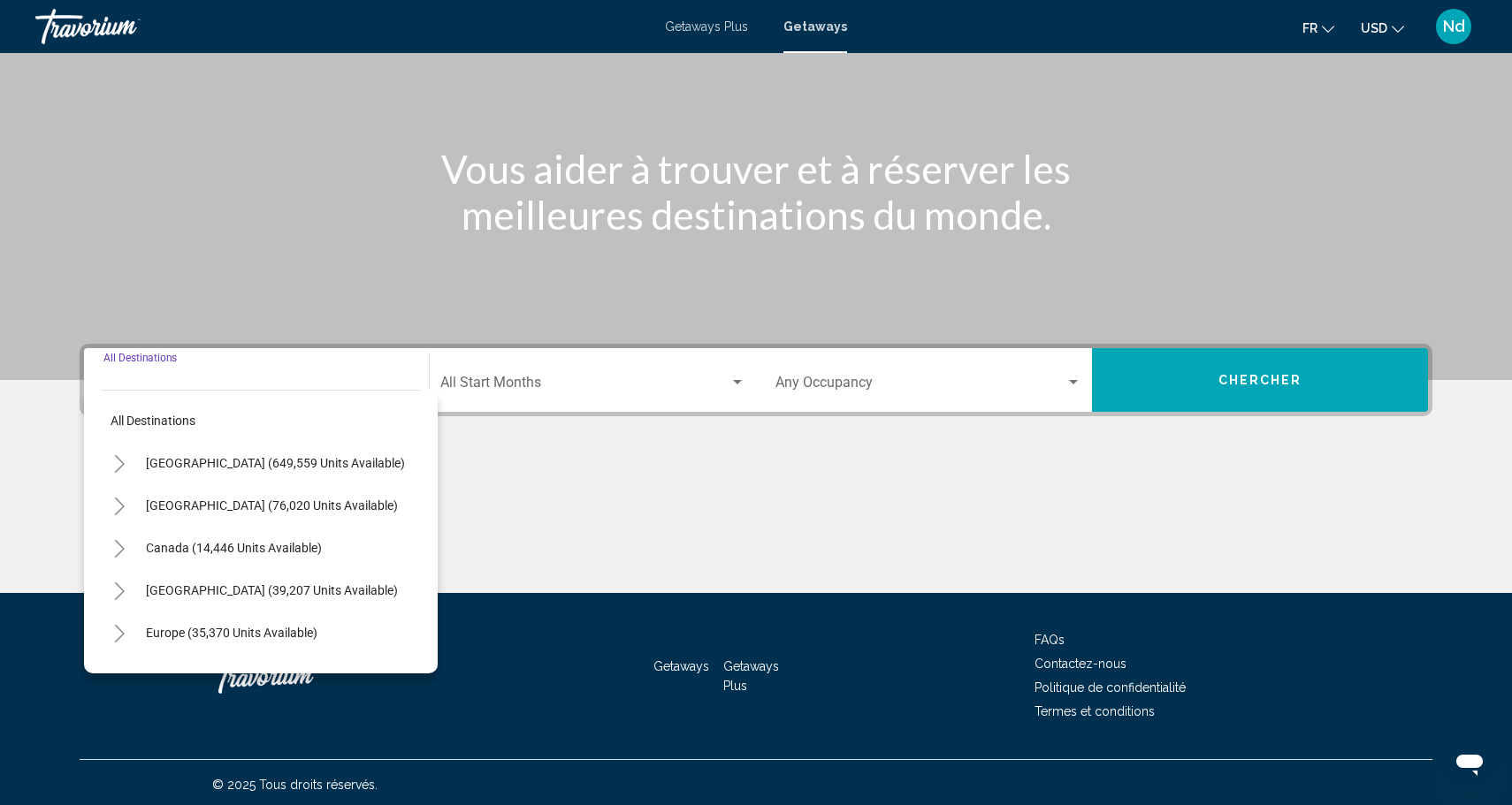
scroll to position [155, 0]
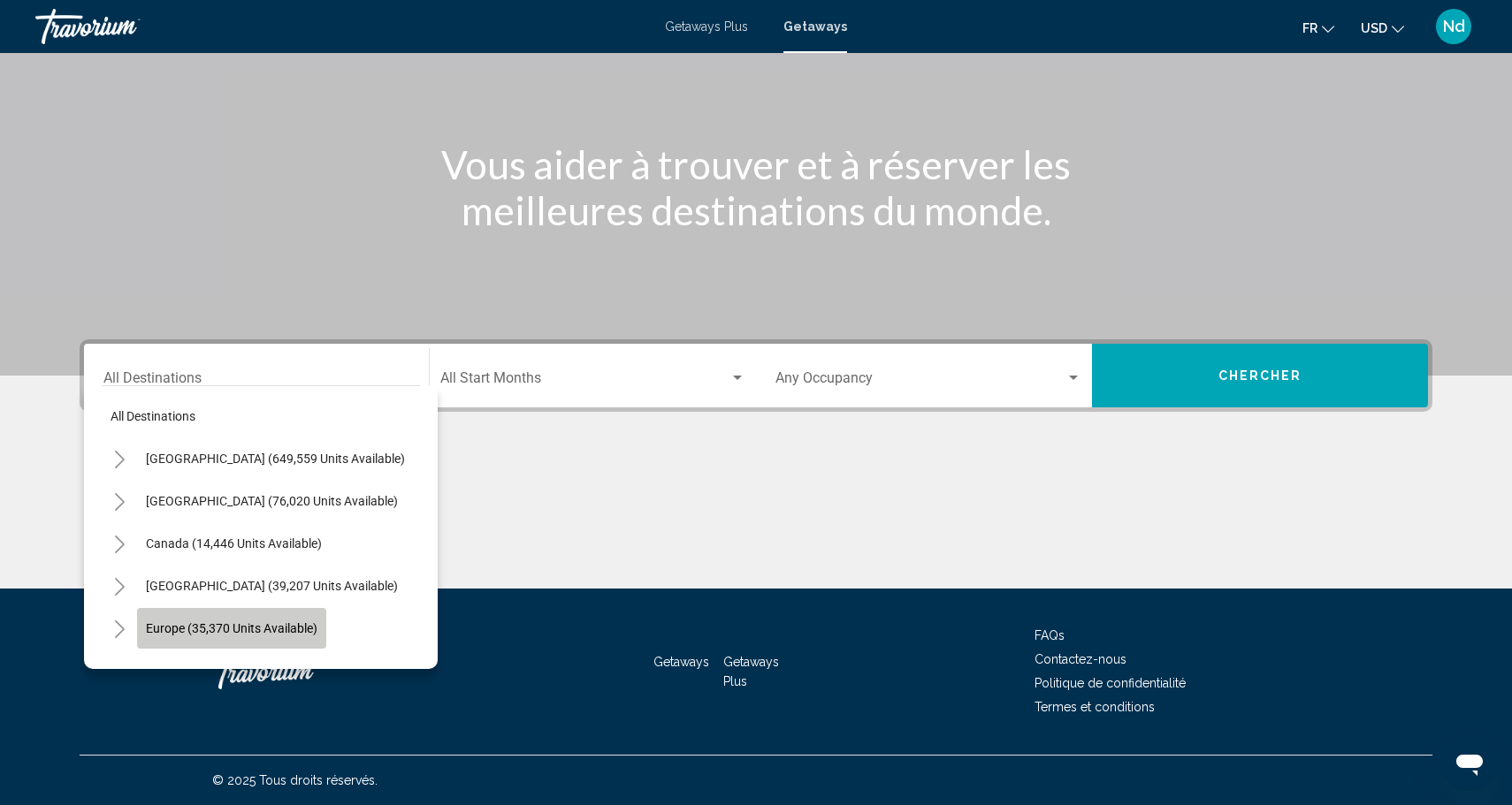
click at [172, 625] on span "Europe (35,370 units available)" at bounding box center [231, 628] width 172 height 14
type input "**********"
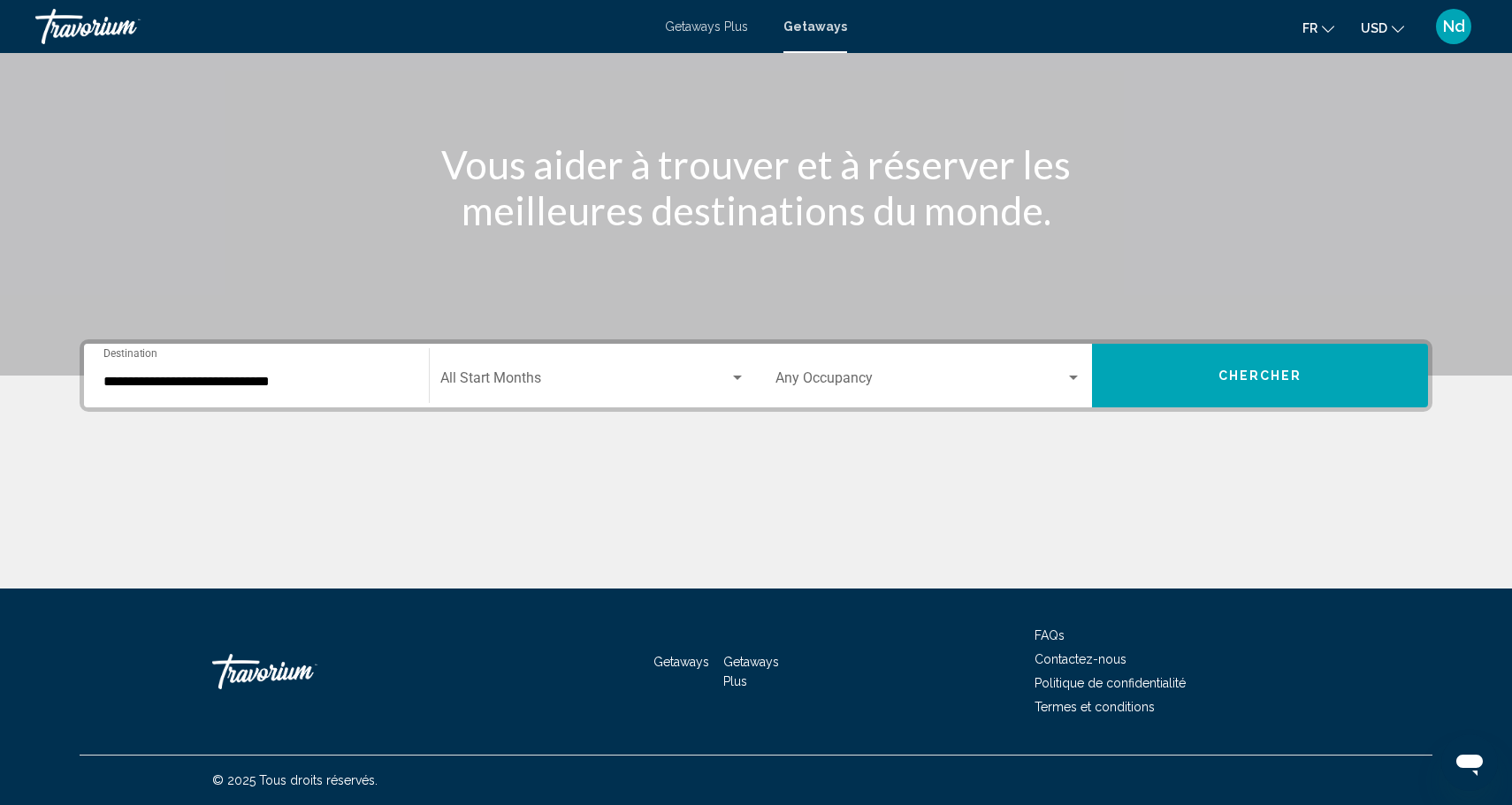
click at [498, 390] on div "Start Month All Start Months" at bounding box center [592, 376] width 305 height 56
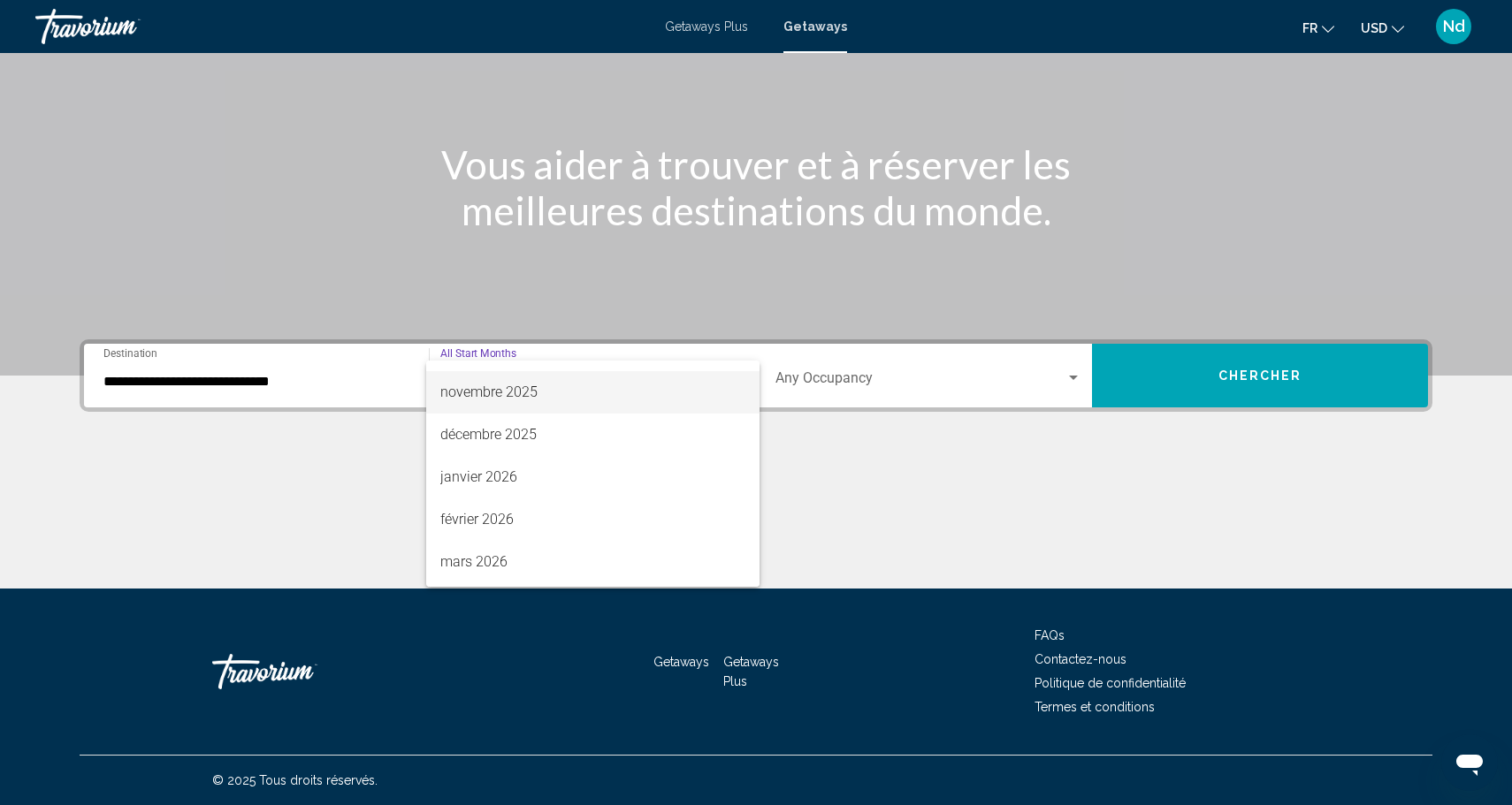
scroll to position [160, 0]
click at [483, 520] on span "février 2026" at bounding box center [592, 518] width 305 height 42
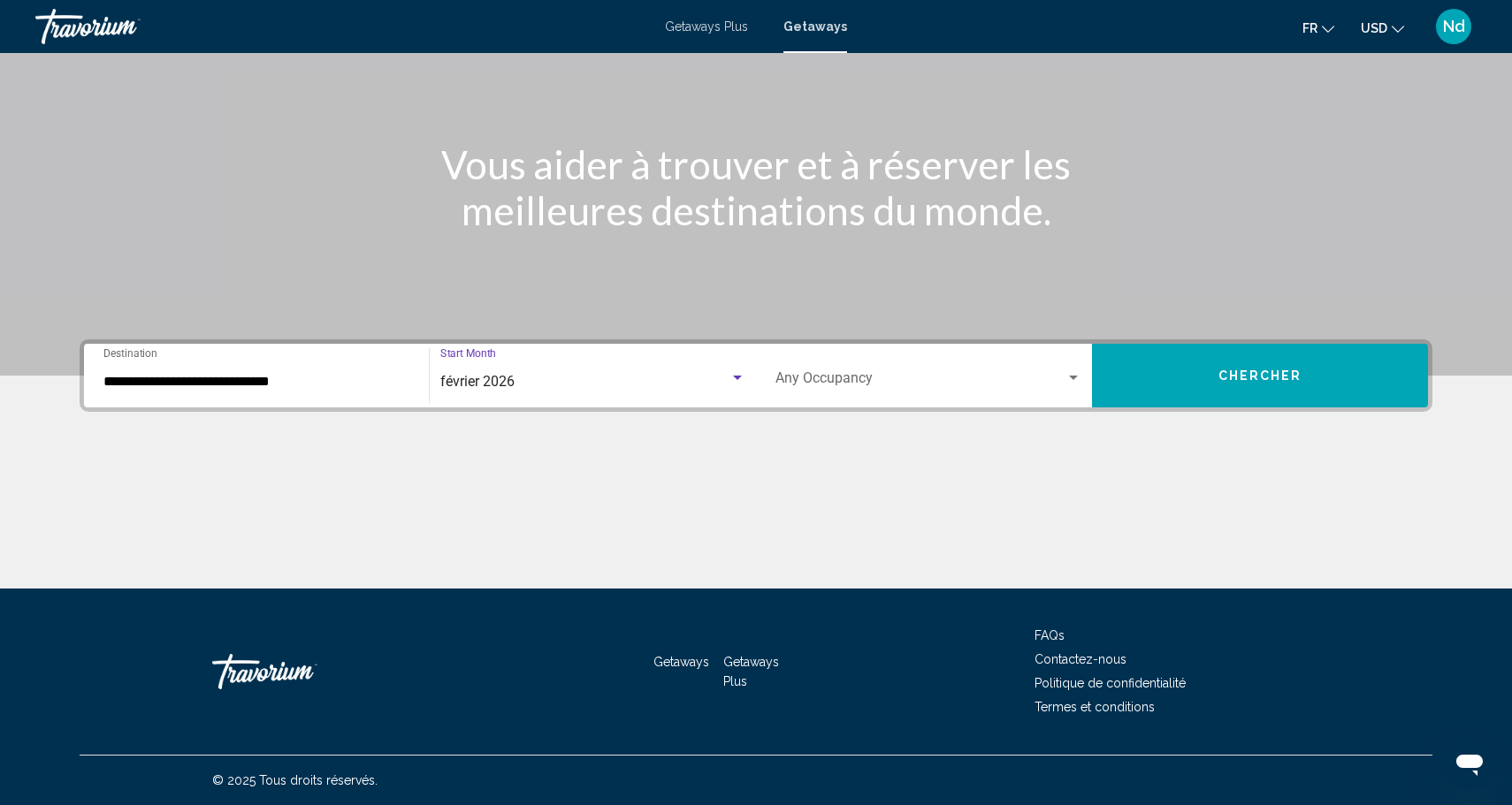
click at [847, 386] on span "Search widget" at bounding box center [920, 382] width 290 height 16
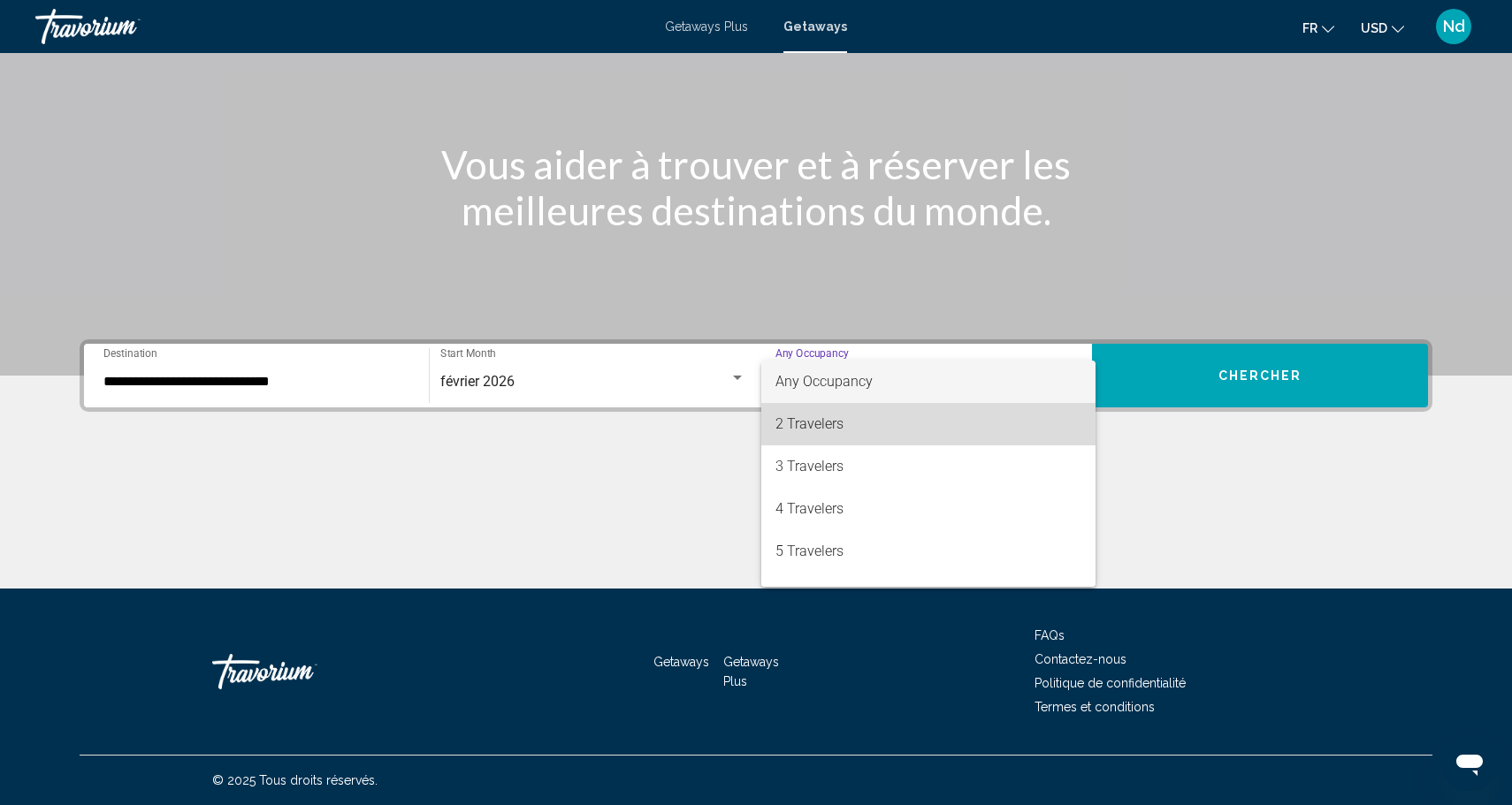
click at [831, 414] on span "2 Travelers" at bounding box center [928, 423] width 306 height 42
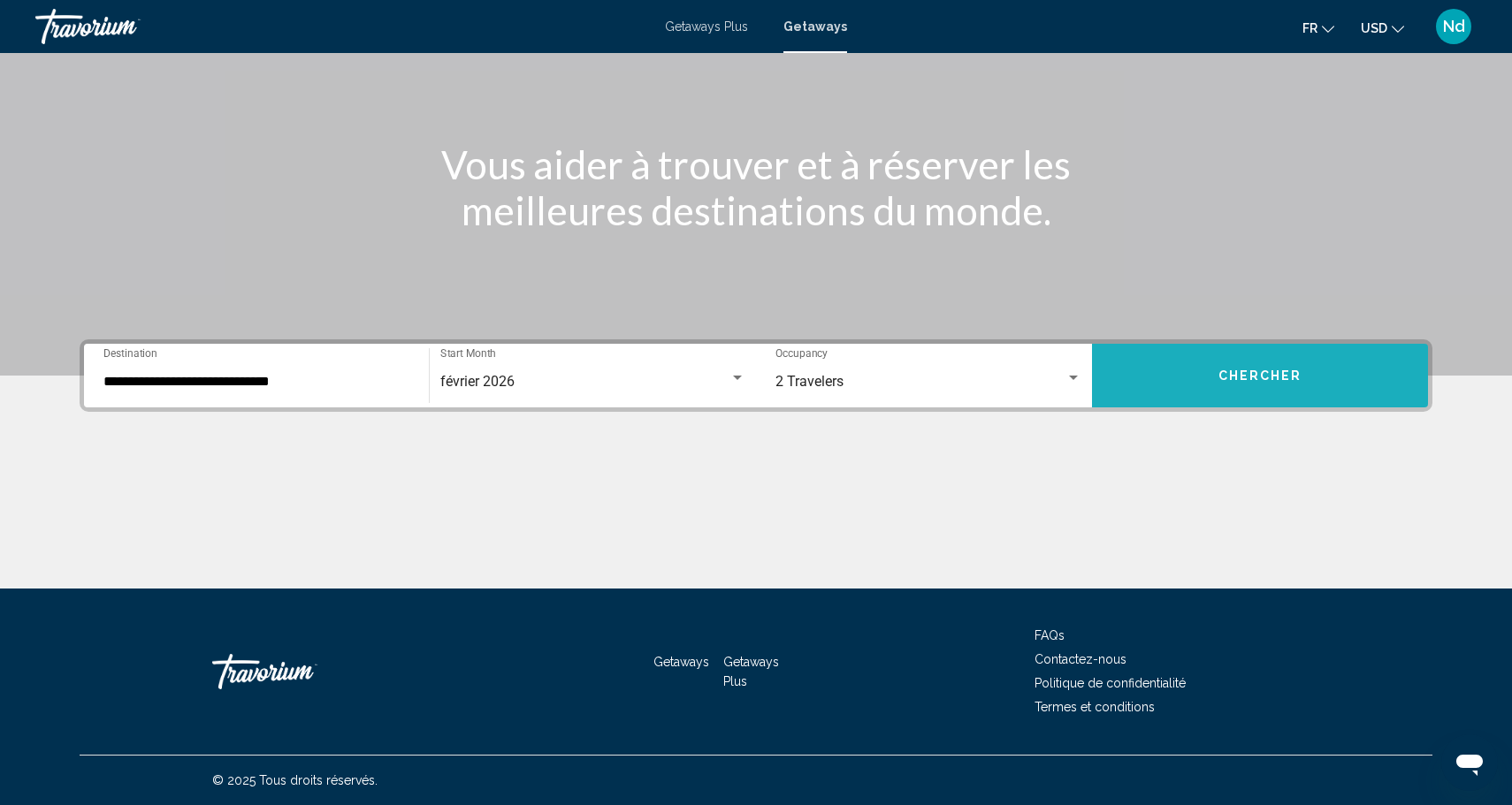
click at [1182, 367] on button "Chercher" at bounding box center [1259, 376] width 336 height 64
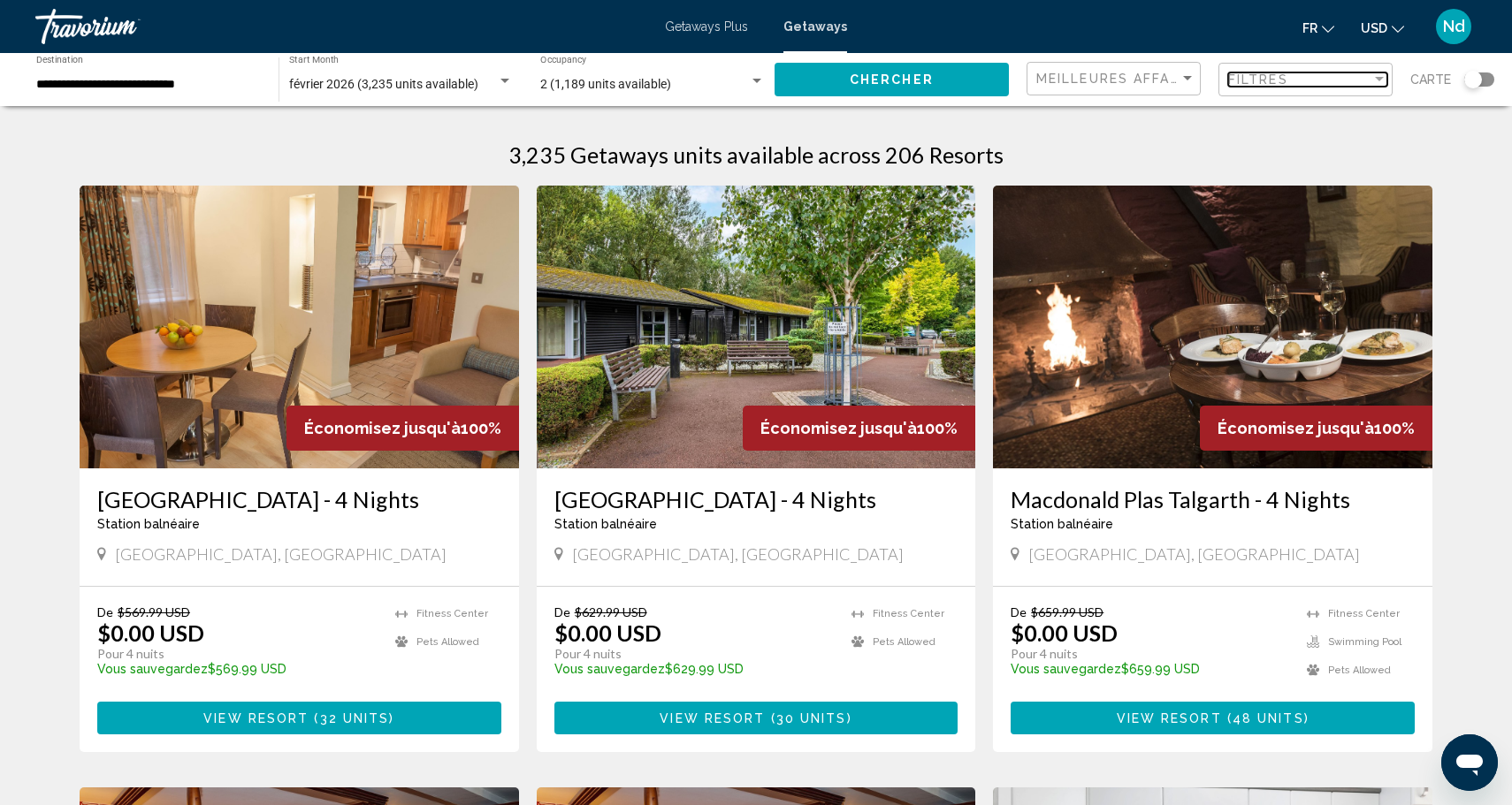
click at [1254, 80] on span "Filtres" at bounding box center [1258, 80] width 60 height 14
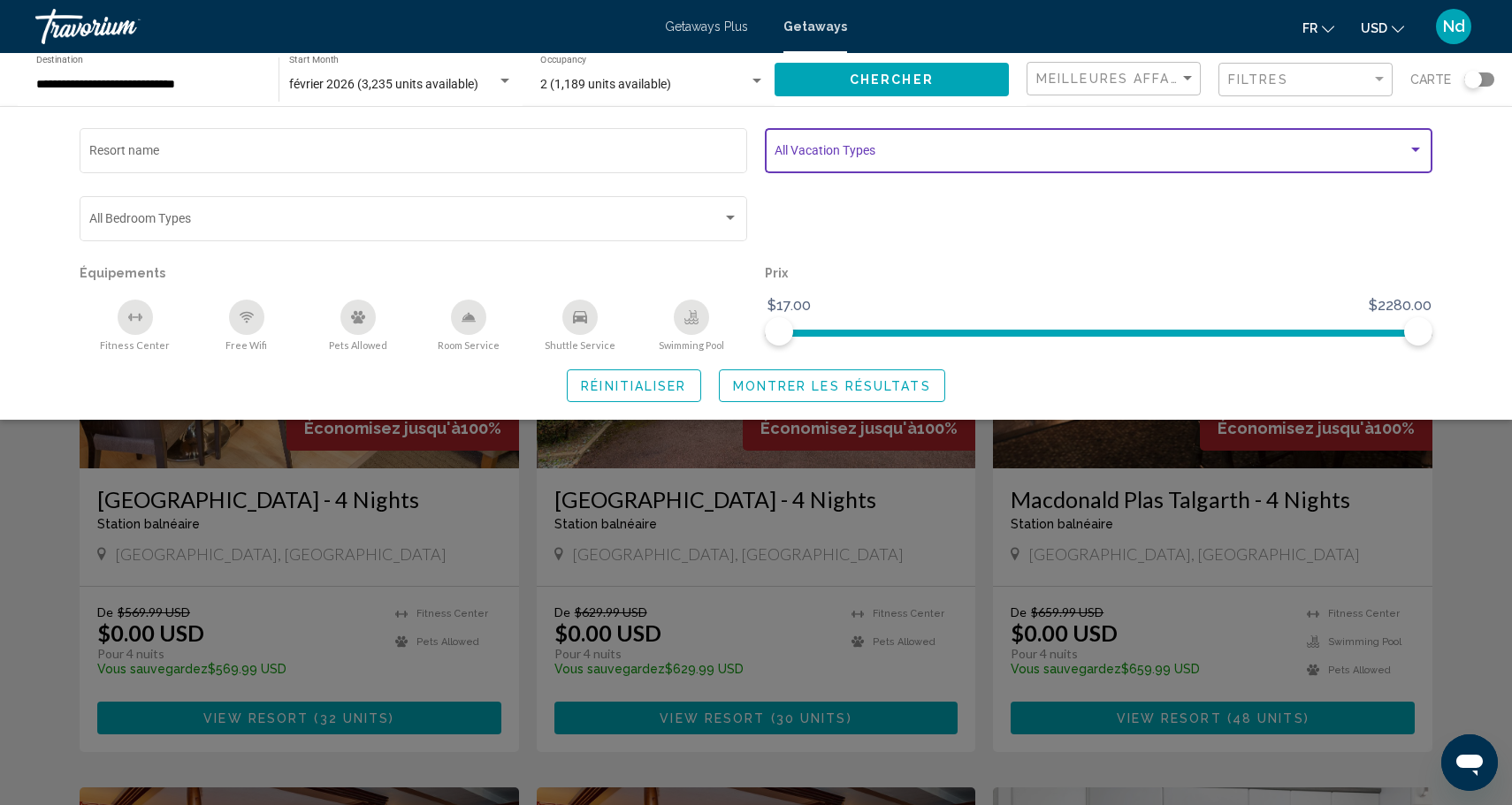
click at [897, 155] on span "Search widget" at bounding box center [1090, 154] width 633 height 14
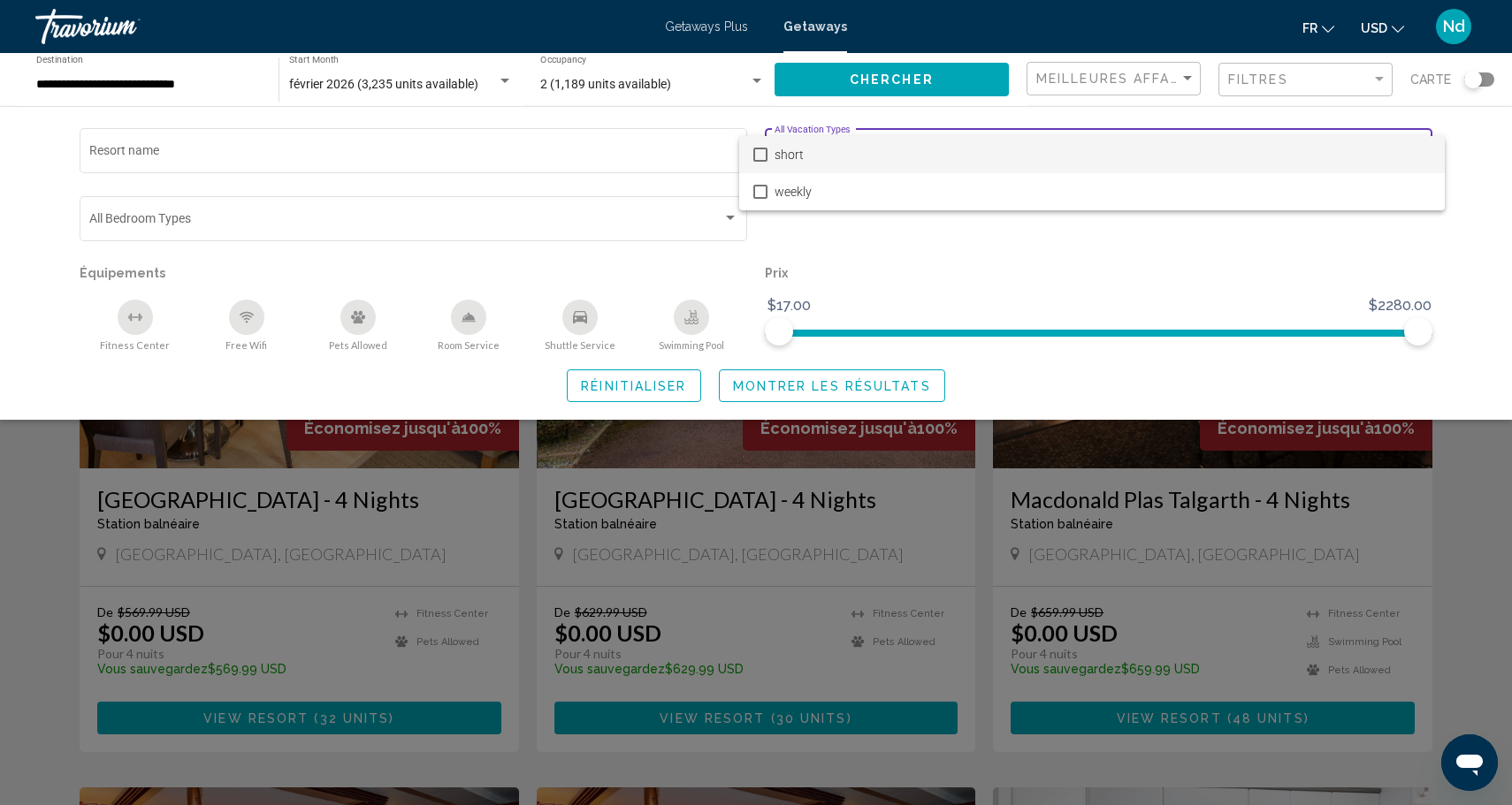
click at [897, 155] on span "short" at bounding box center [1102, 154] width 656 height 37
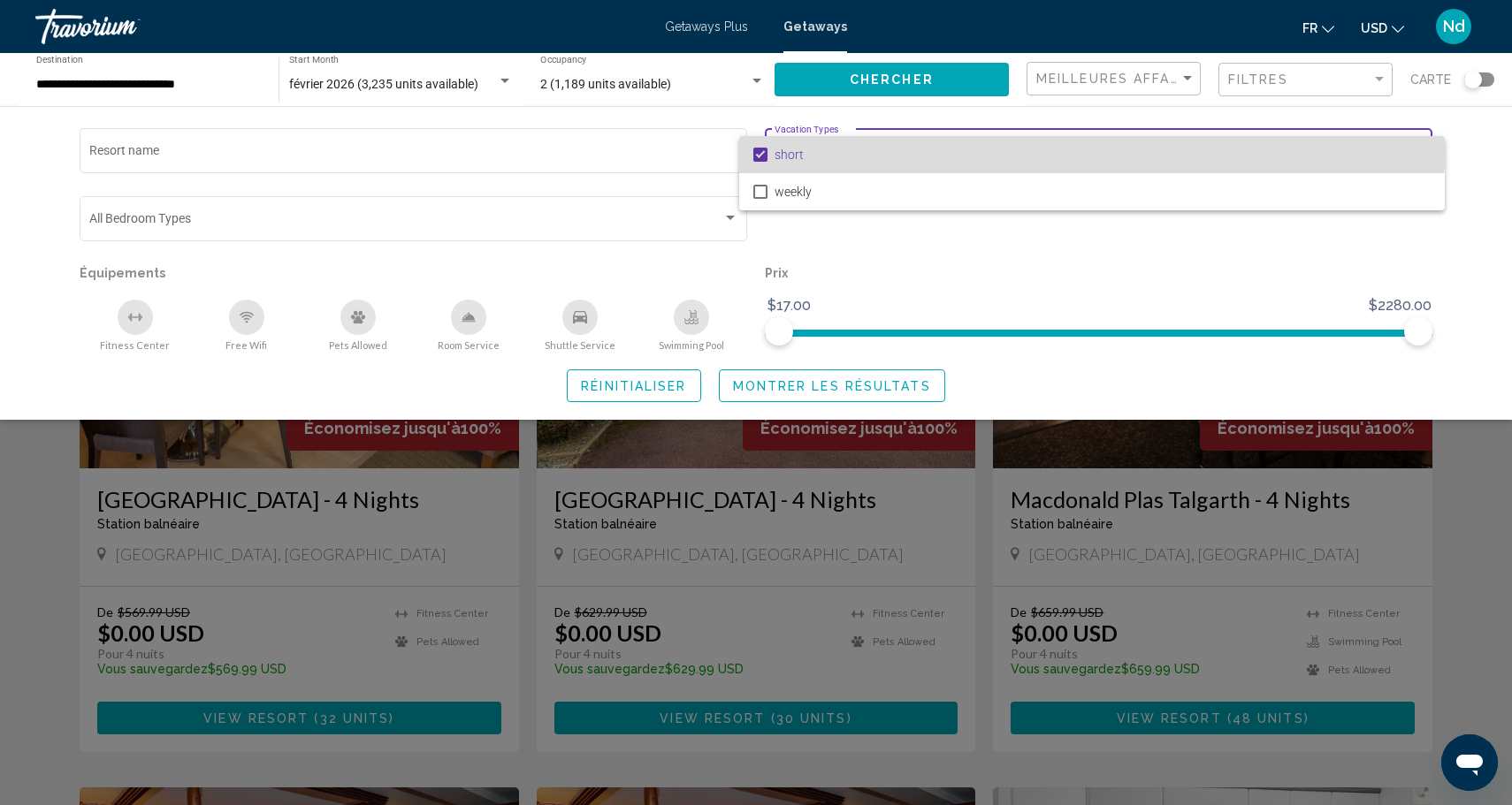
click at [772, 153] on mat-option "short" at bounding box center [1091, 154] width 706 height 37
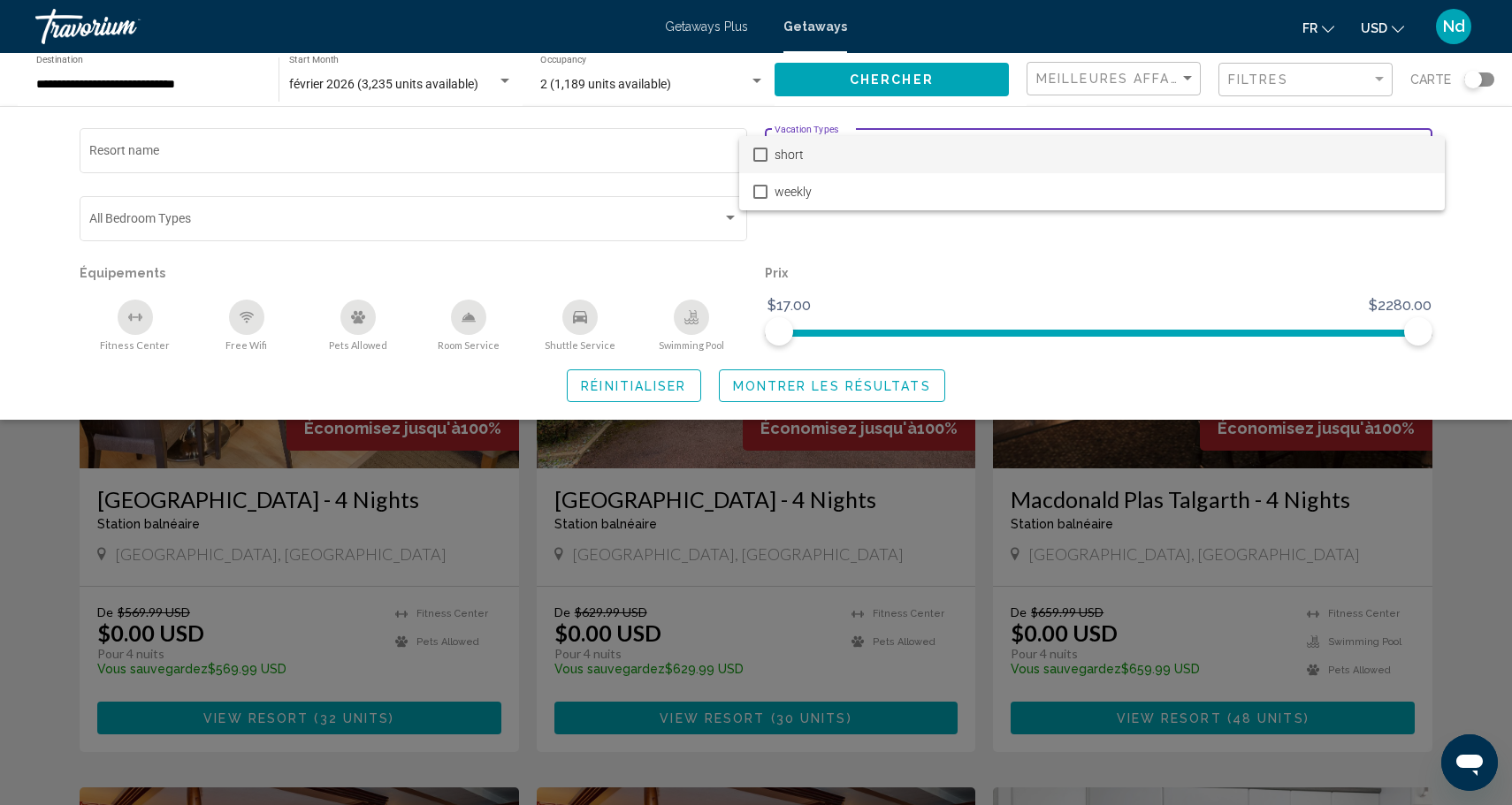
click at [1003, 272] on div at bounding box center [756, 402] width 1512 height 805
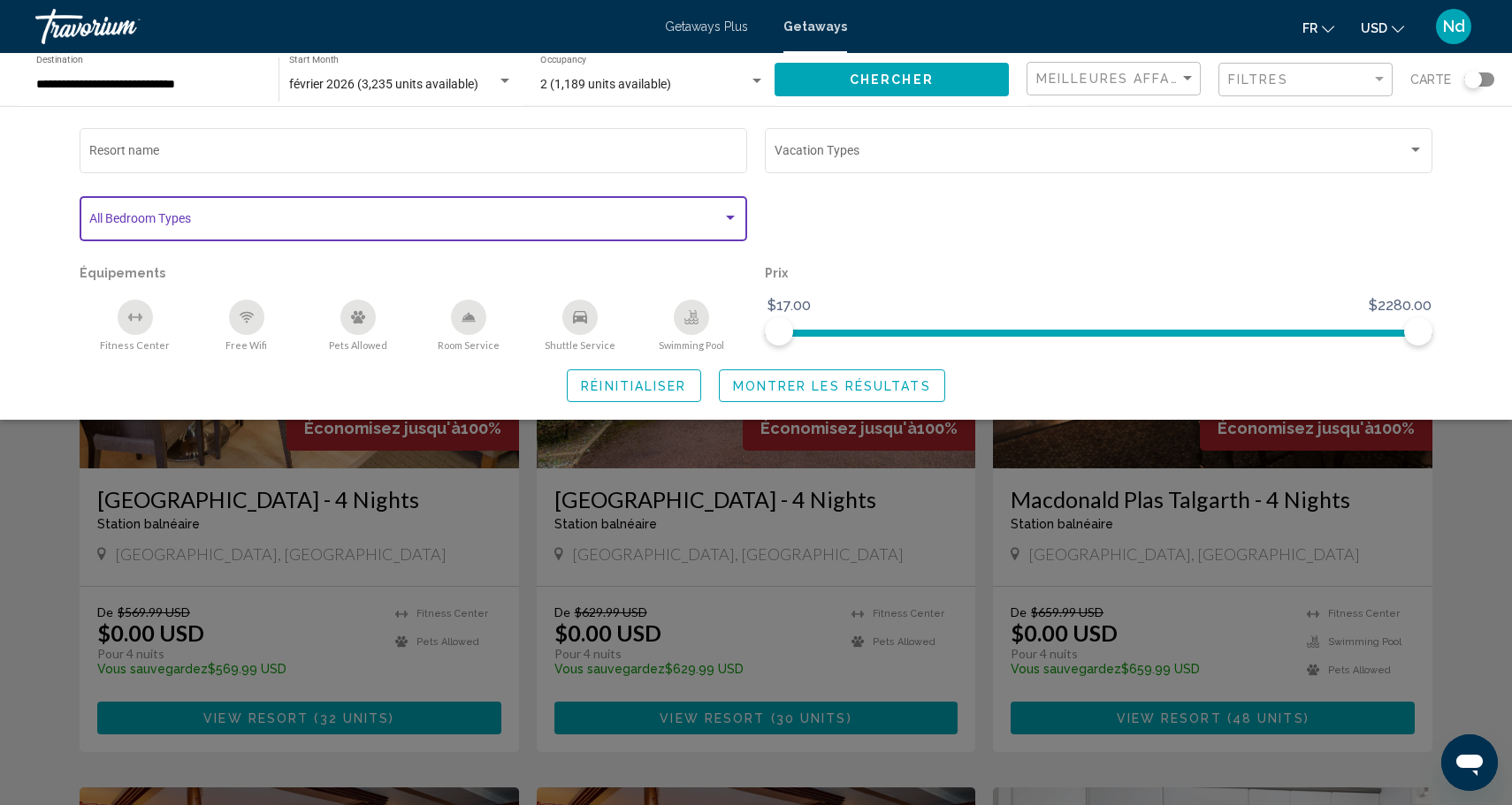
click at [420, 229] on span "Search widget" at bounding box center [405, 222] width 633 height 14
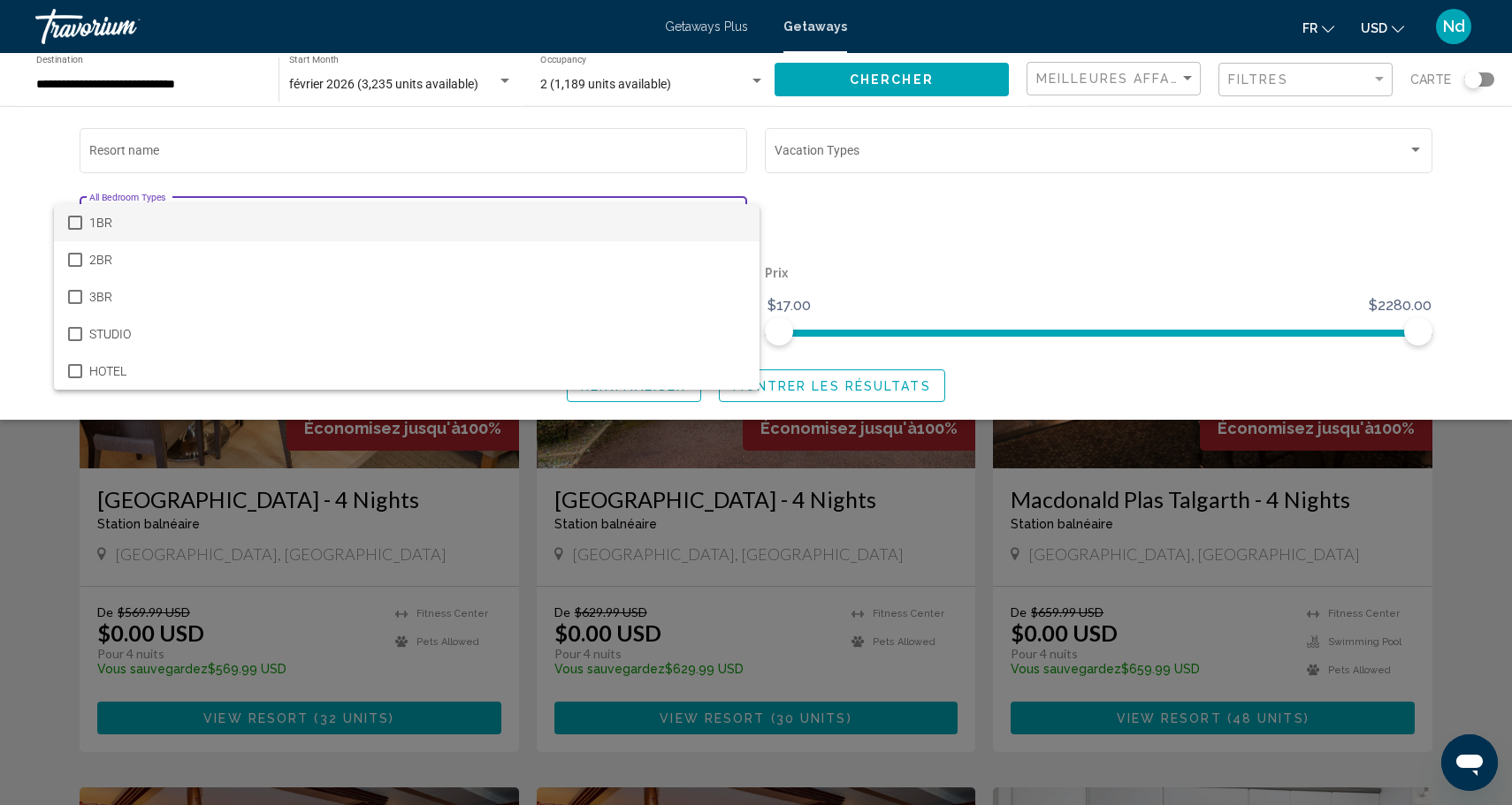
click at [1048, 244] on div at bounding box center [756, 402] width 1512 height 805
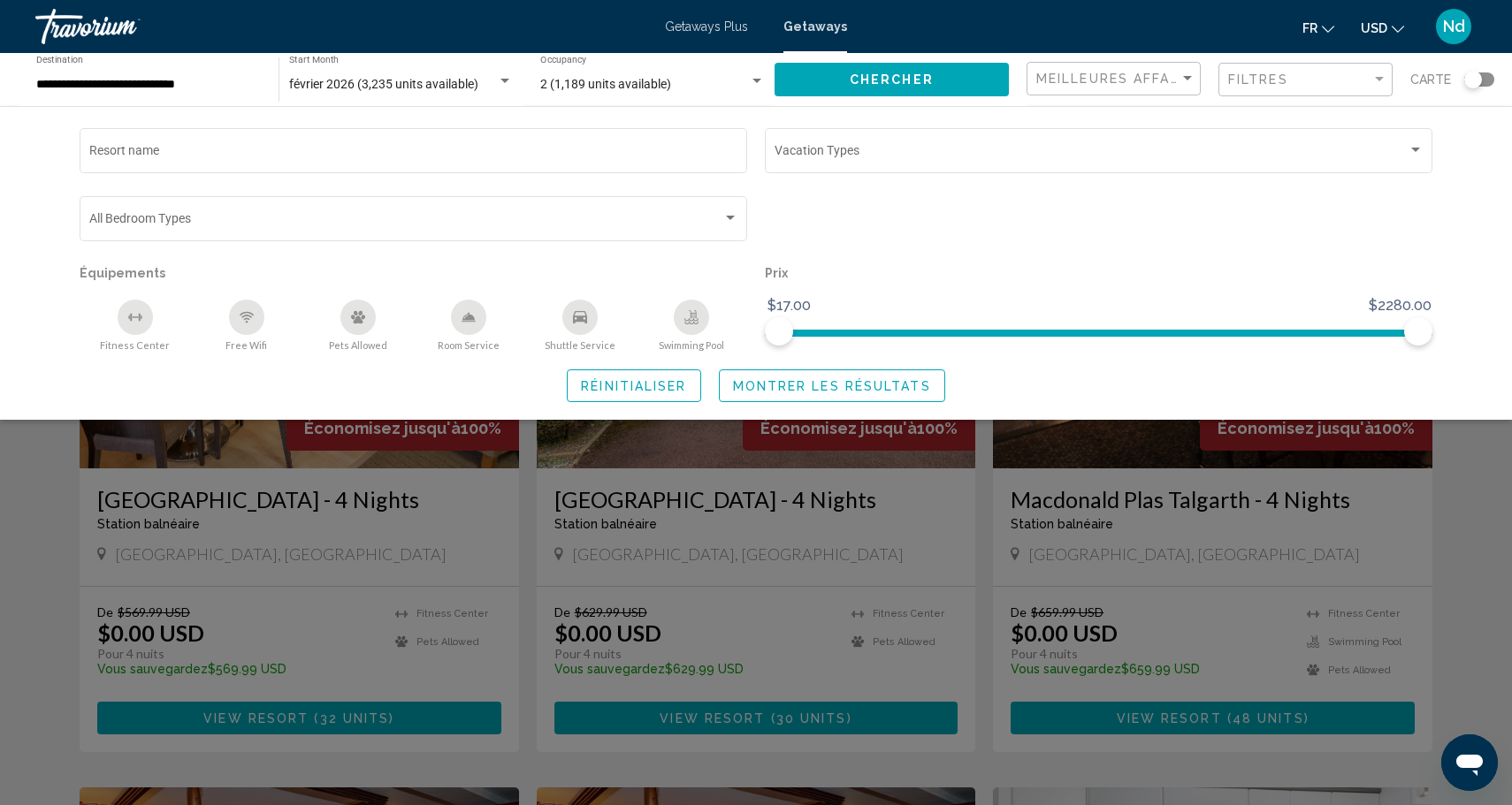
click at [1435, 76] on span "Carte" at bounding box center [1430, 80] width 40 height 25
click at [1474, 83] on div "Search widget" at bounding box center [1473, 80] width 18 height 18
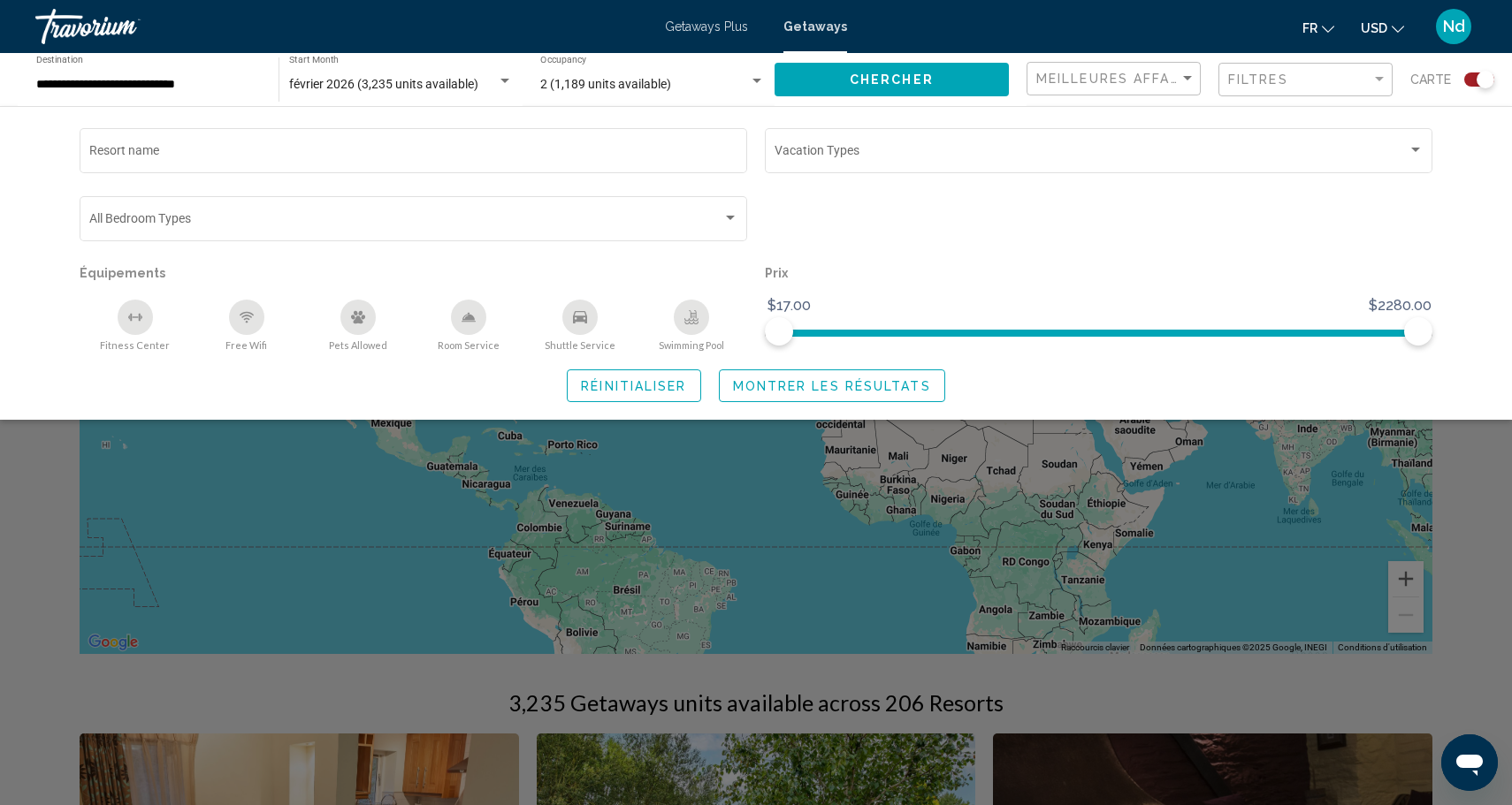
click at [1408, 625] on div "Search widget" at bounding box center [756, 535] width 1512 height 540
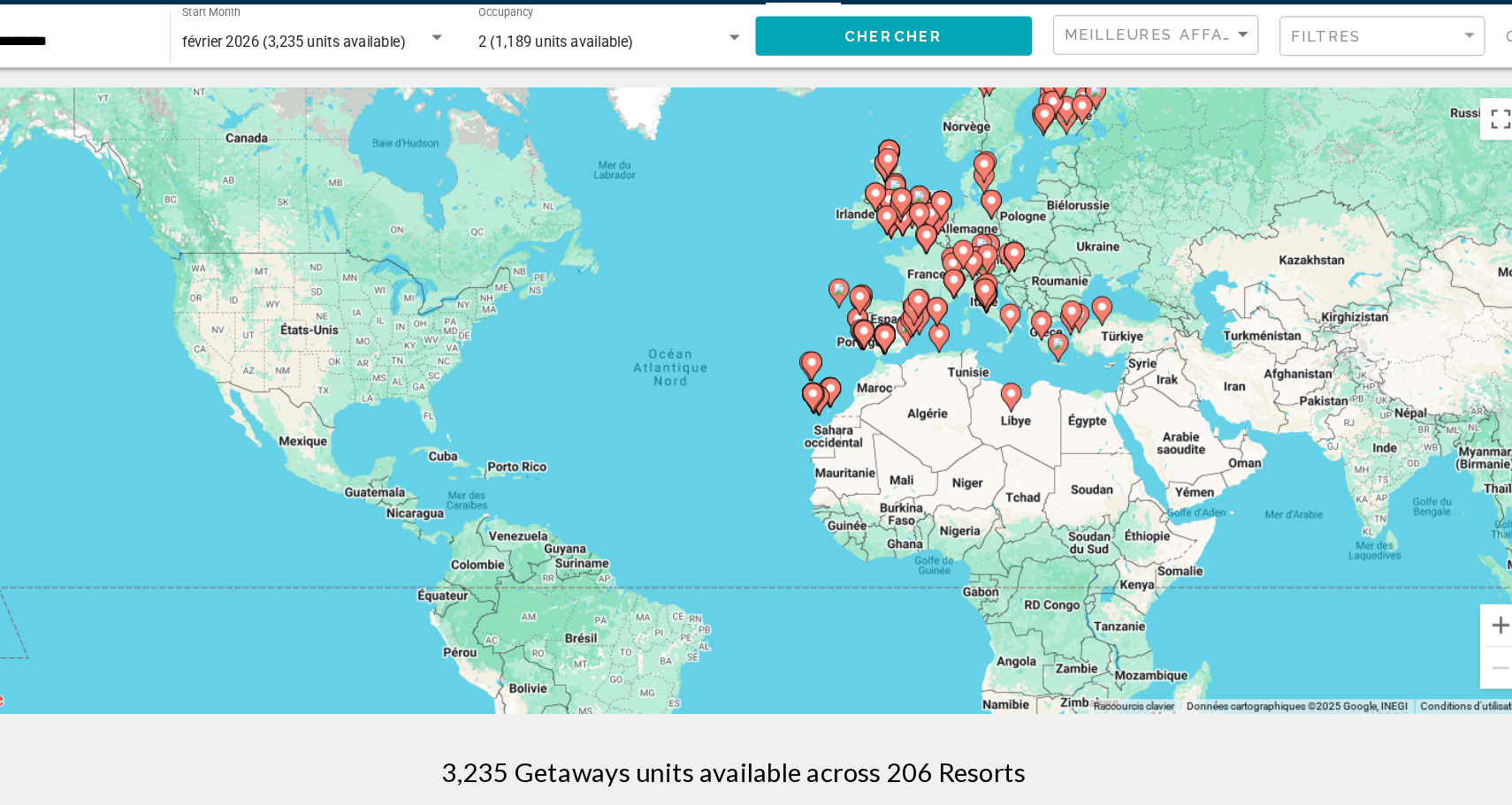
click at [973, 299] on icon "Main content" at bounding box center [969, 298] width 16 height 23
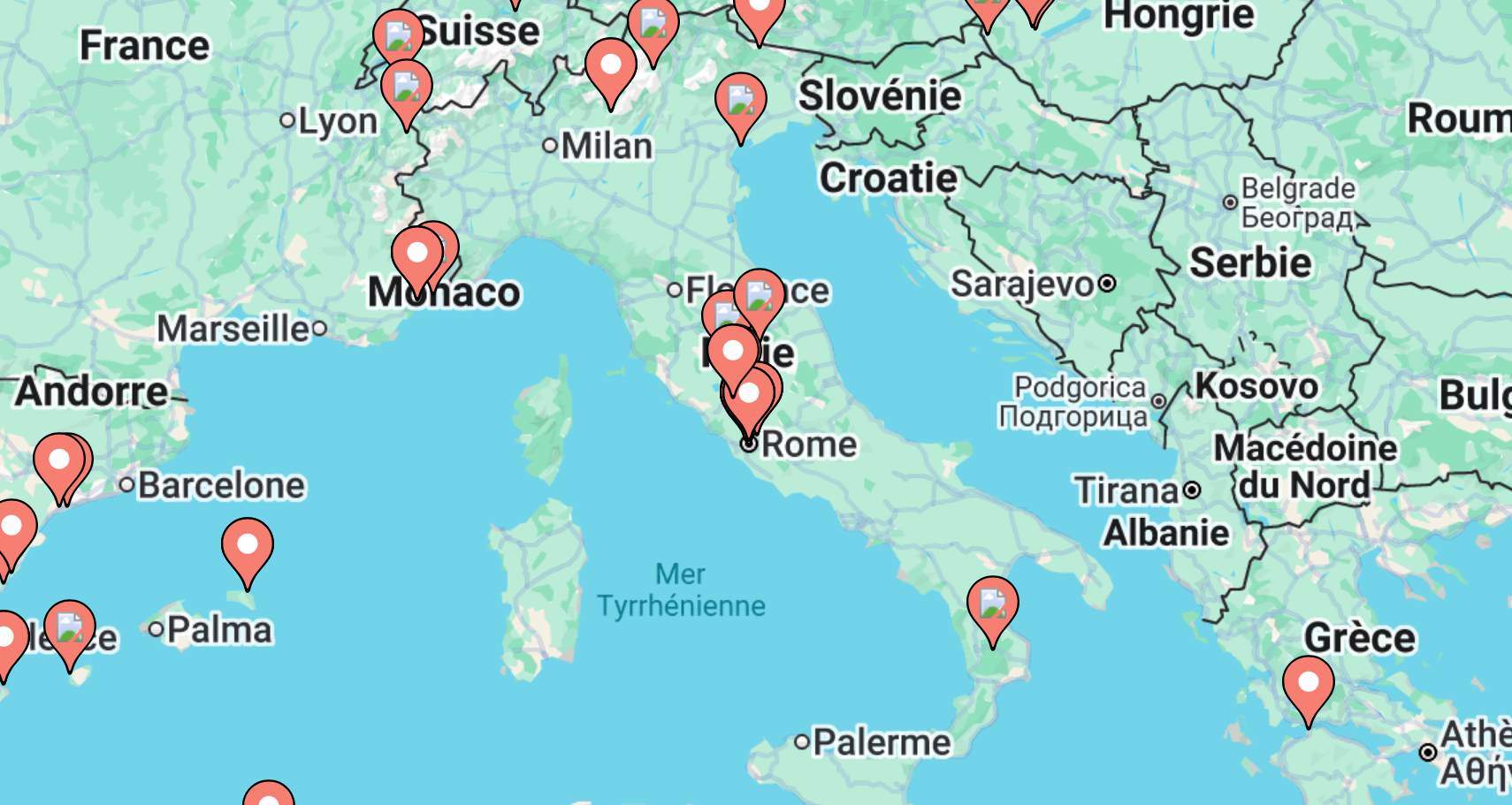
click at [760, 388] on gmp-advanced-marker "Main content" at bounding box center [756, 376] width 18 height 27
type input "**********"
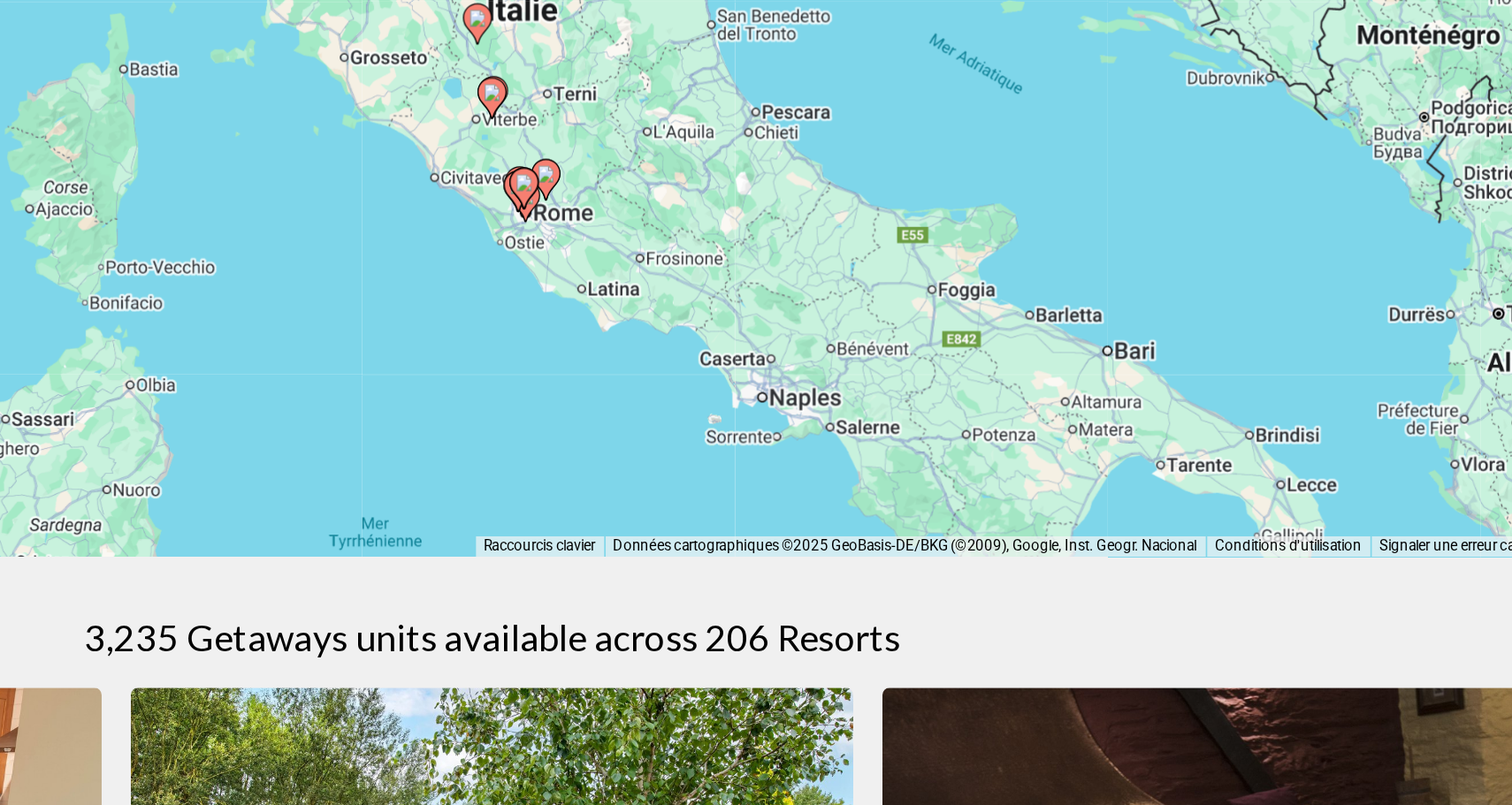
click at [771, 429] on image "Main content" at bounding box center [776, 427] width 11 height 11
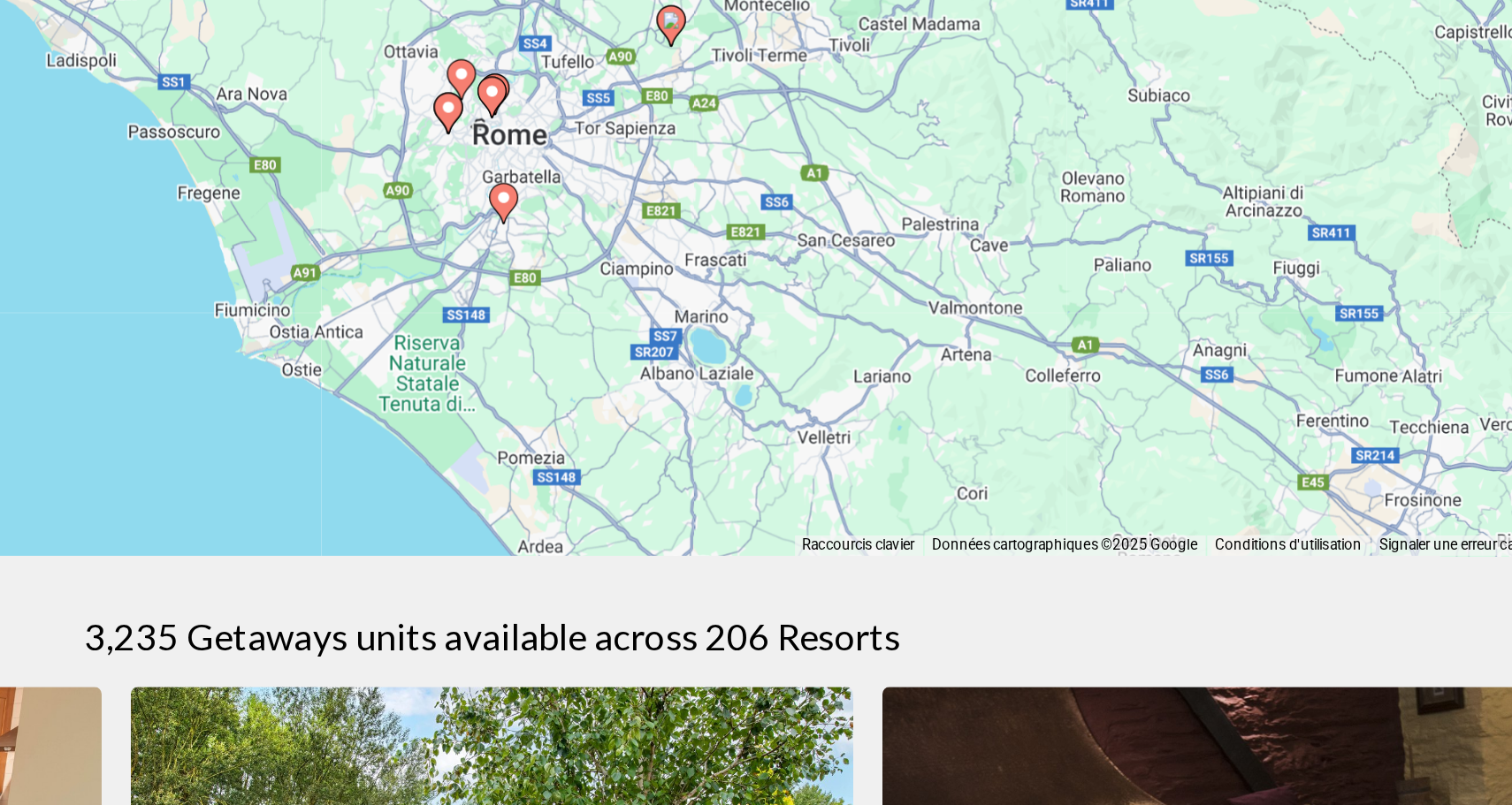
click at [763, 437] on image "Main content" at bounding box center [763, 437] width 11 height 11
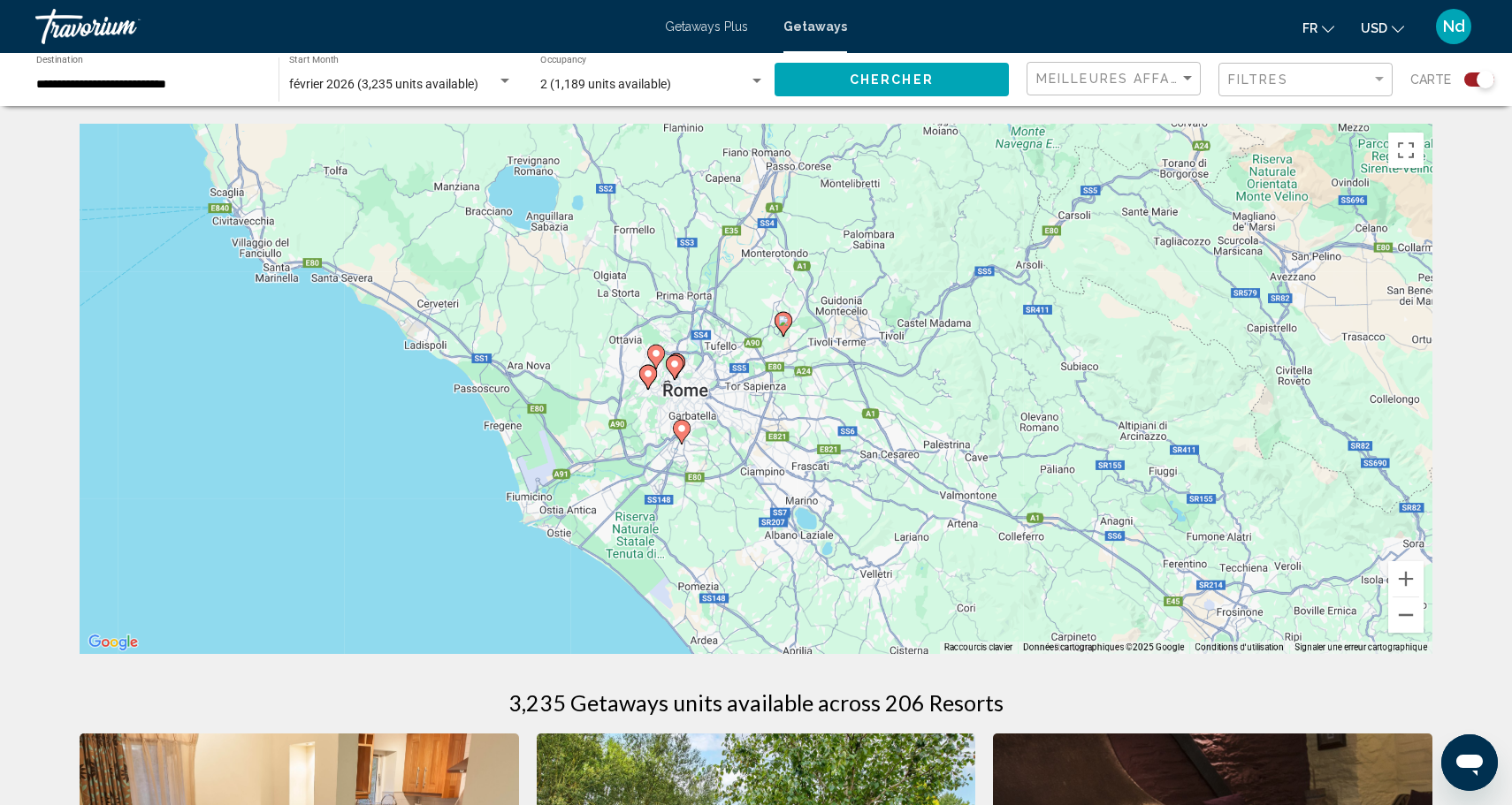
drag, startPoint x: 1116, startPoint y: 297, endPoint x: 1009, endPoint y: 386, distance: 139.2
click at [1010, 384] on div "Pour activer le glissement avec le clavier, appuyez sur Alt+Entrée. Une fois ce…" at bounding box center [756, 389] width 1353 height 530
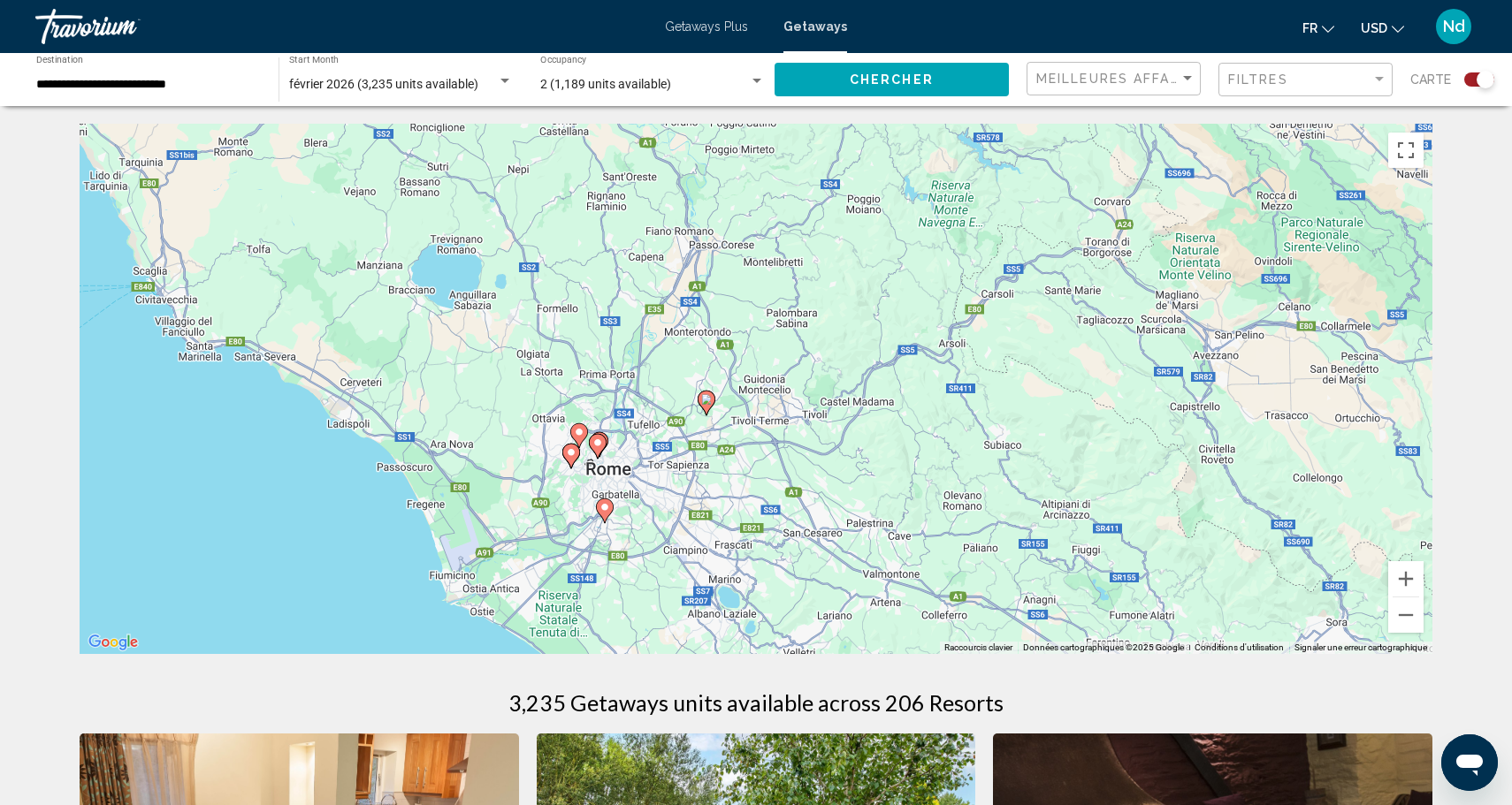
click at [1484, 72] on div "Search widget" at bounding box center [1485, 80] width 18 height 18
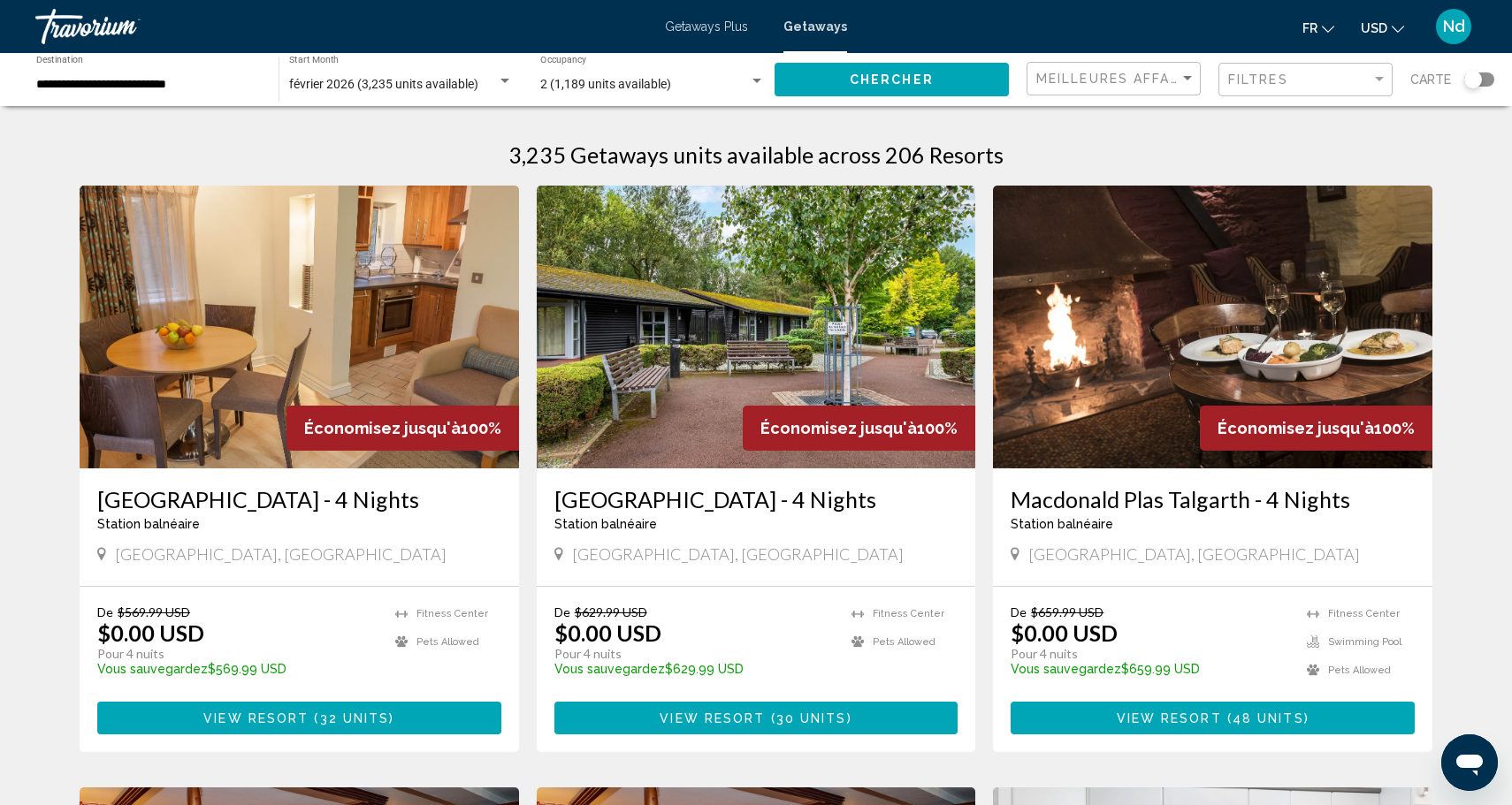
click at [234, 86] on input "**********" at bounding box center [148, 85] width 225 height 14
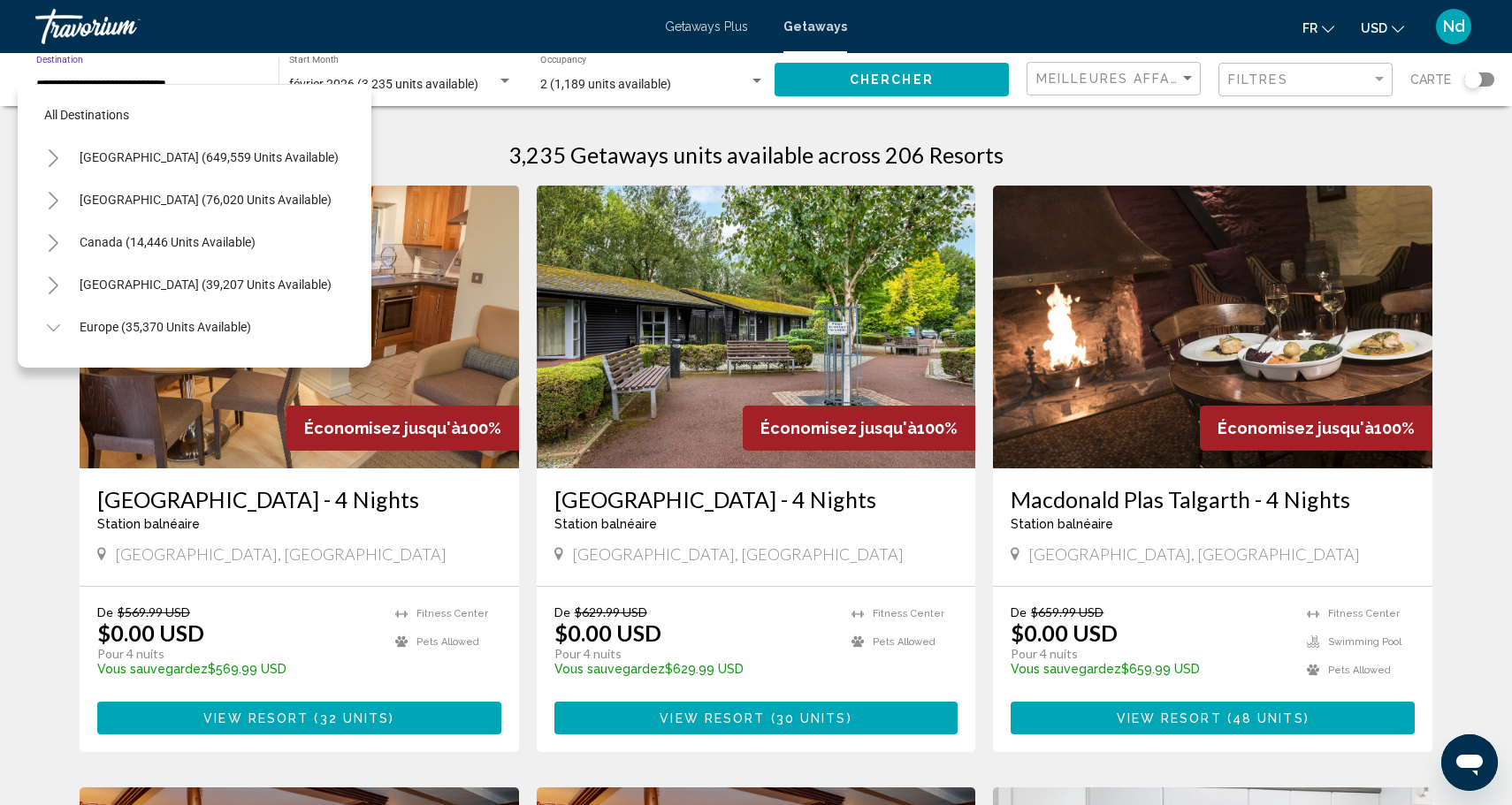
scroll to position [614, 0]
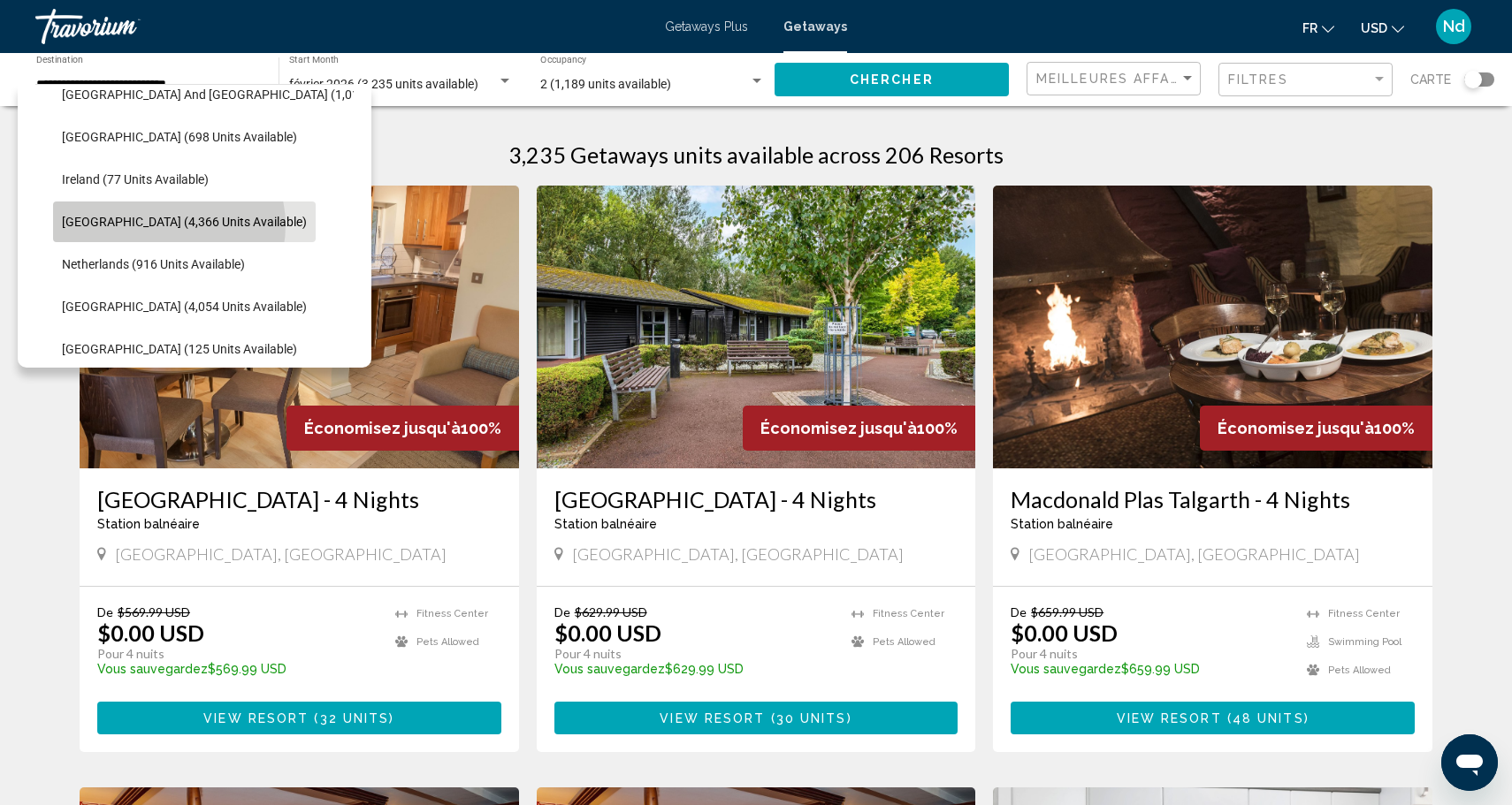
click at [168, 226] on span "Italy (4,366 units available)" at bounding box center [184, 222] width 245 height 14
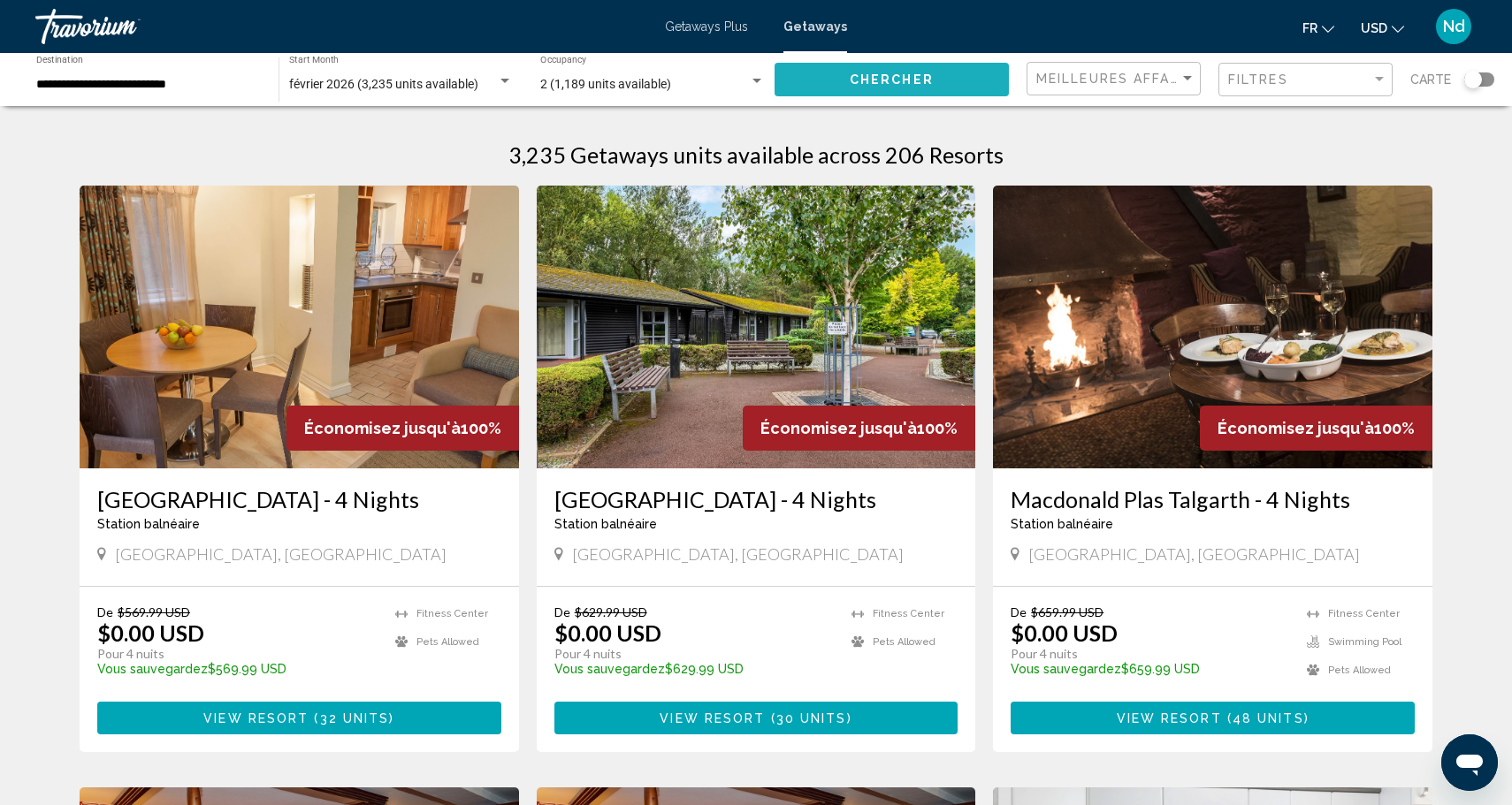
click at [850, 91] on button "Chercher" at bounding box center [891, 79] width 235 height 32
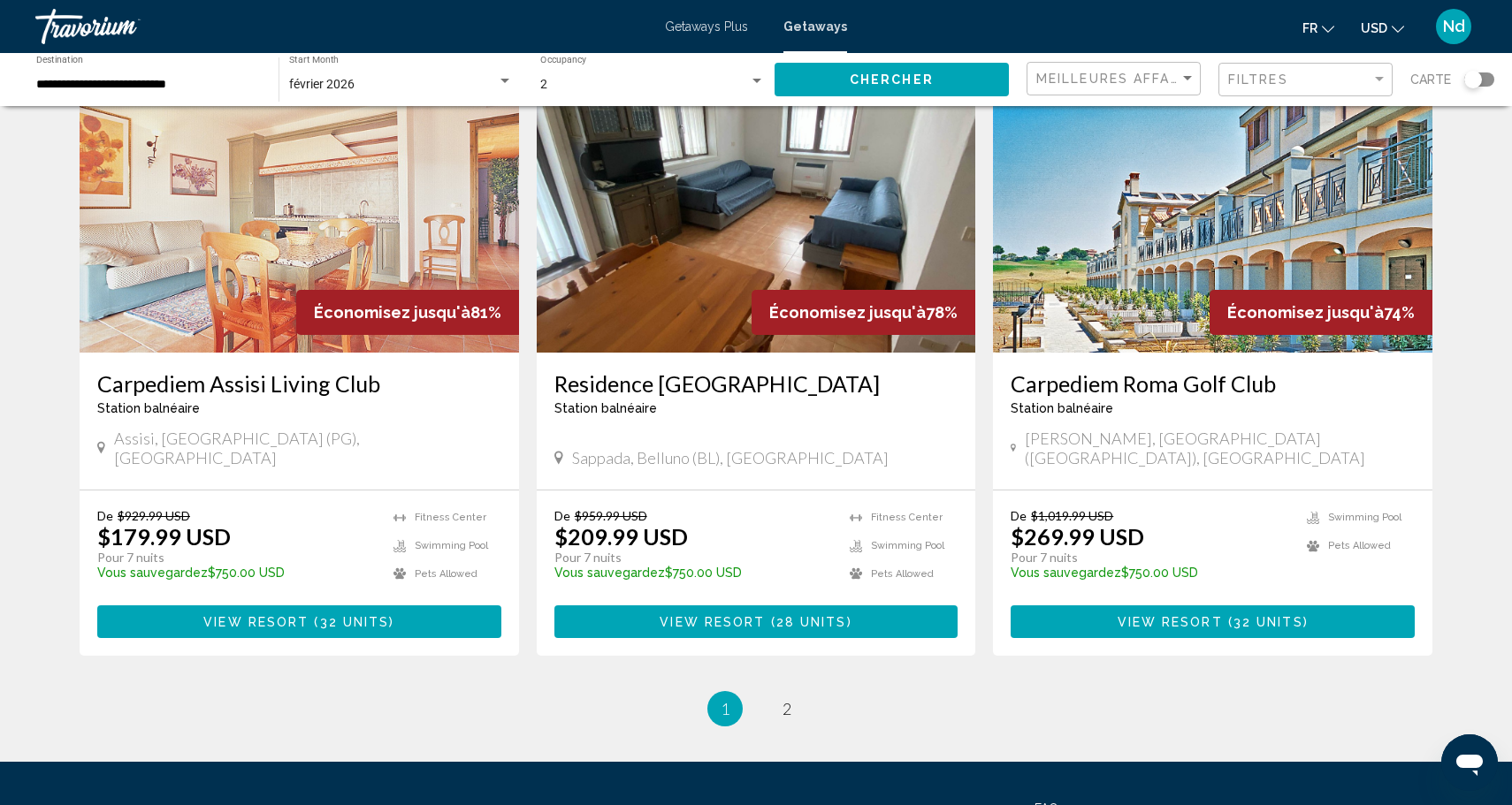
scroll to position [2025, 0]
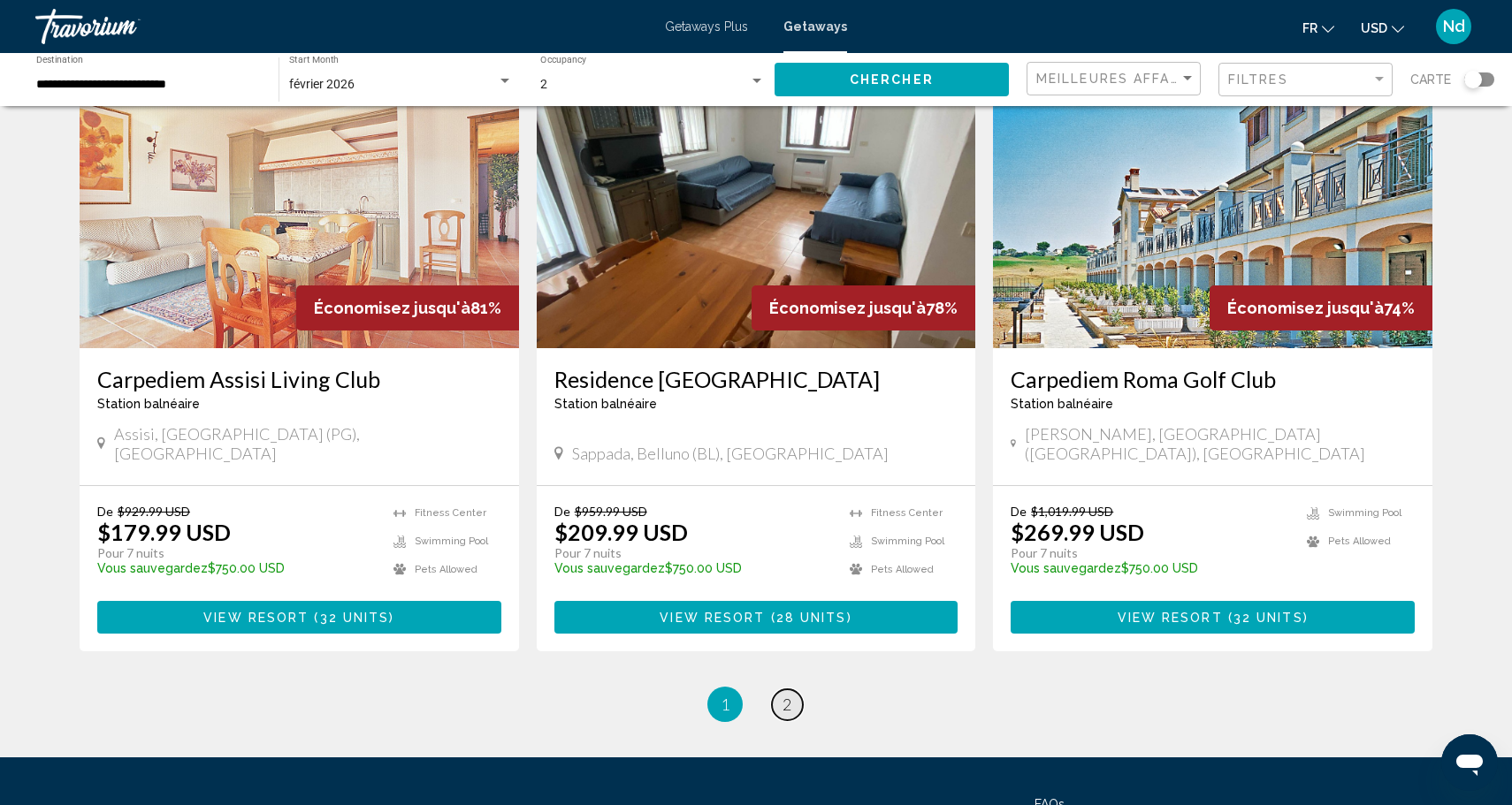
click at [785, 694] on span "2" at bounding box center [787, 704] width 9 height 20
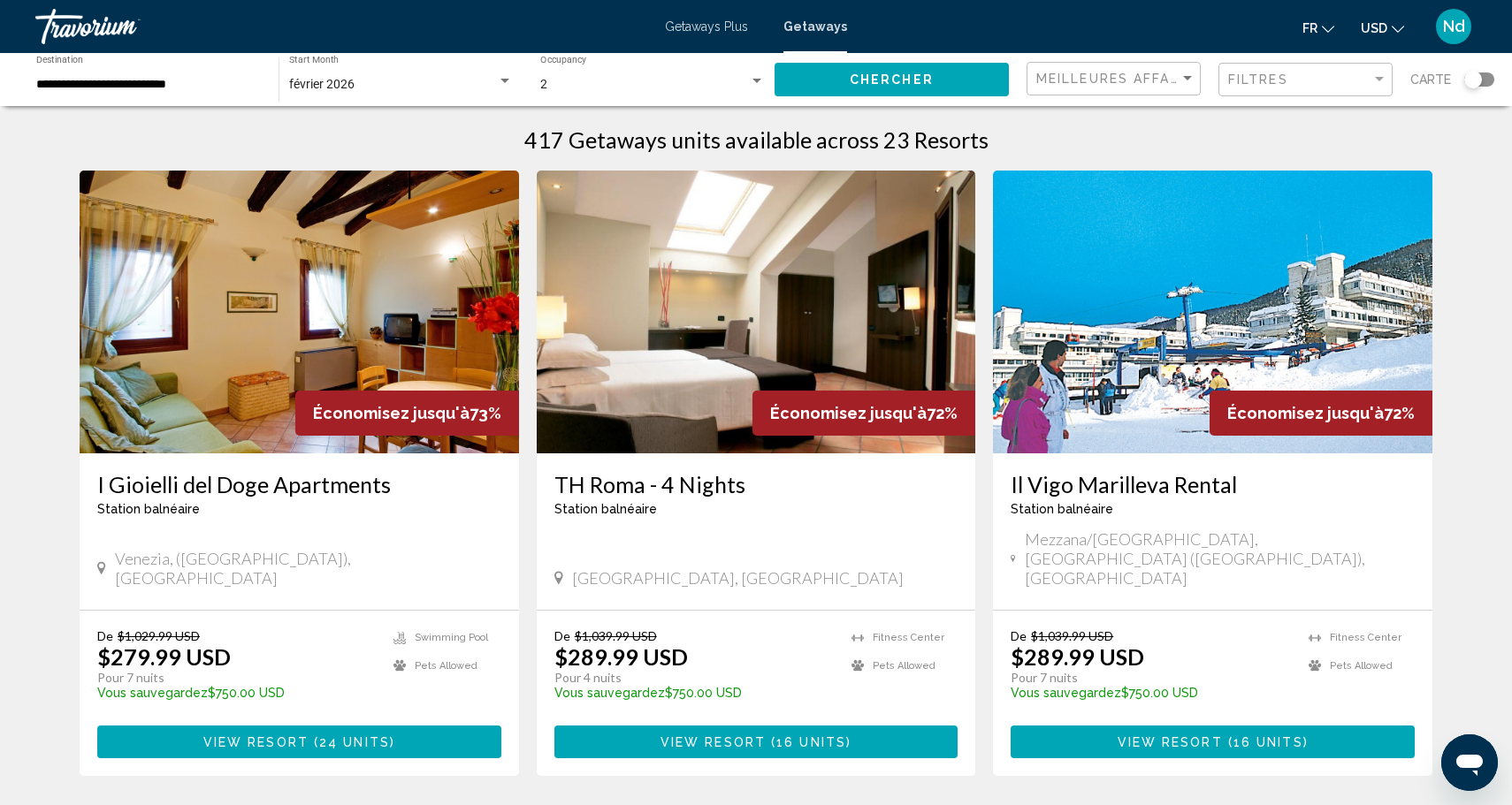
scroll to position [12, 0]
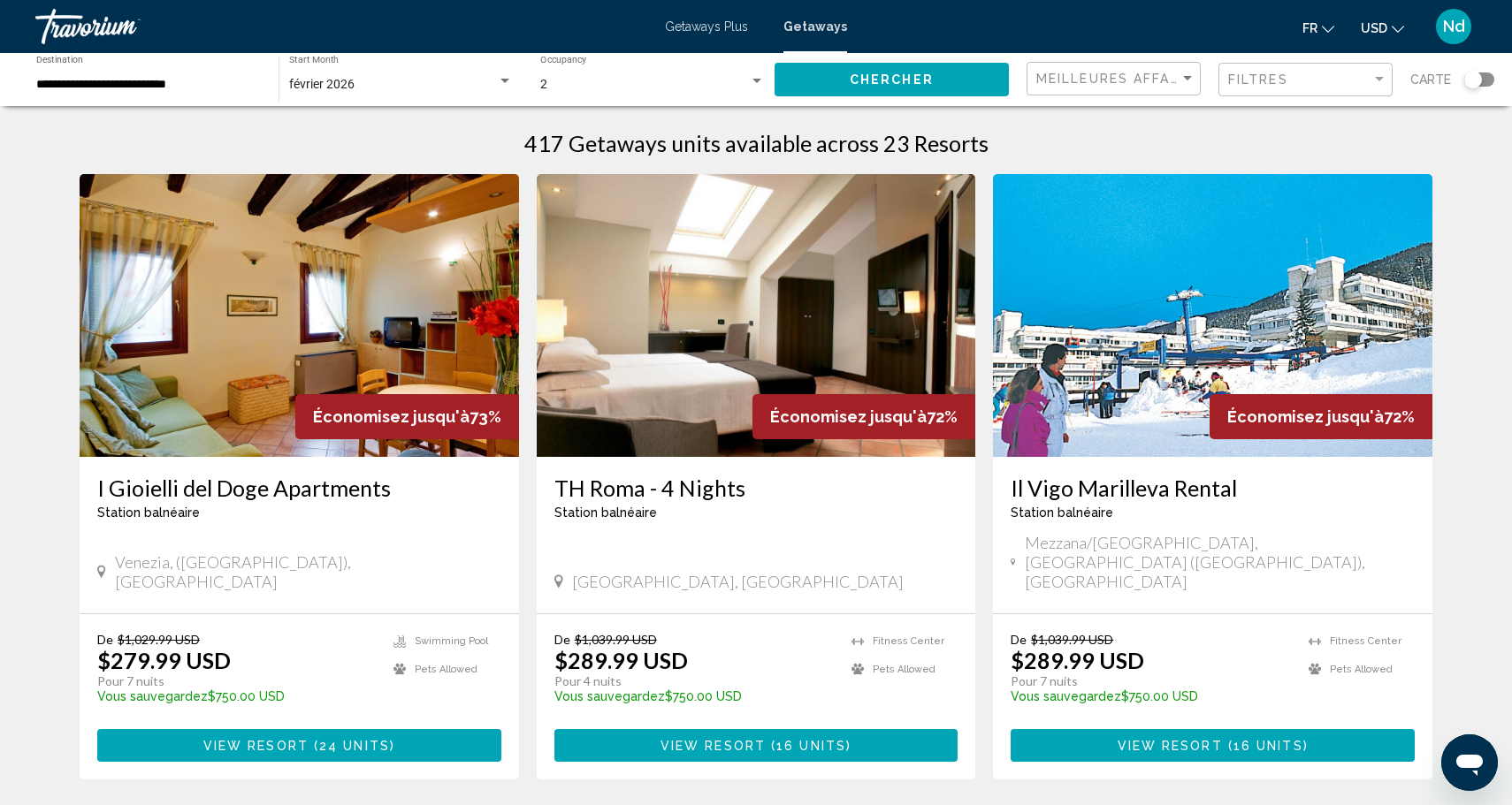
click at [197, 392] on img "Main content" at bounding box center [299, 315] width 440 height 283
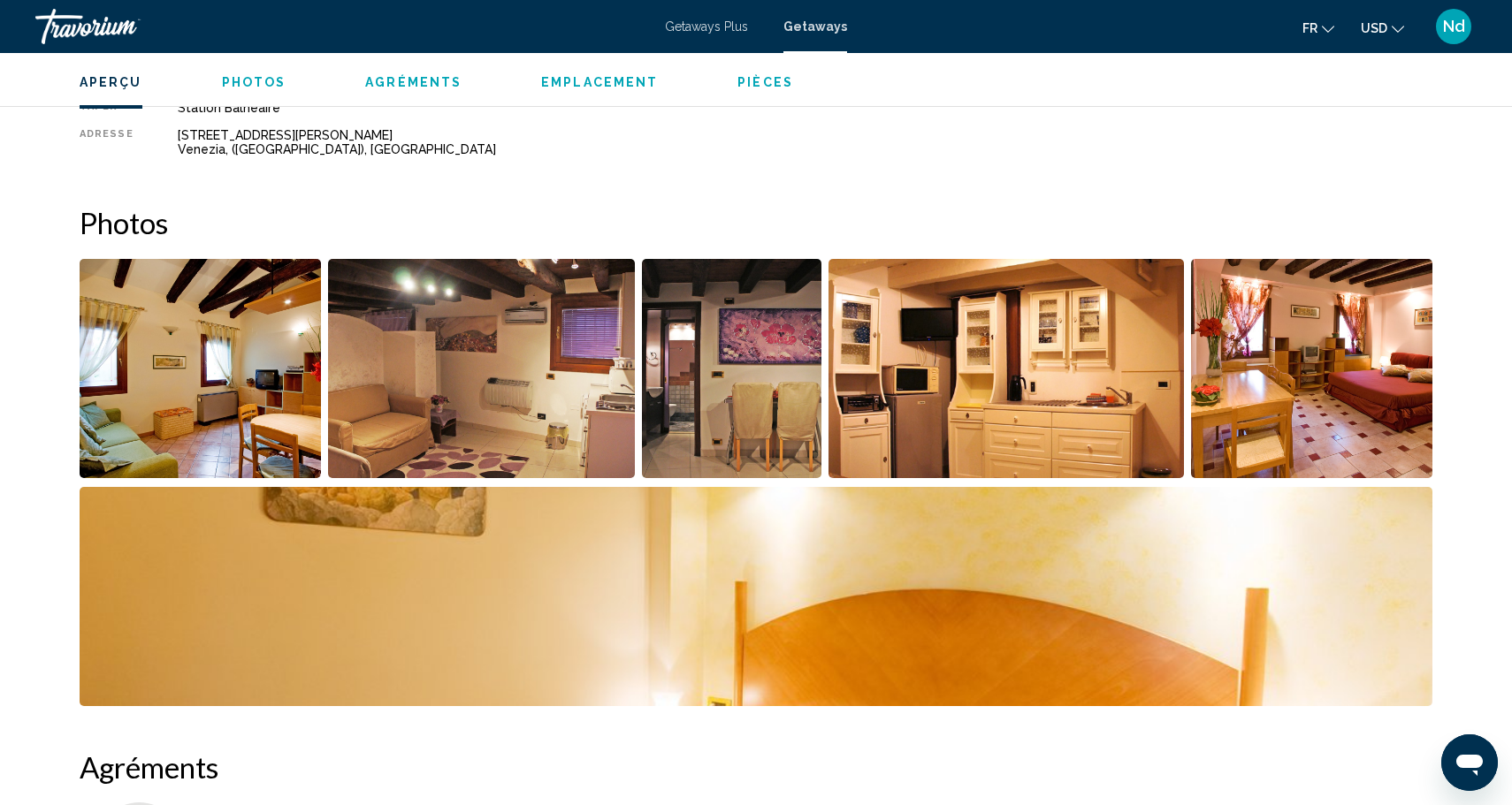
scroll to position [577, 0]
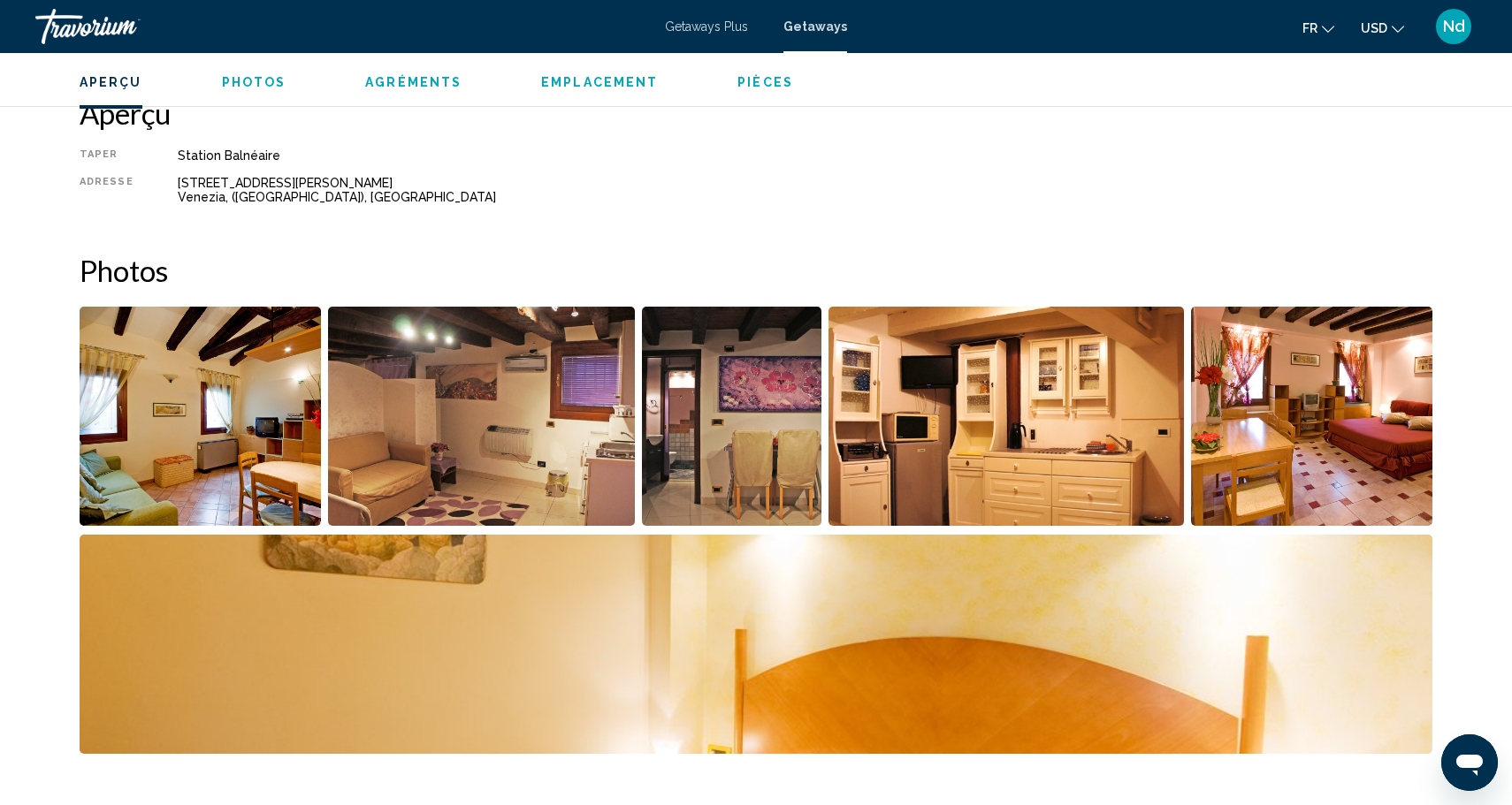
click at [255, 402] on img "Open full-screen image slider" at bounding box center [200, 416] width 241 height 219
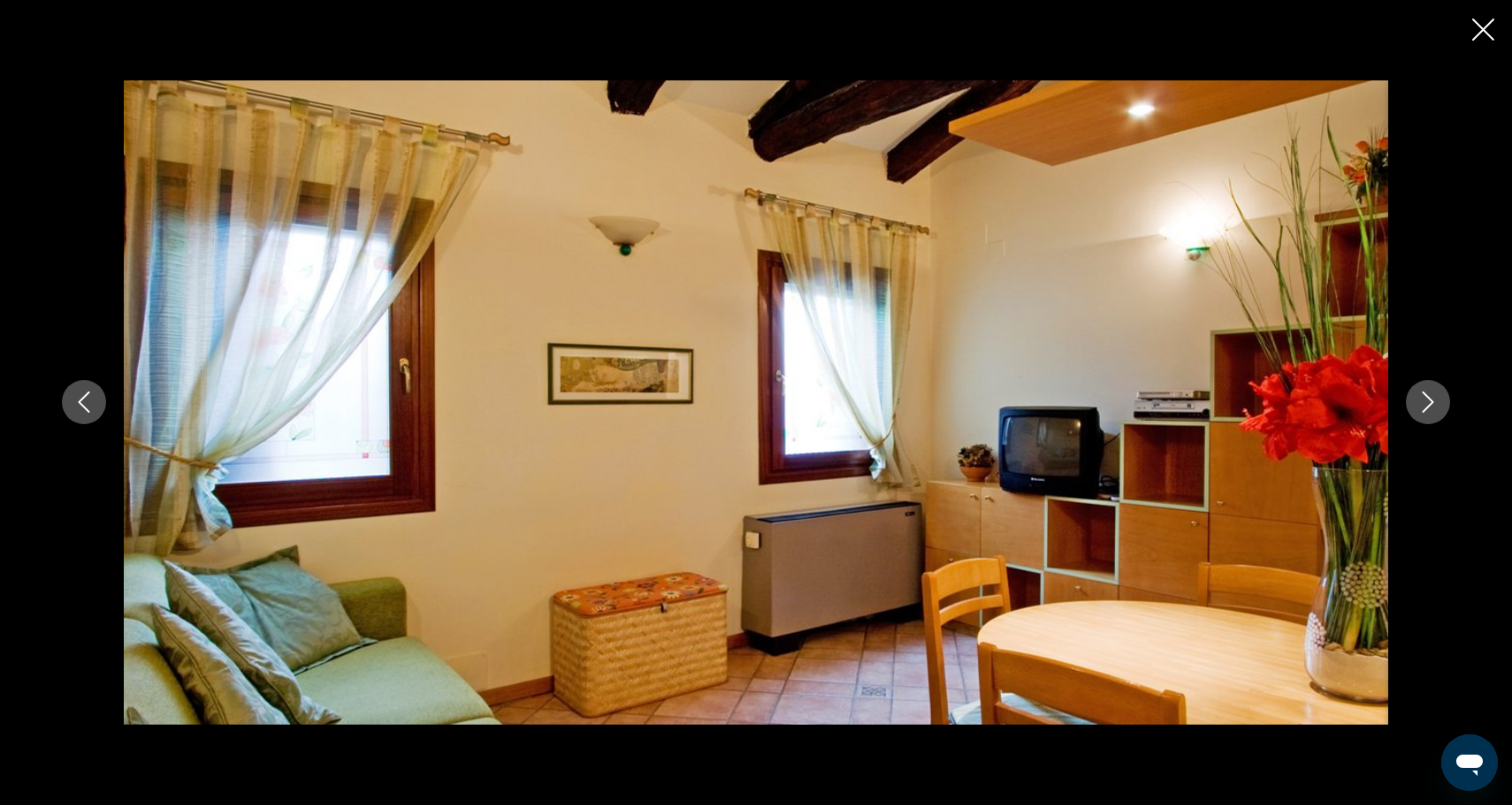
click at [1428, 400] on icon "Next image" at bounding box center [1428, 402] width 22 height 22
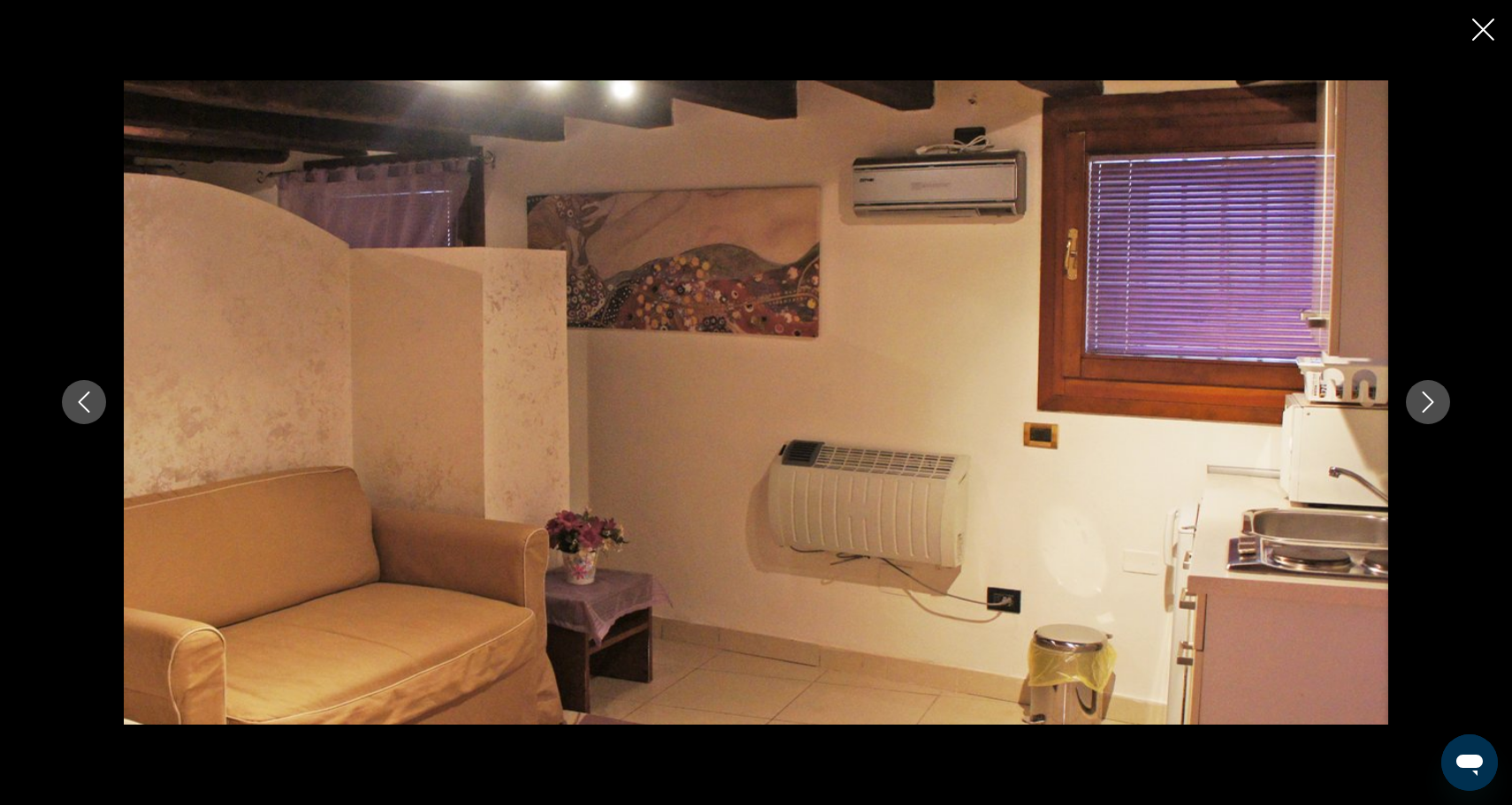
click at [1428, 399] on icon "Next image" at bounding box center [1428, 402] width 22 height 22
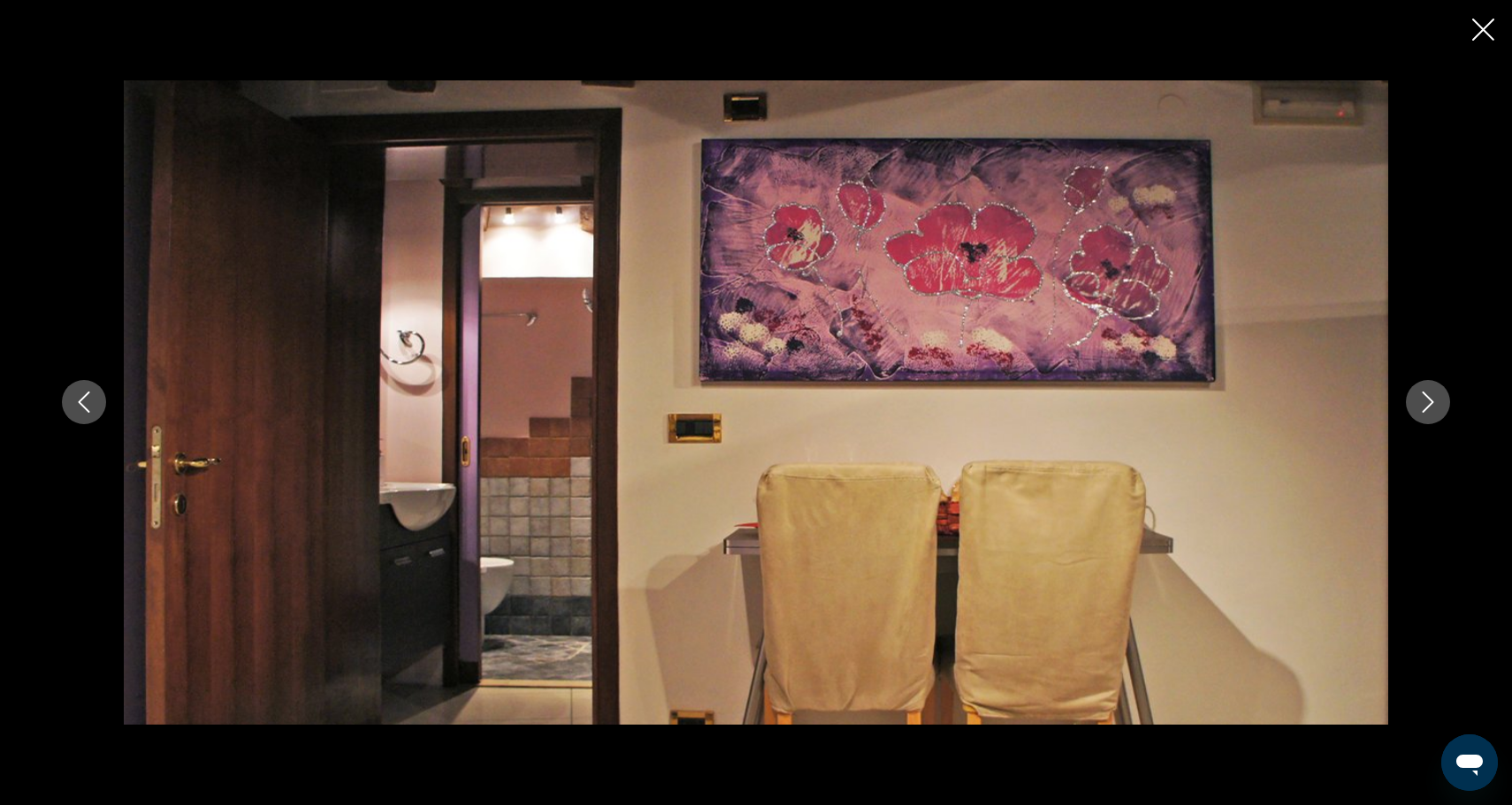
click at [1428, 400] on icon "Next image" at bounding box center [1428, 402] width 22 height 22
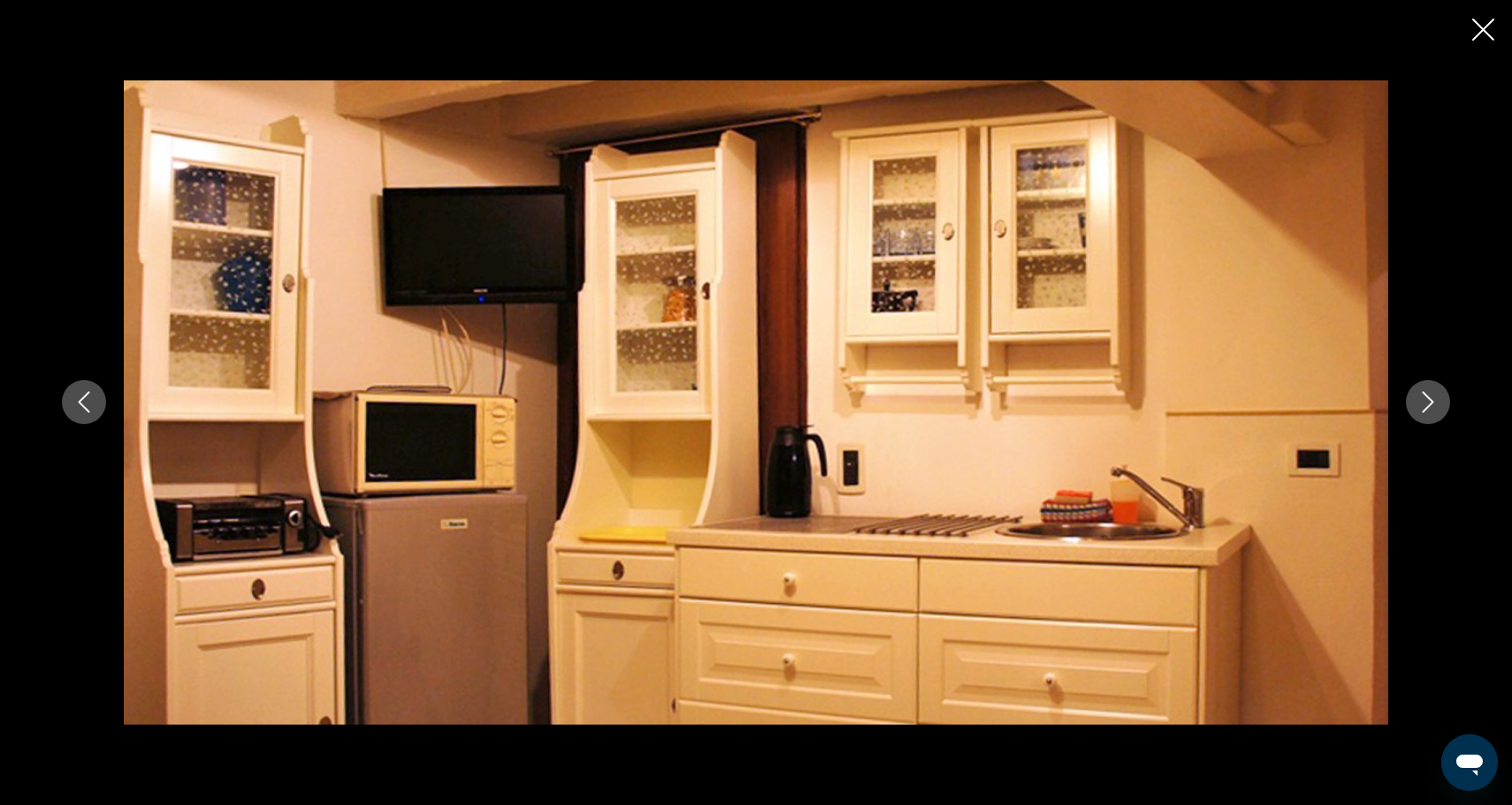
click at [1428, 400] on icon "Next image" at bounding box center [1428, 402] width 22 height 22
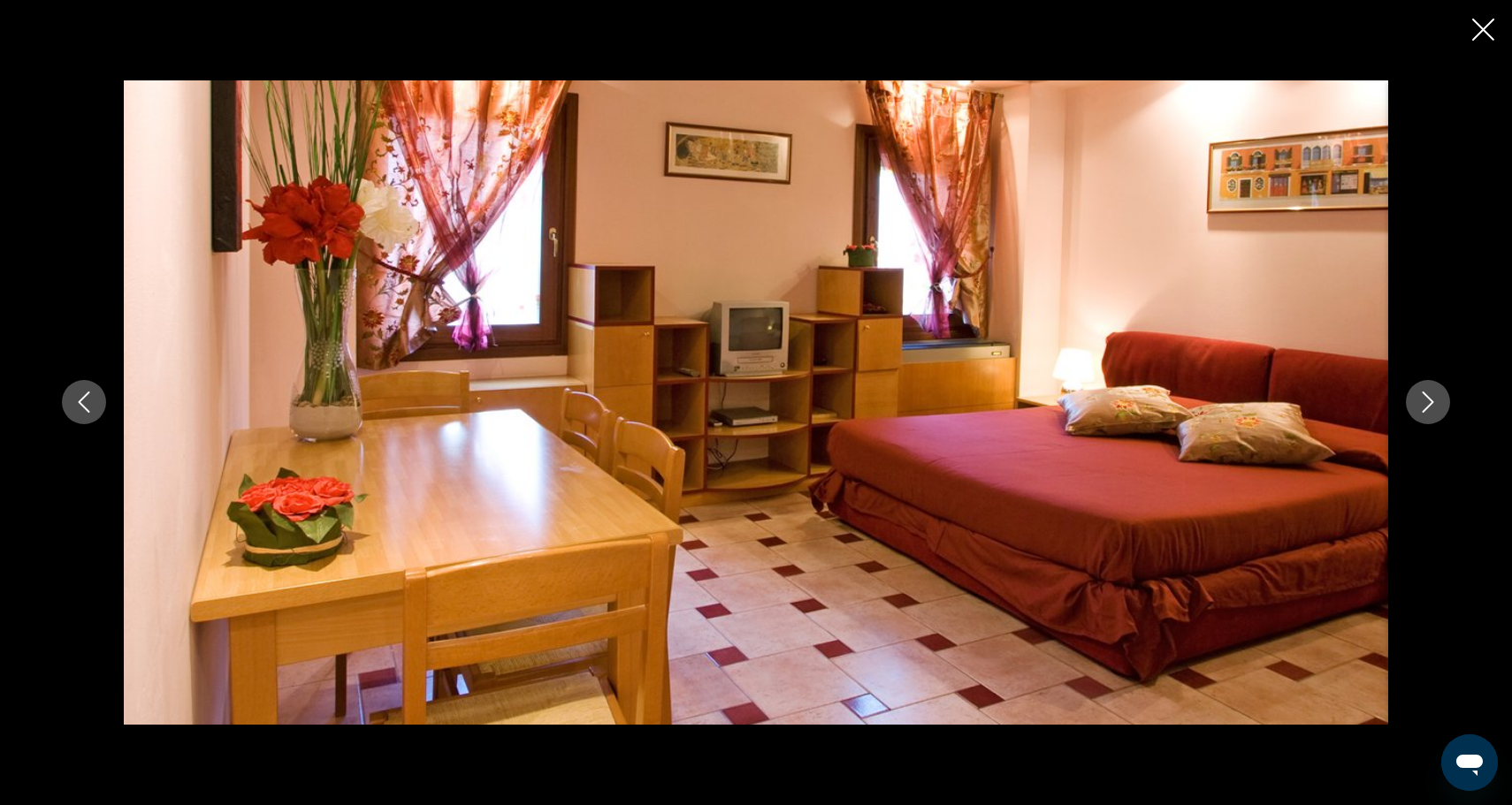
click at [1428, 400] on icon "Next image" at bounding box center [1428, 402] width 22 height 22
